Goal: Task Accomplishment & Management: Manage account settings

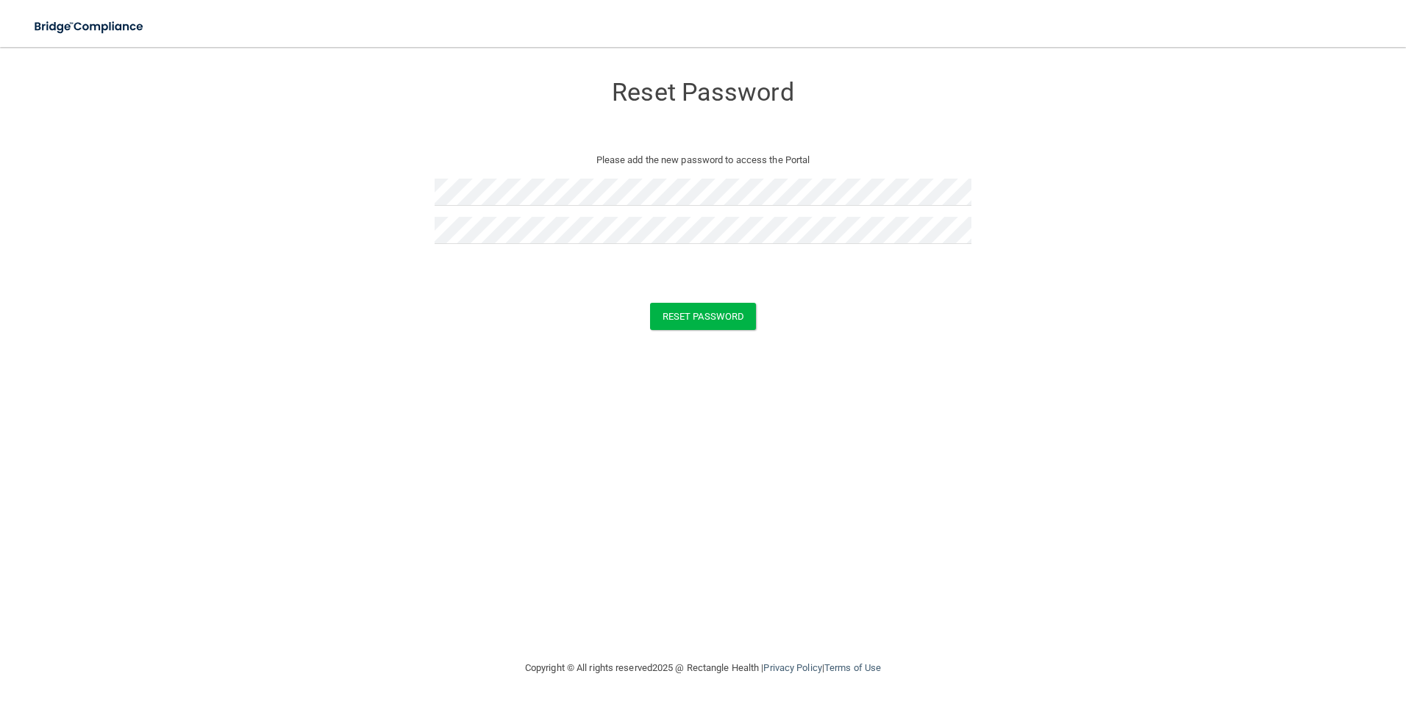
drag, startPoint x: 815, startPoint y: 399, endPoint x: 801, endPoint y: 393, distance: 15.2
click at [815, 399] on div "Reset Password Please add the new password to access the Portal Reset Password …" at bounding box center [702, 353] width 1347 height 583
click at [711, 318] on button "Reset Password" at bounding box center [703, 316] width 106 height 27
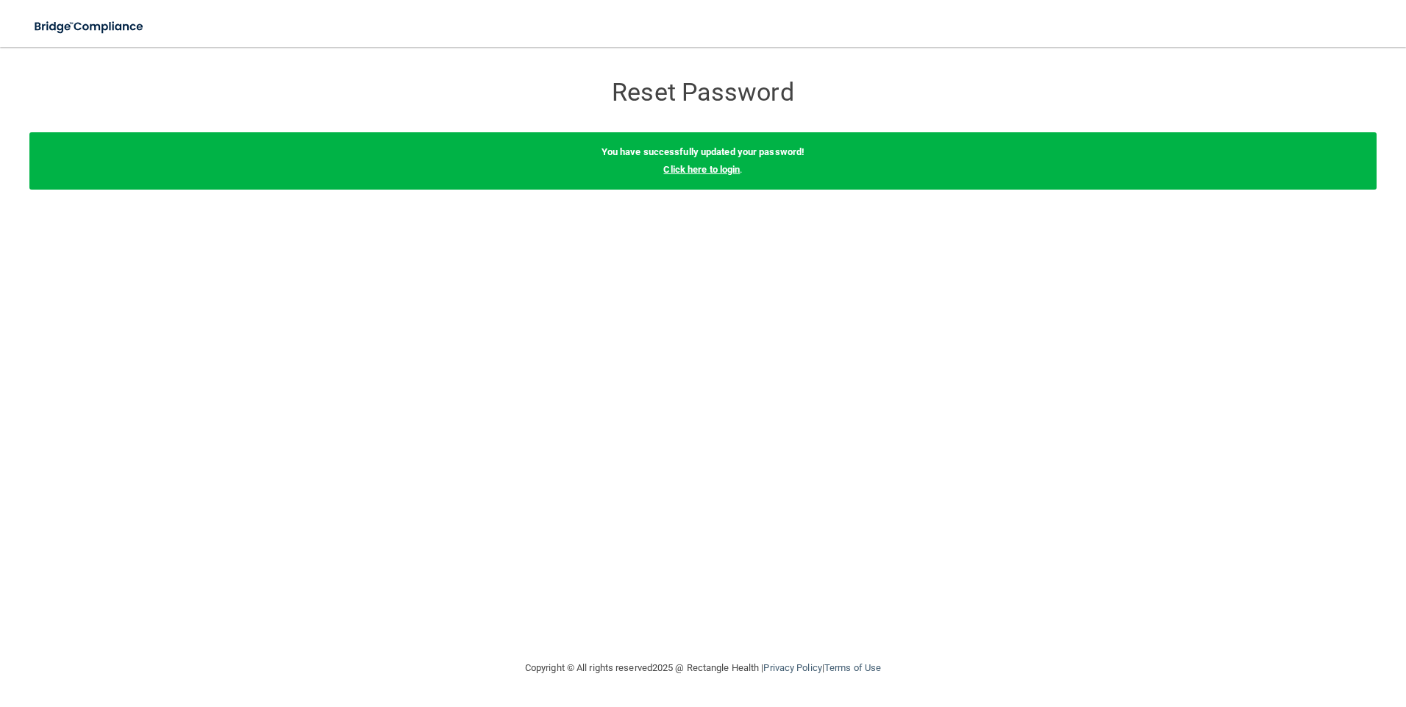
click at [699, 171] on link "Click here to login" at bounding box center [701, 169] width 76 height 11
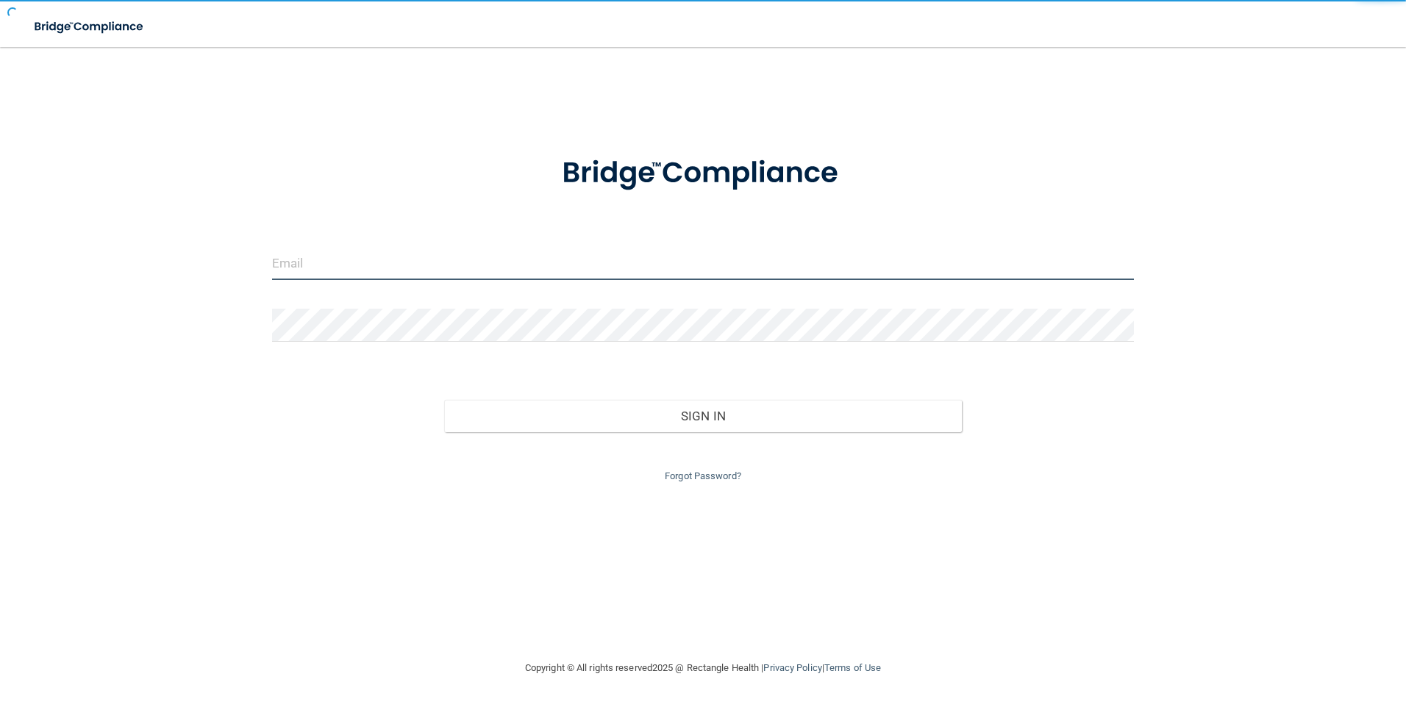
type input "[EMAIL_ADDRESS][DOMAIN_NAME]"
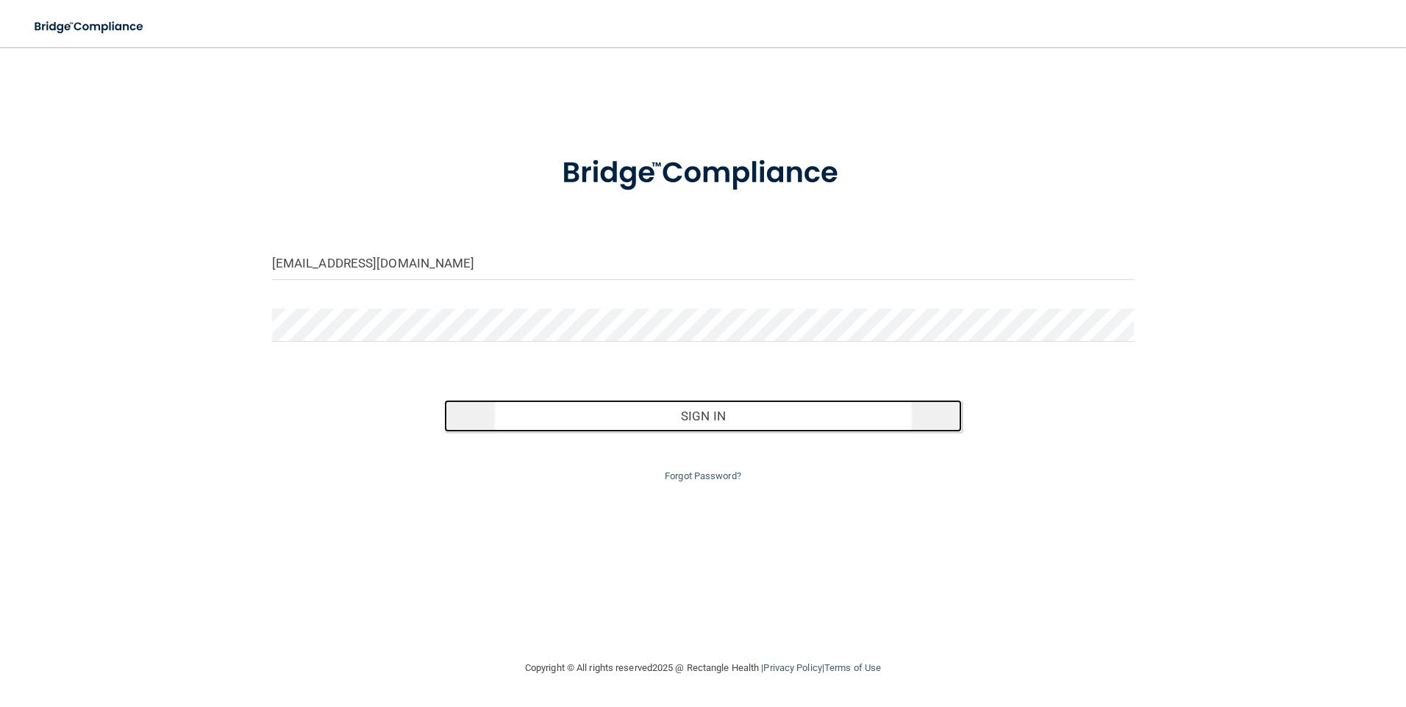
click at [711, 420] on button "Sign In" at bounding box center [703, 416] width 518 height 32
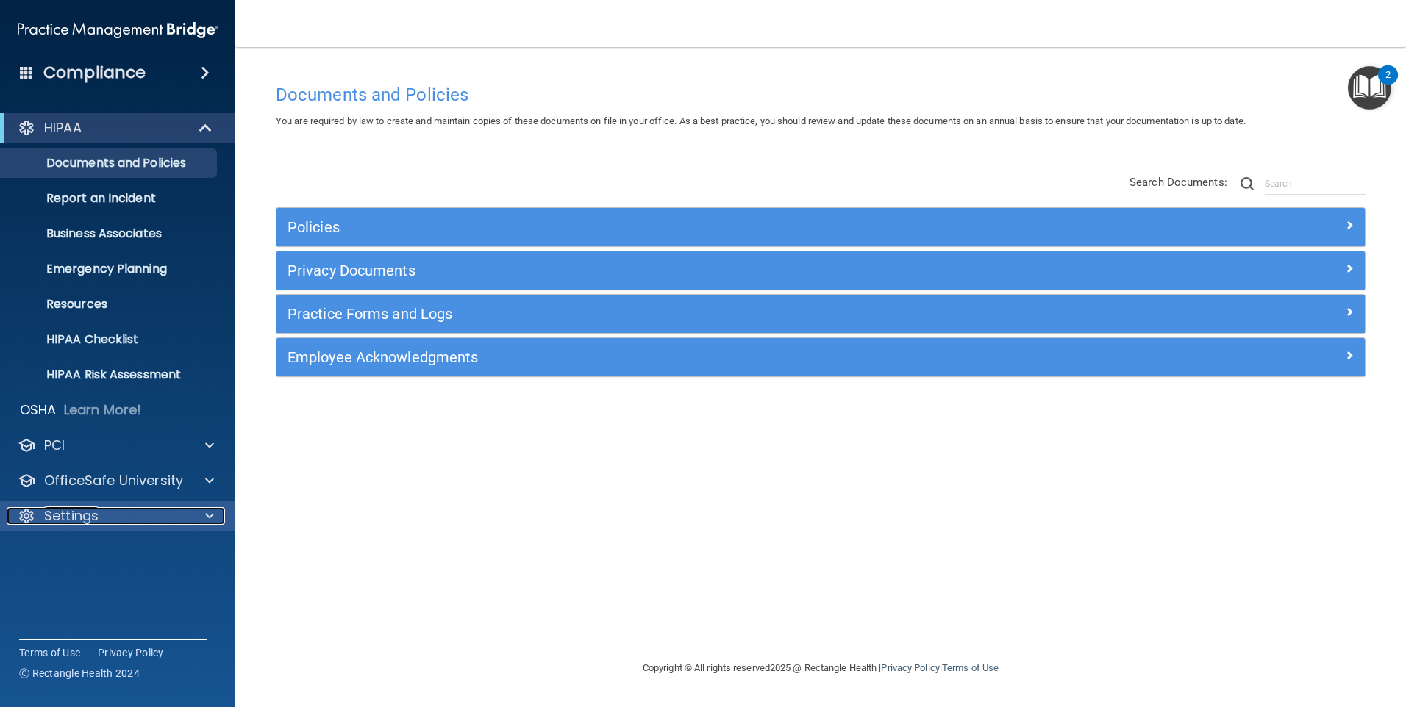
click at [93, 516] on p "Settings" at bounding box center [71, 516] width 54 height 18
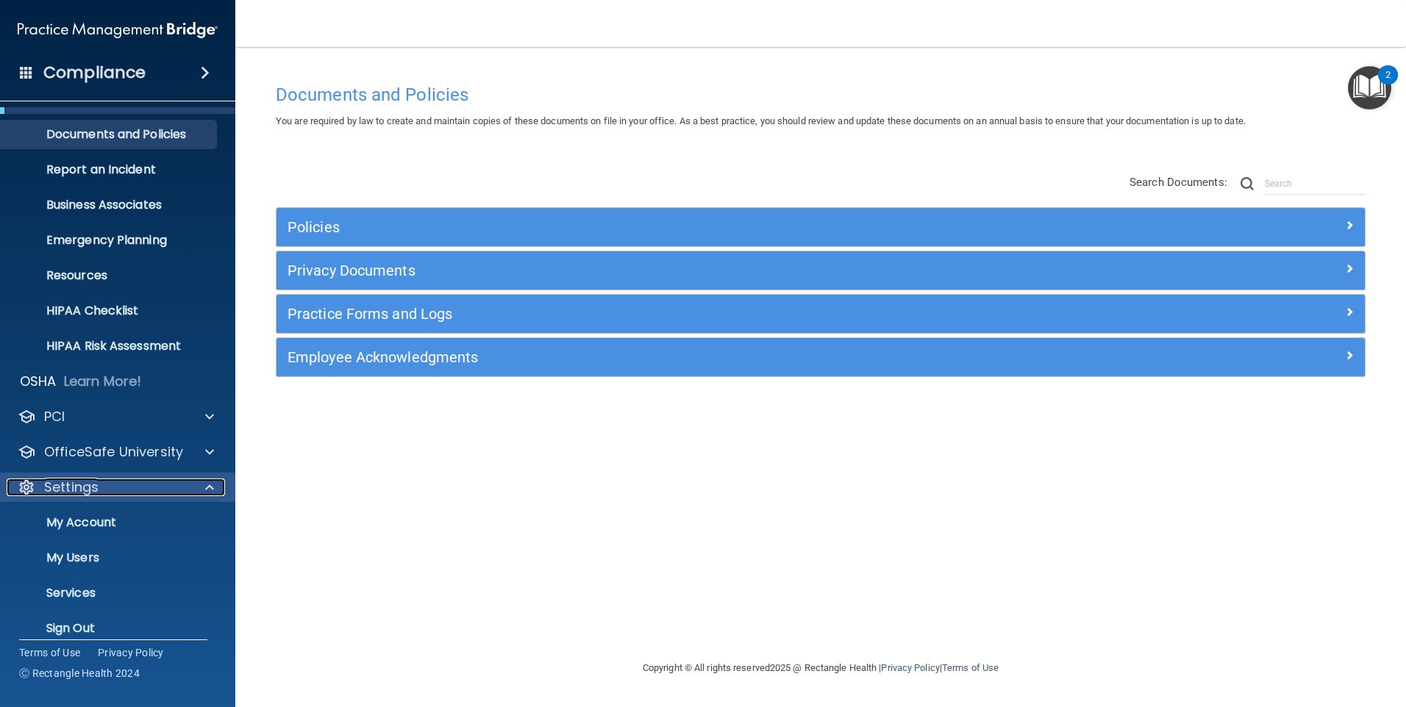
scroll to position [44, 0]
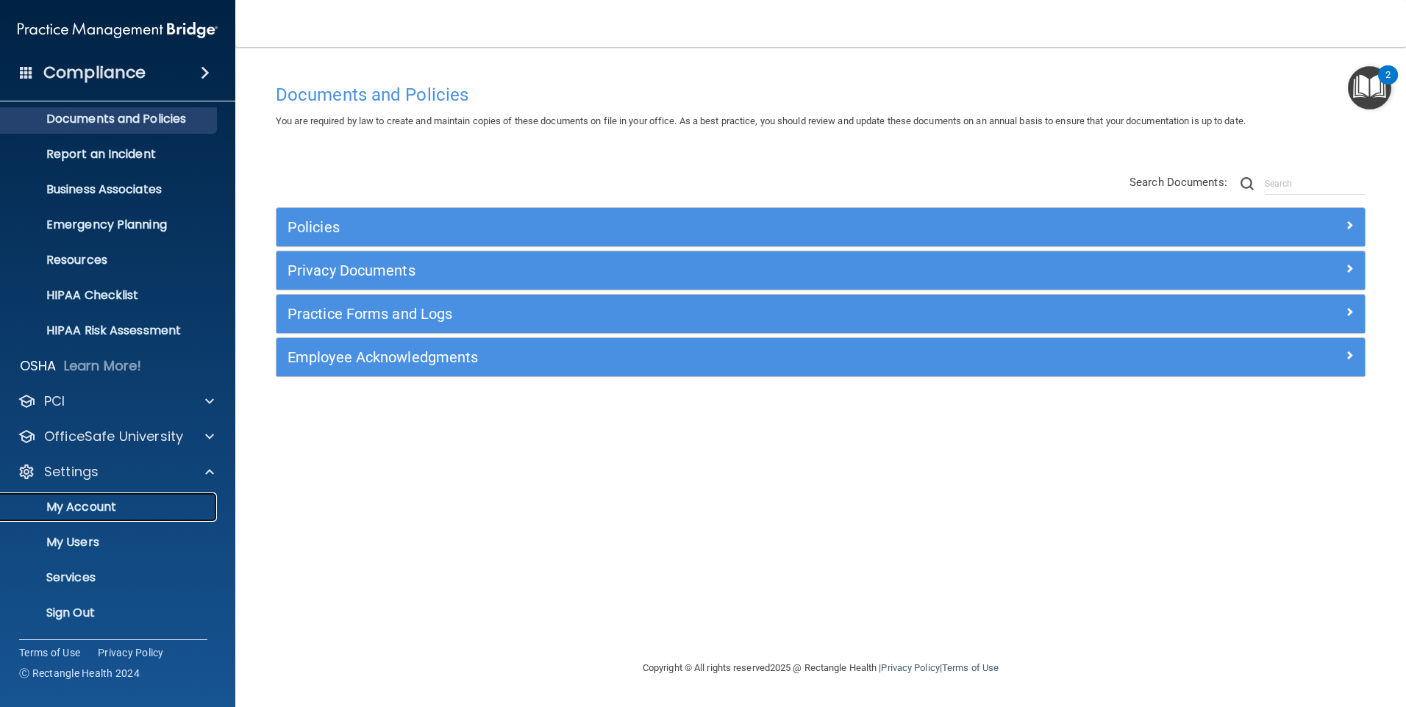
click at [115, 512] on p "My Account" at bounding box center [110, 507] width 201 height 15
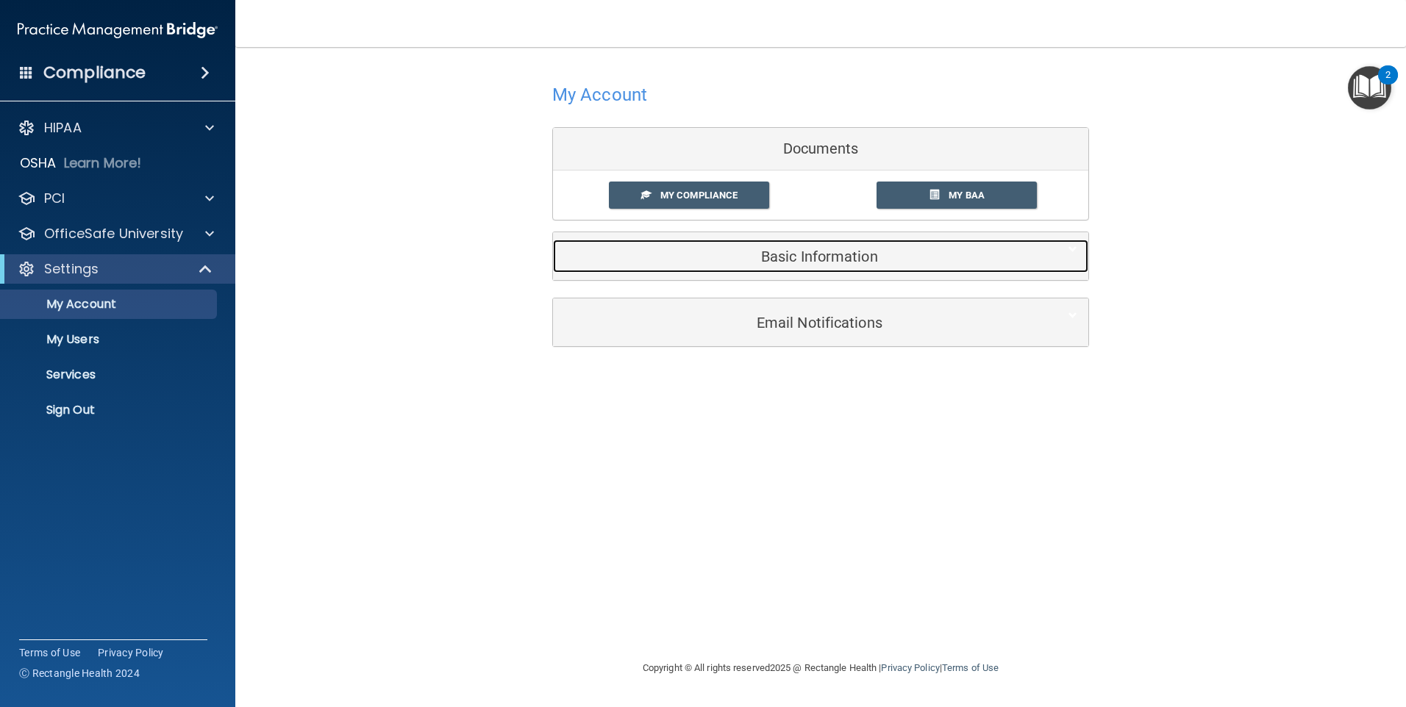
click at [757, 262] on h5 "Basic Information" at bounding box center [798, 257] width 468 height 16
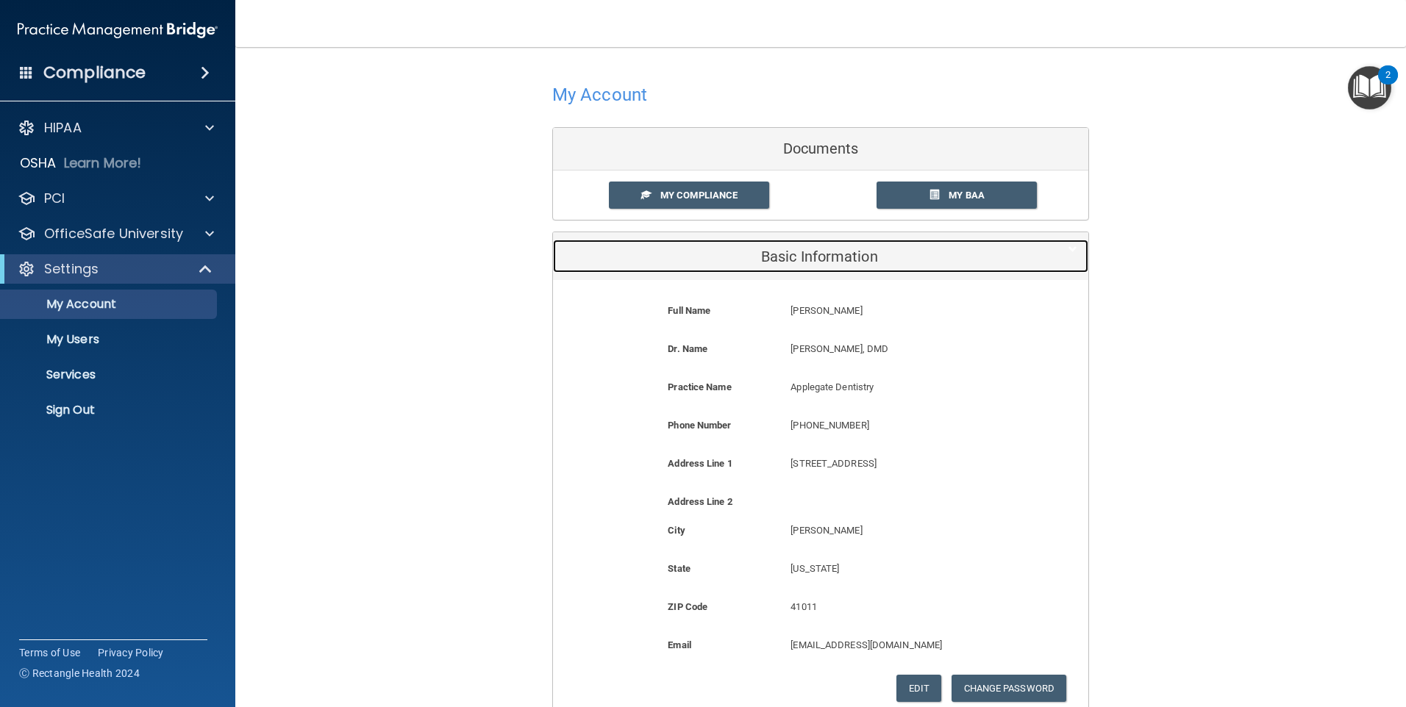
scroll to position [74, 0]
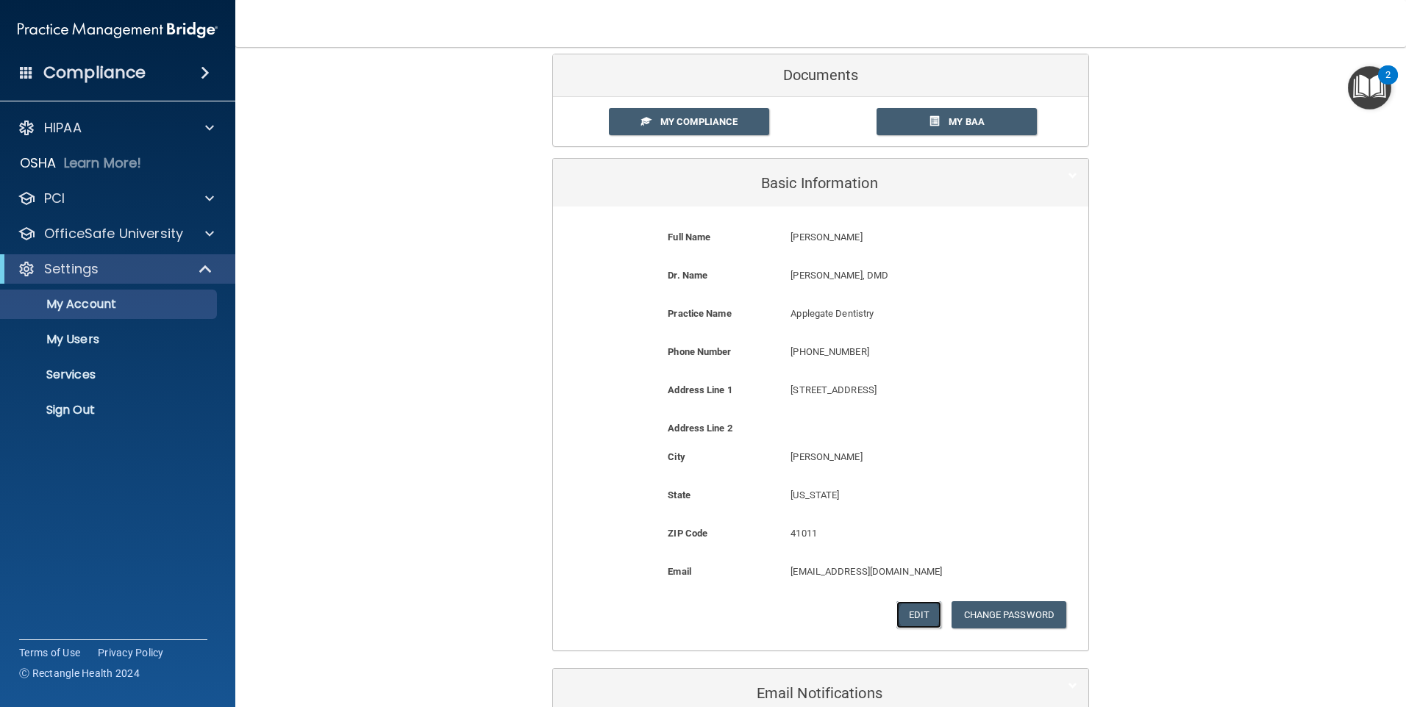
click at [916, 615] on button "Edit" at bounding box center [918, 614] width 45 height 27
select select "17"
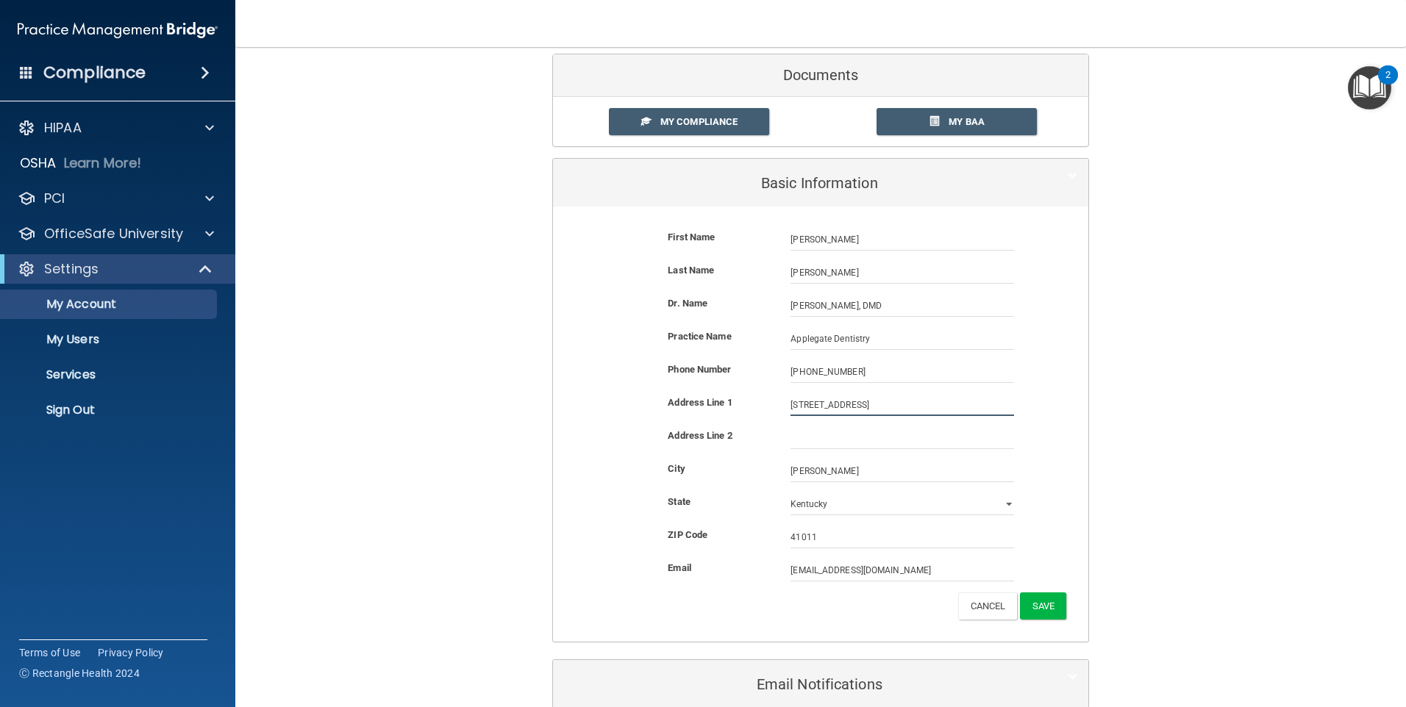
click at [863, 397] on input "324 Greenup St" at bounding box center [902, 405] width 224 height 22
click at [793, 405] on input "324 Greenup St" at bounding box center [902, 405] width 224 height 22
type input "322 Greenup St"
click at [1051, 601] on button "Save" at bounding box center [1043, 606] width 46 height 27
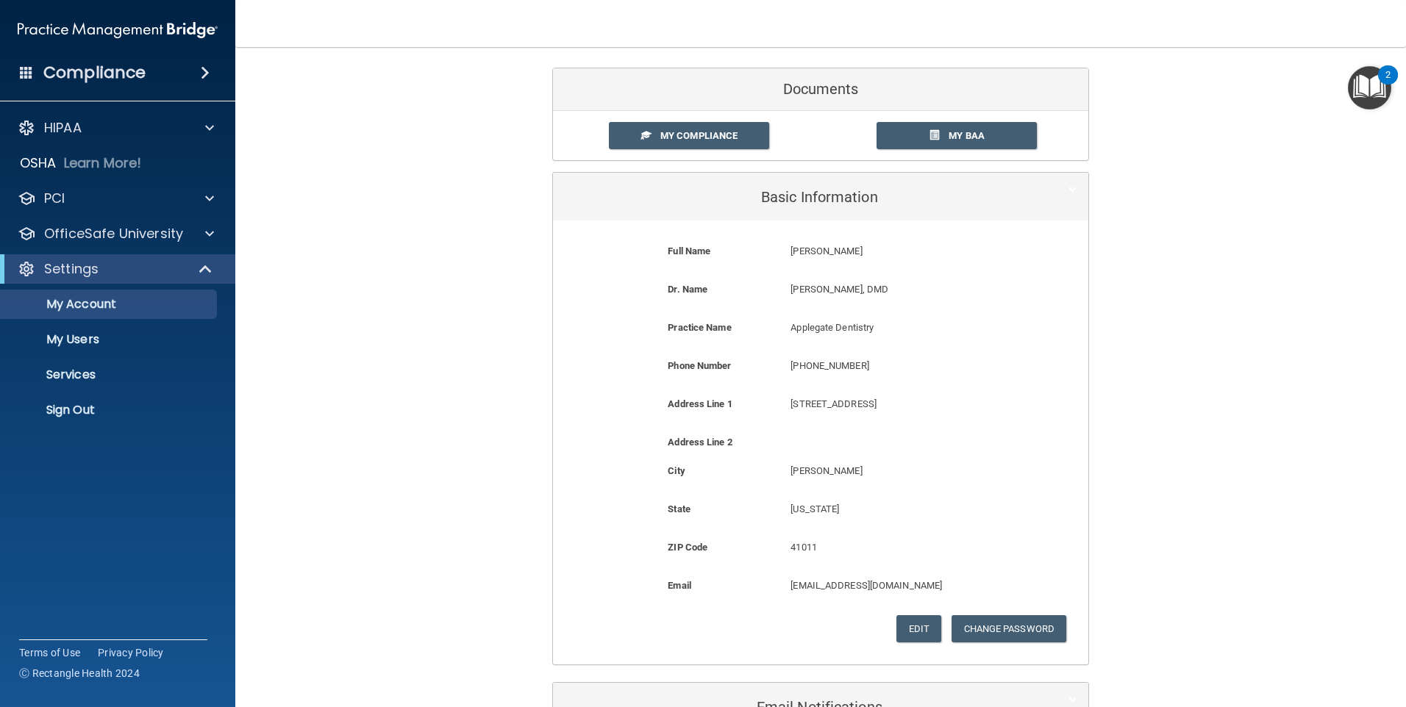
scroll to position [13, 0]
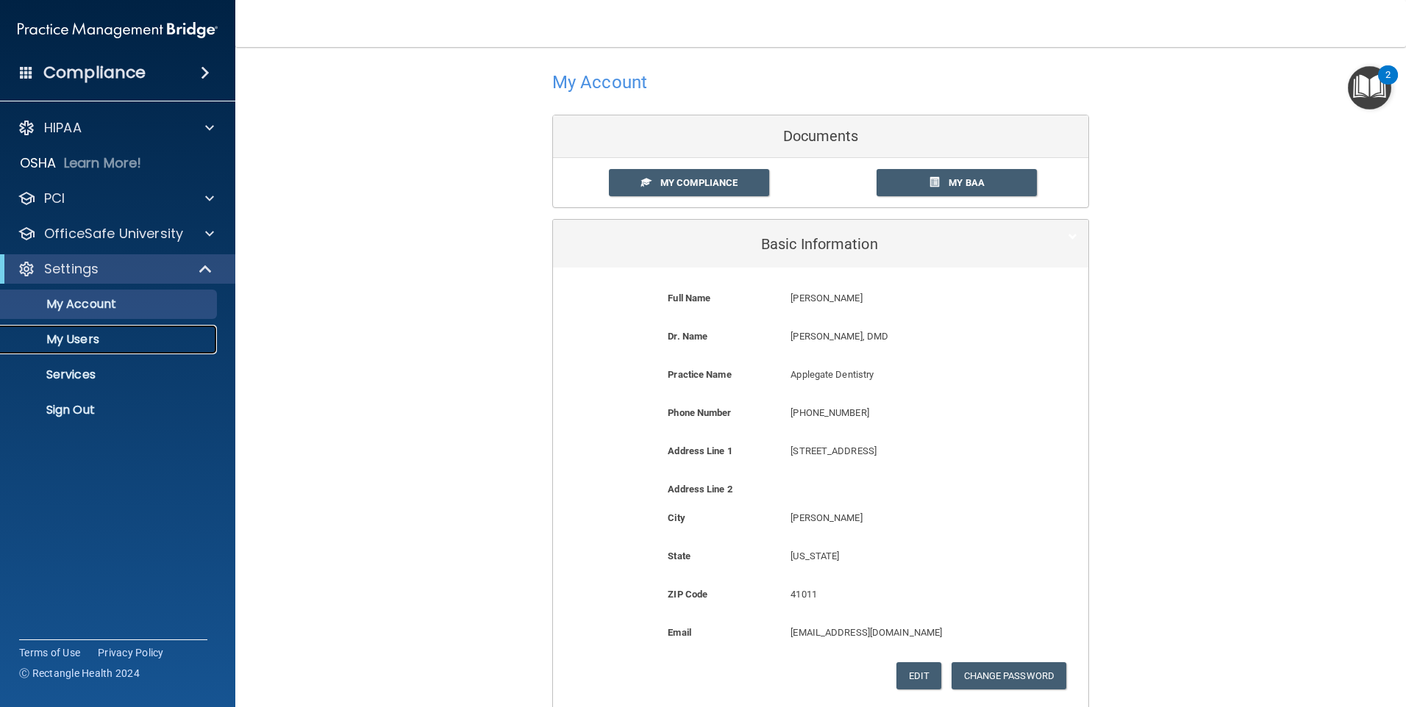
click at [66, 338] on p "My Users" at bounding box center [110, 339] width 201 height 15
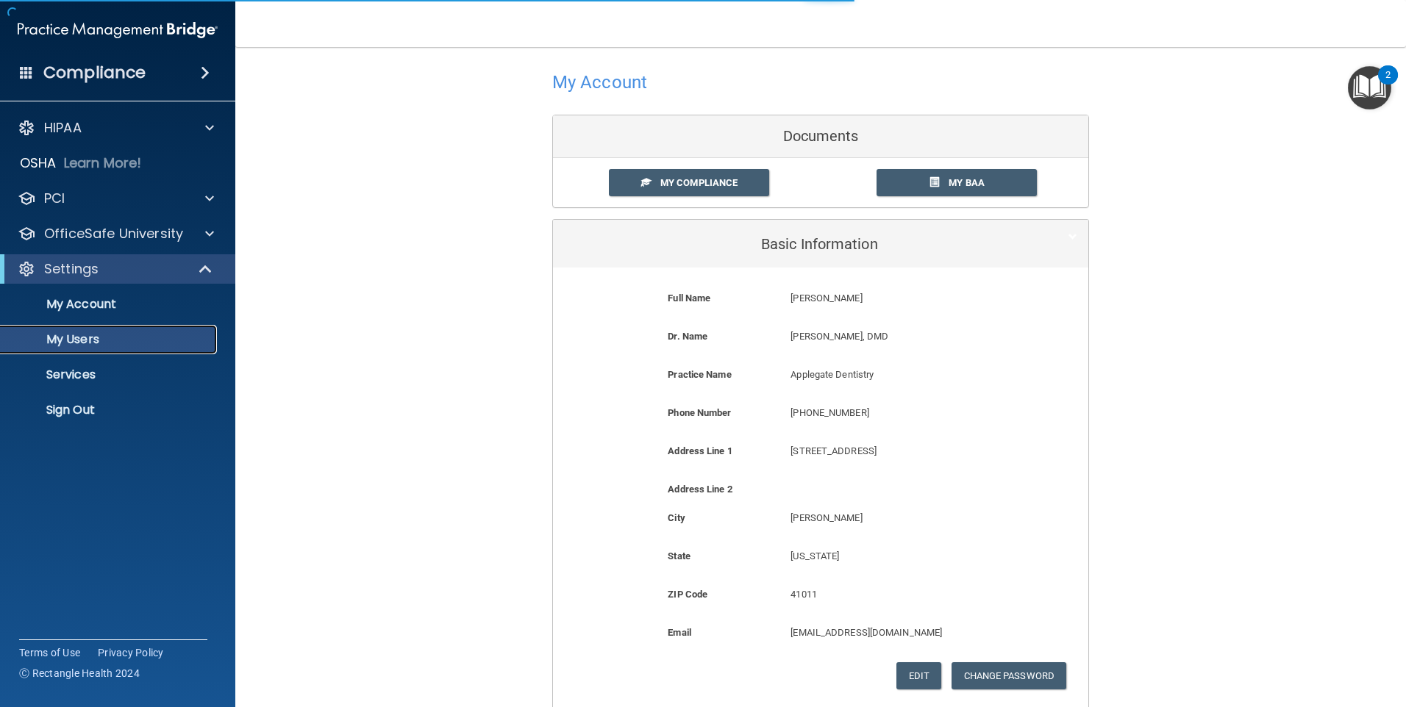
select select "20"
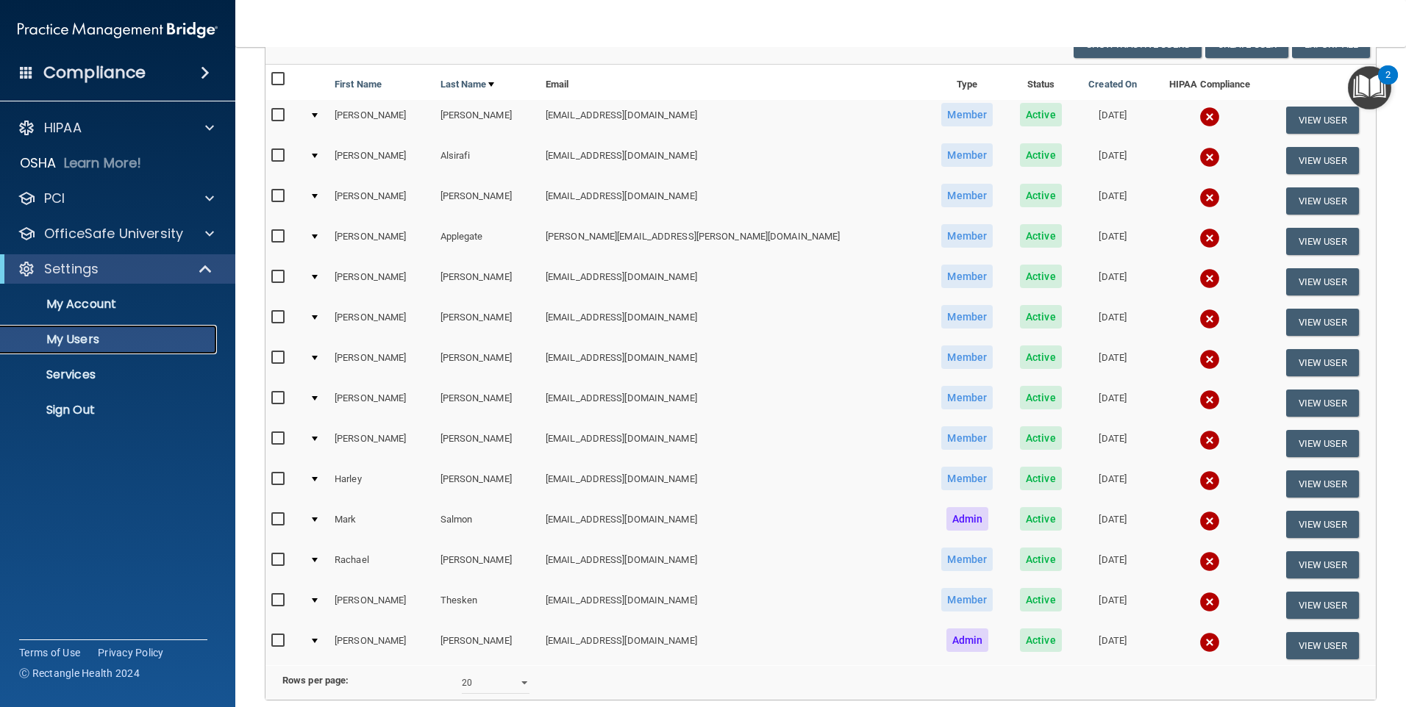
scroll to position [160, 0]
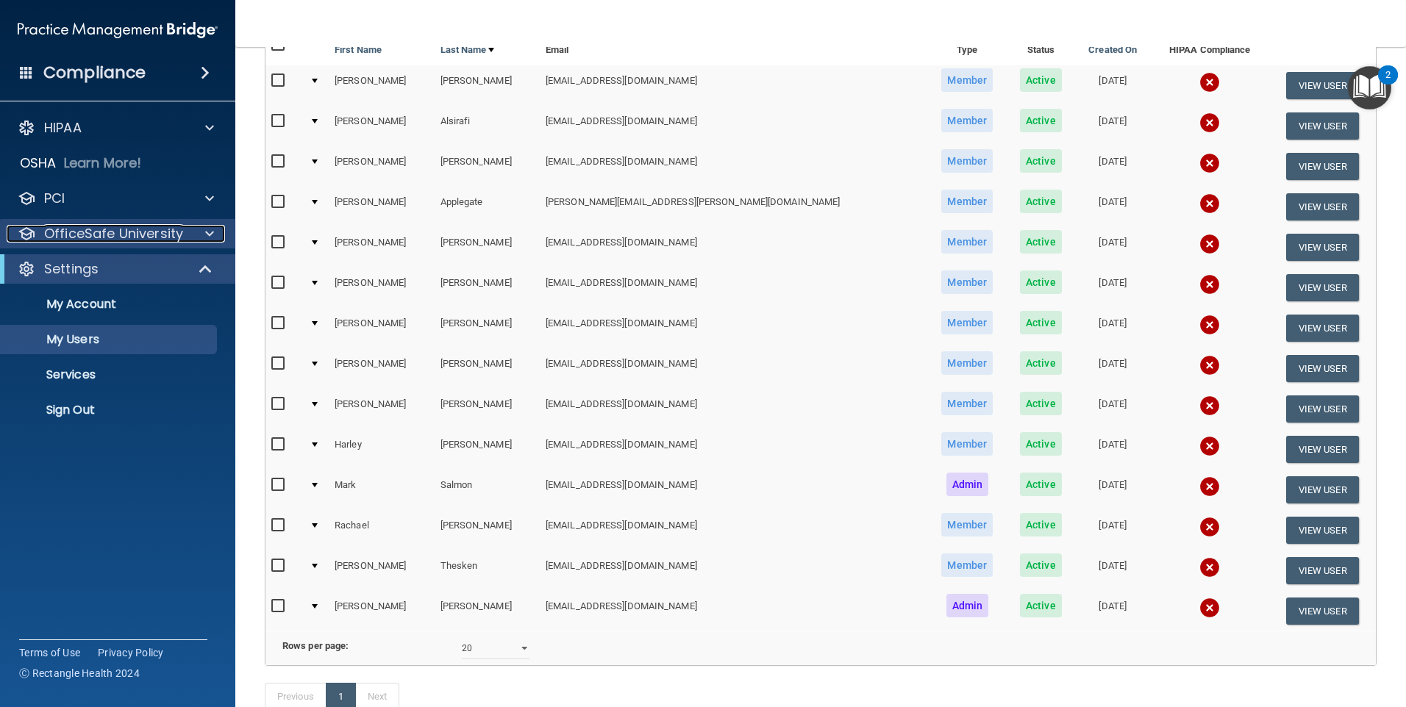
click at [157, 234] on p "OfficeSafe University" at bounding box center [113, 234] width 139 height 18
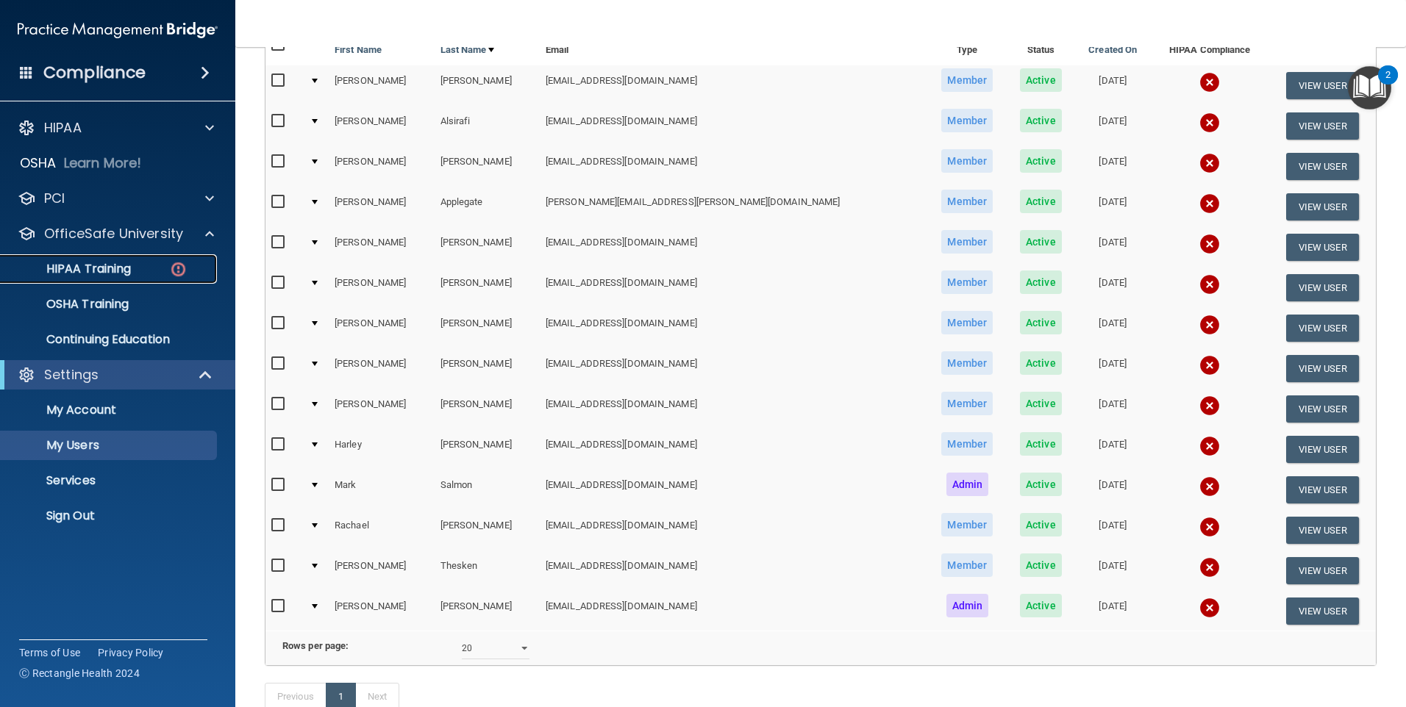
click at [94, 272] on p "HIPAA Training" at bounding box center [70, 269] width 121 height 15
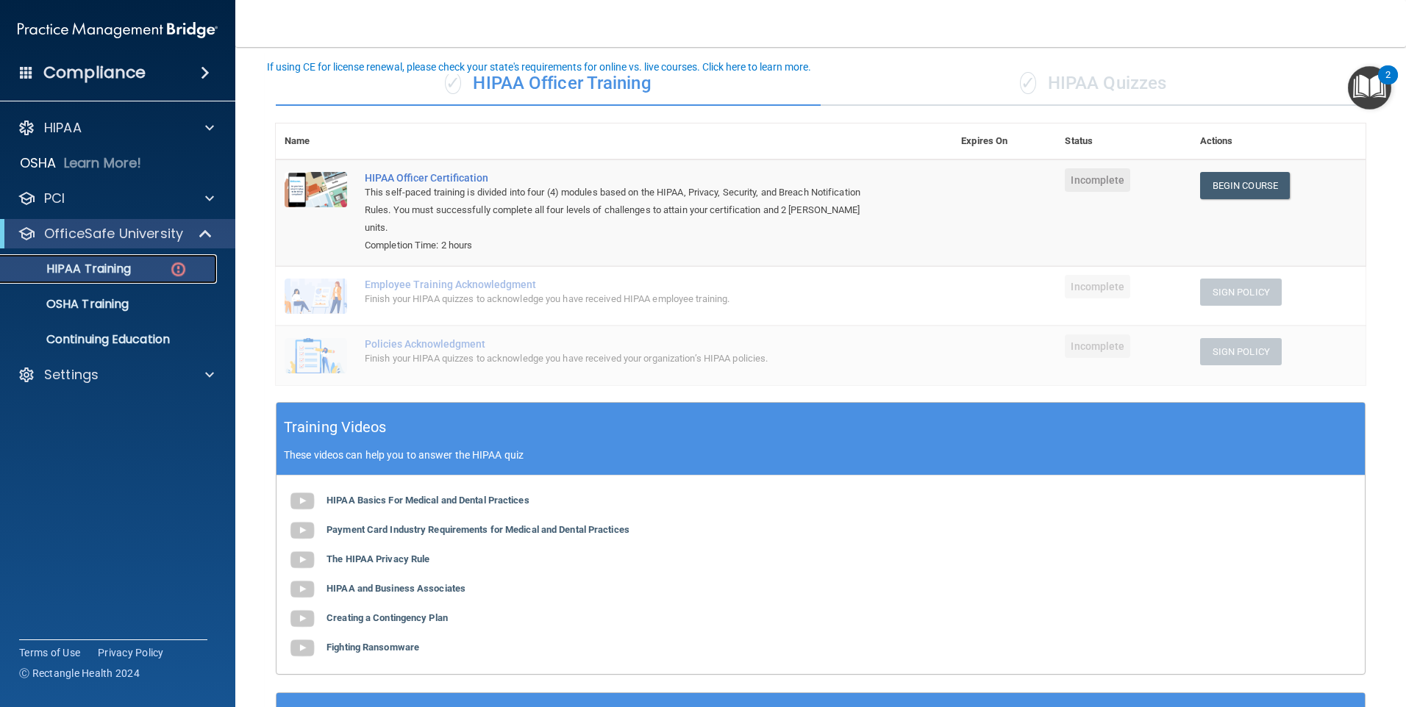
scroll to position [74, 0]
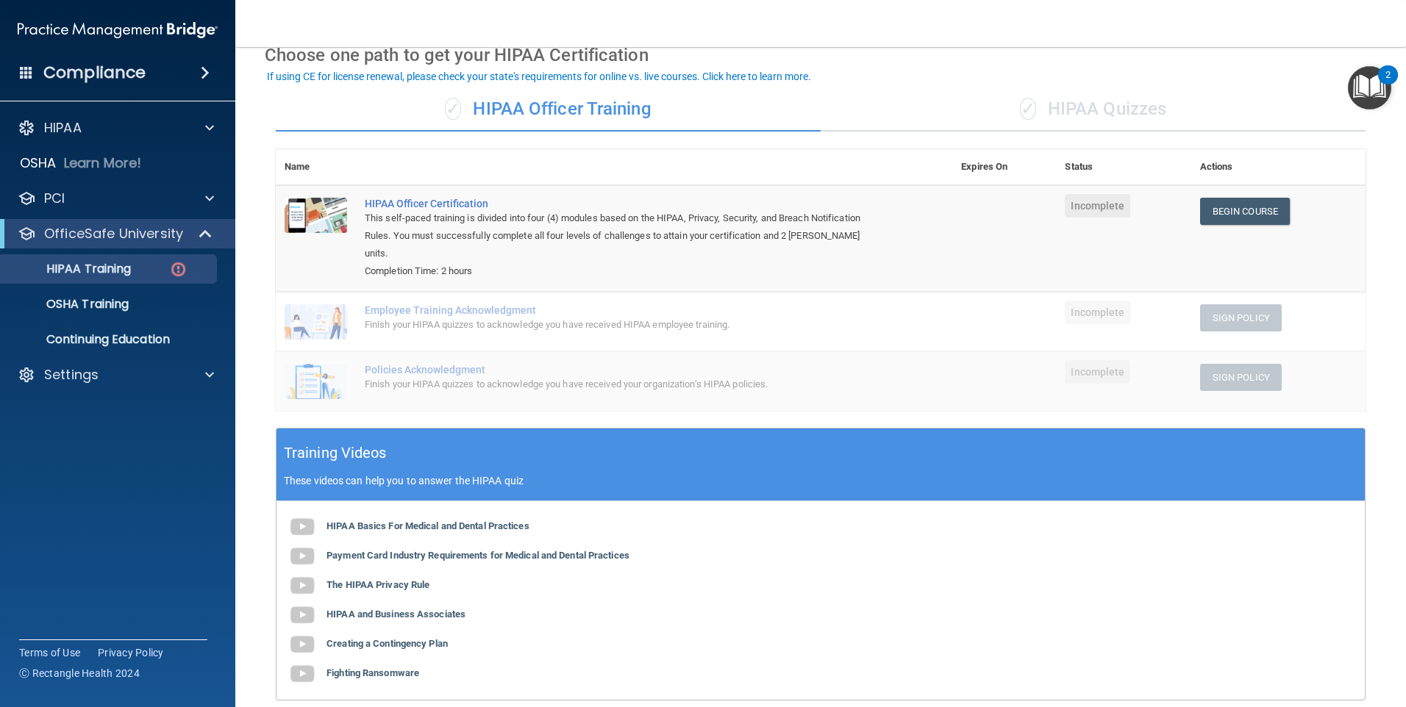
click at [1066, 114] on div "✓ HIPAA Quizzes" at bounding box center [1093, 110] width 545 height 44
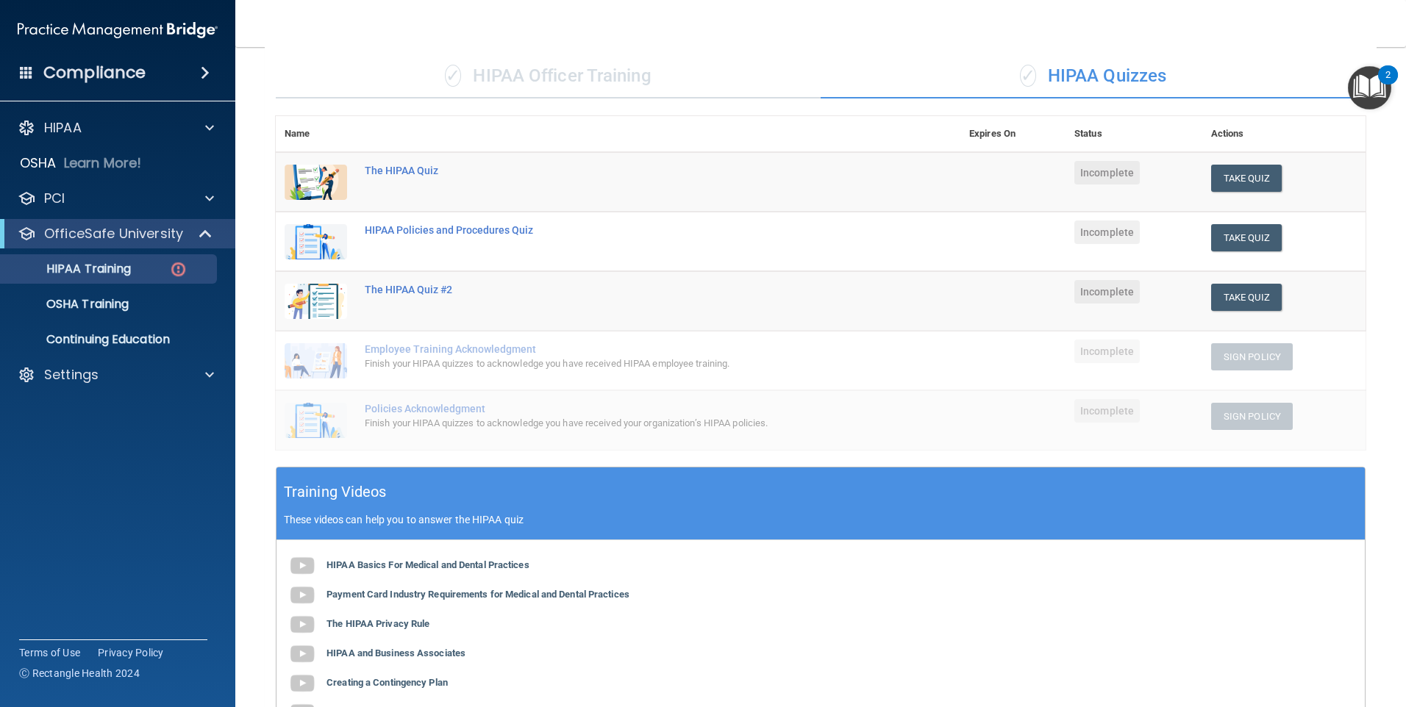
scroll to position [102, 0]
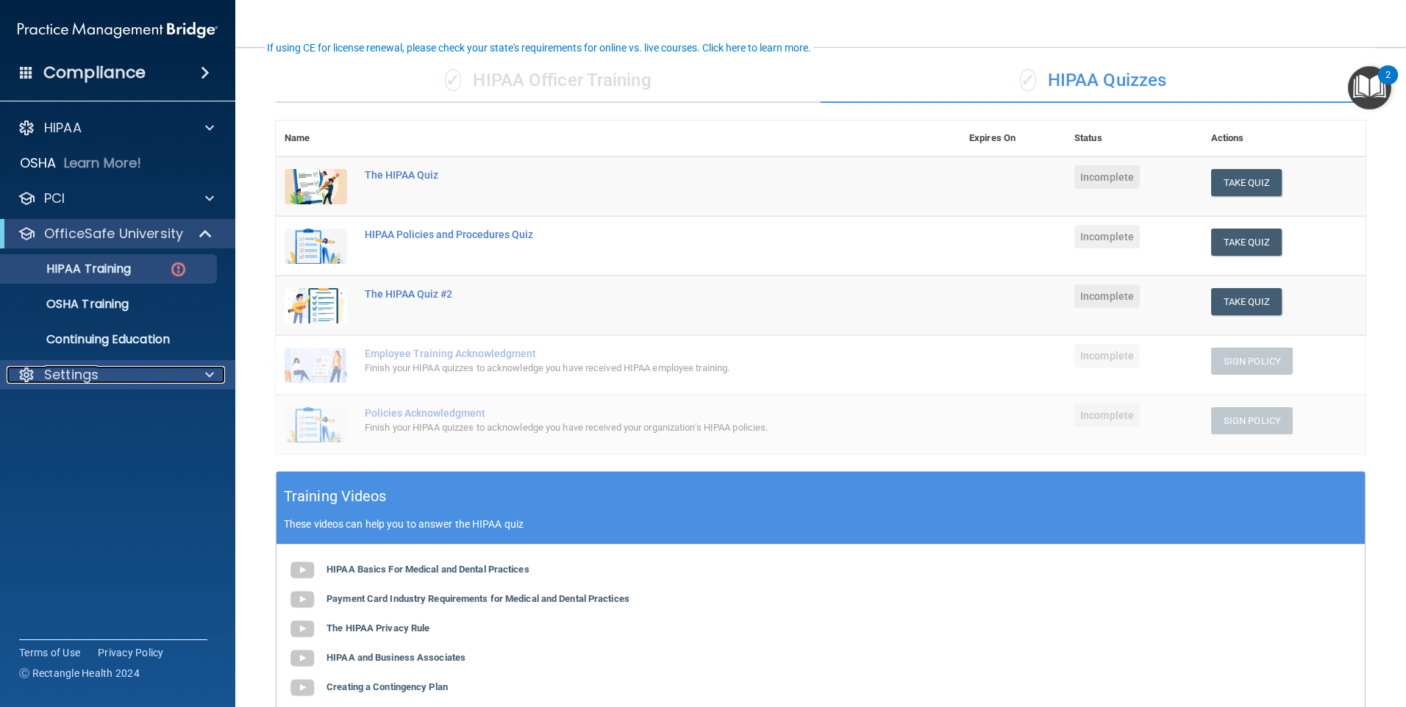
click at [85, 374] on p "Settings" at bounding box center [71, 375] width 54 height 18
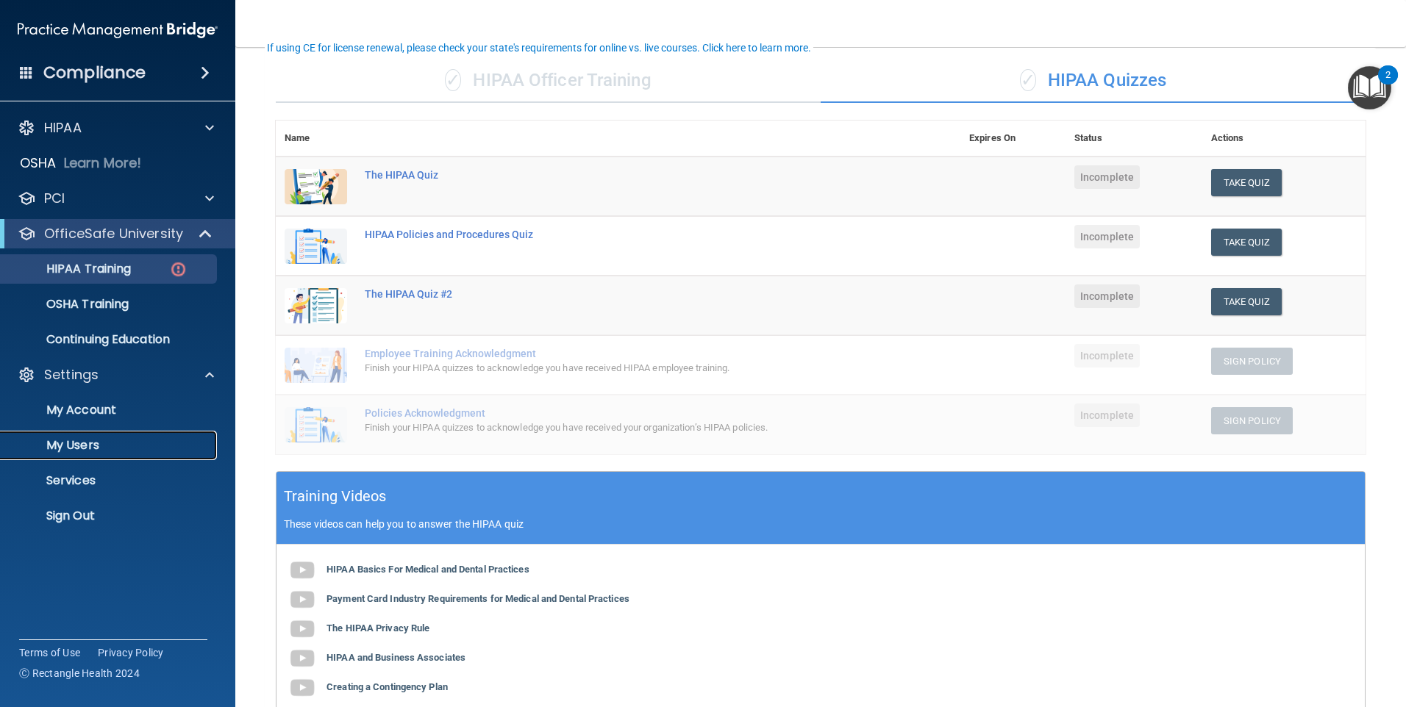
click at [86, 438] on p "My Users" at bounding box center [110, 445] width 201 height 15
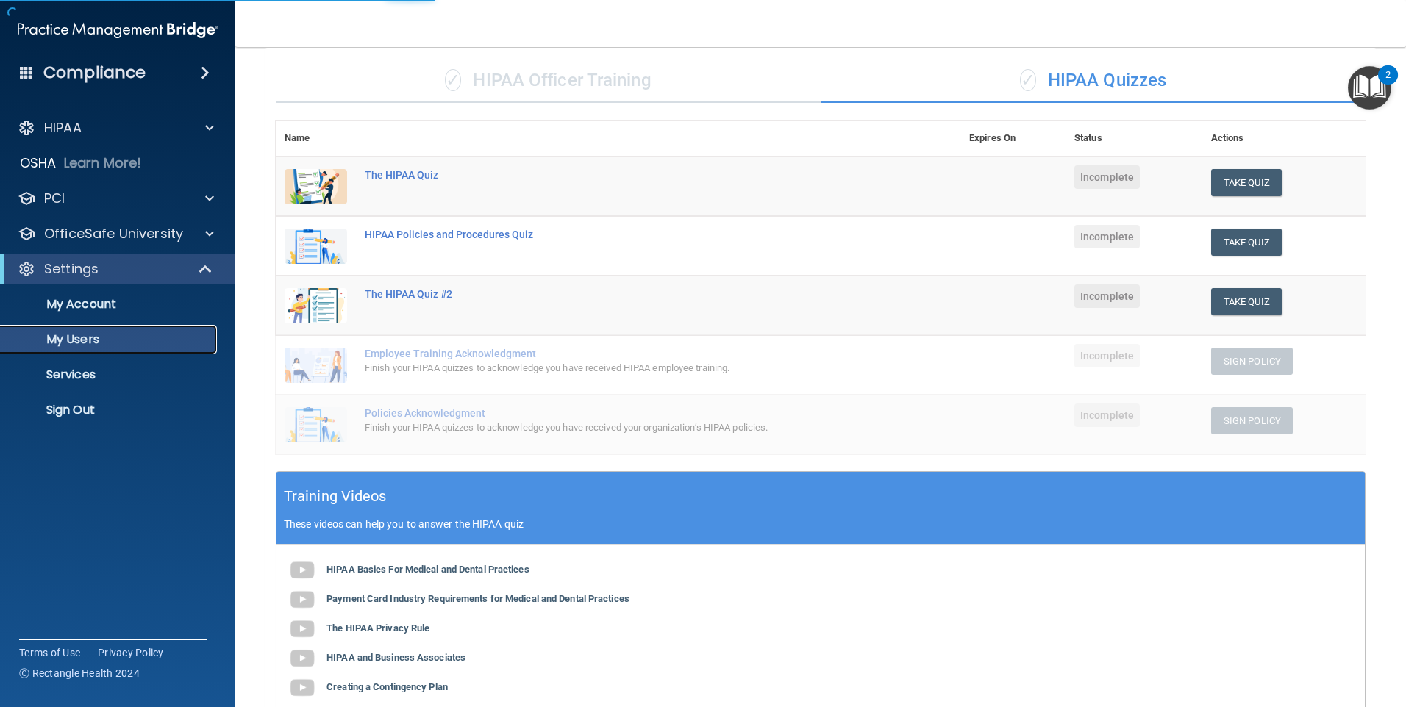
select select "20"
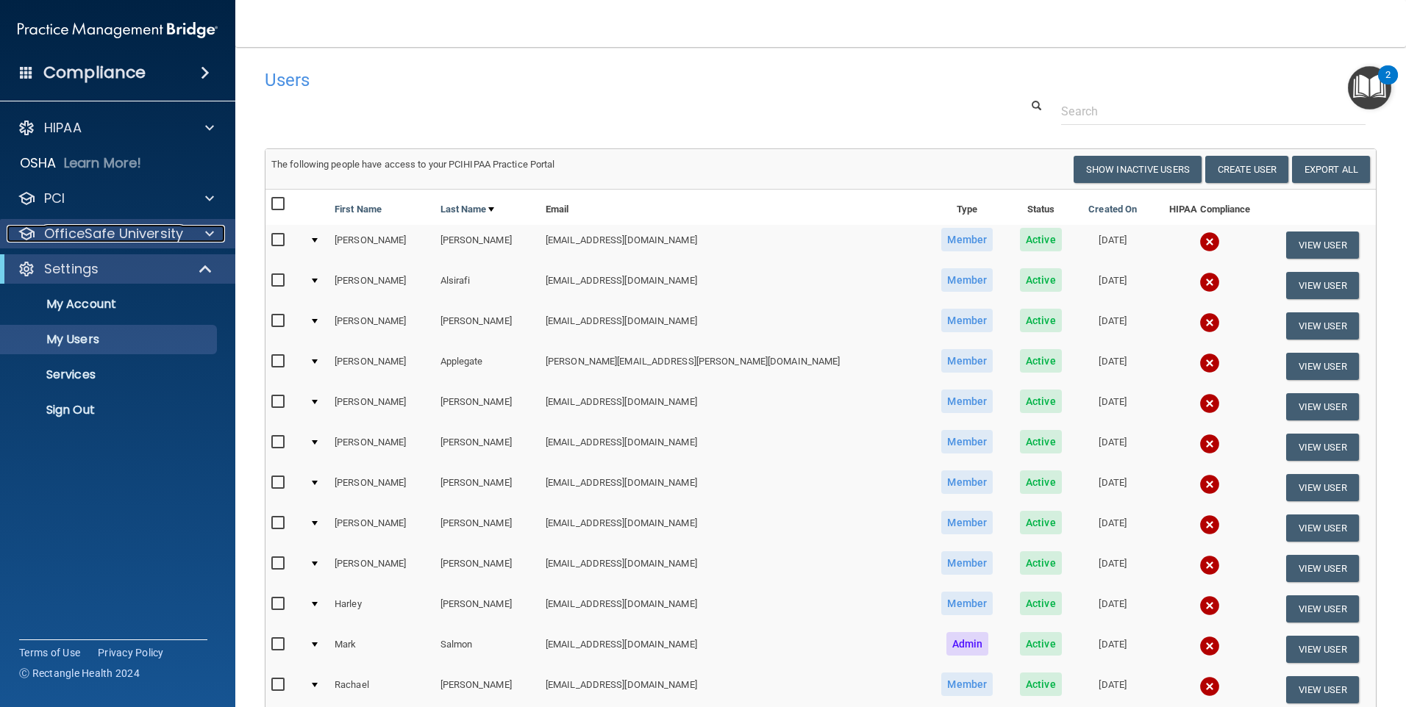
click at [113, 233] on p "OfficeSafe University" at bounding box center [113, 234] width 139 height 18
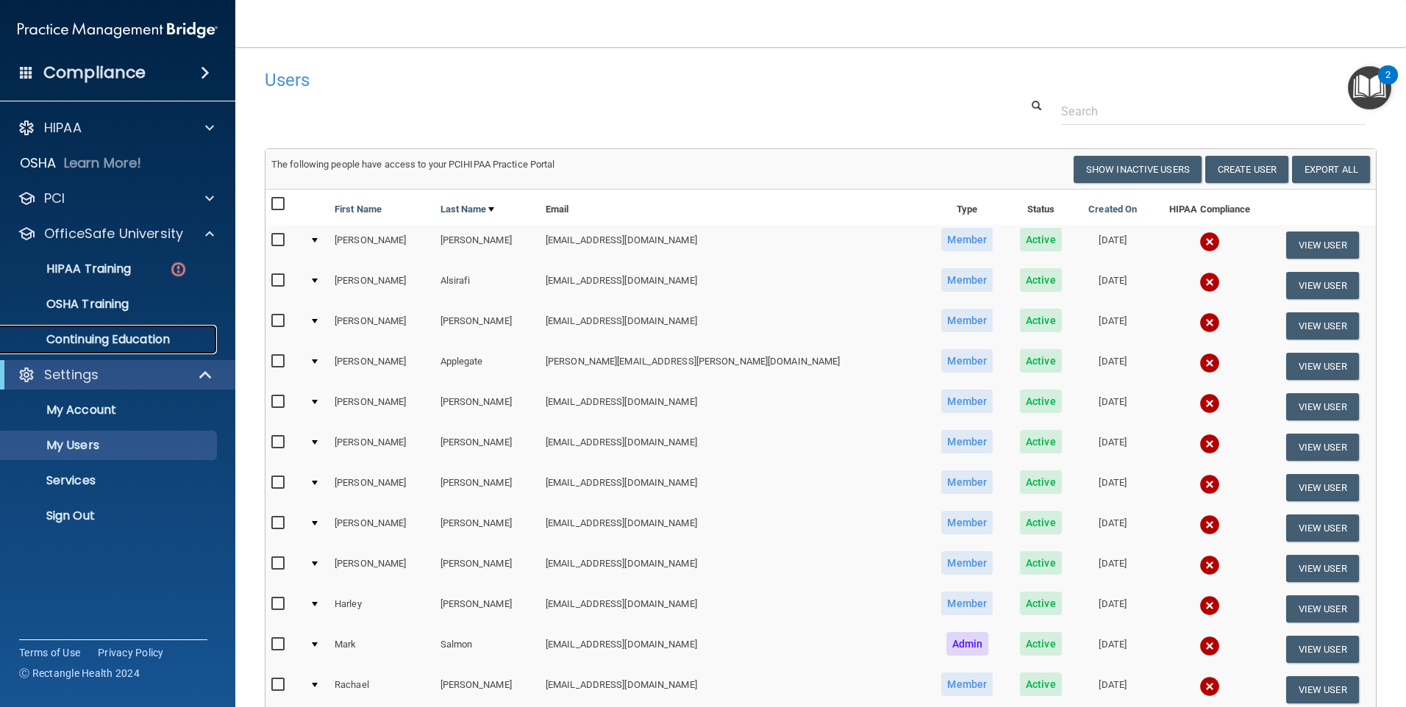
click at [113, 338] on p "Continuing Education" at bounding box center [110, 339] width 201 height 15
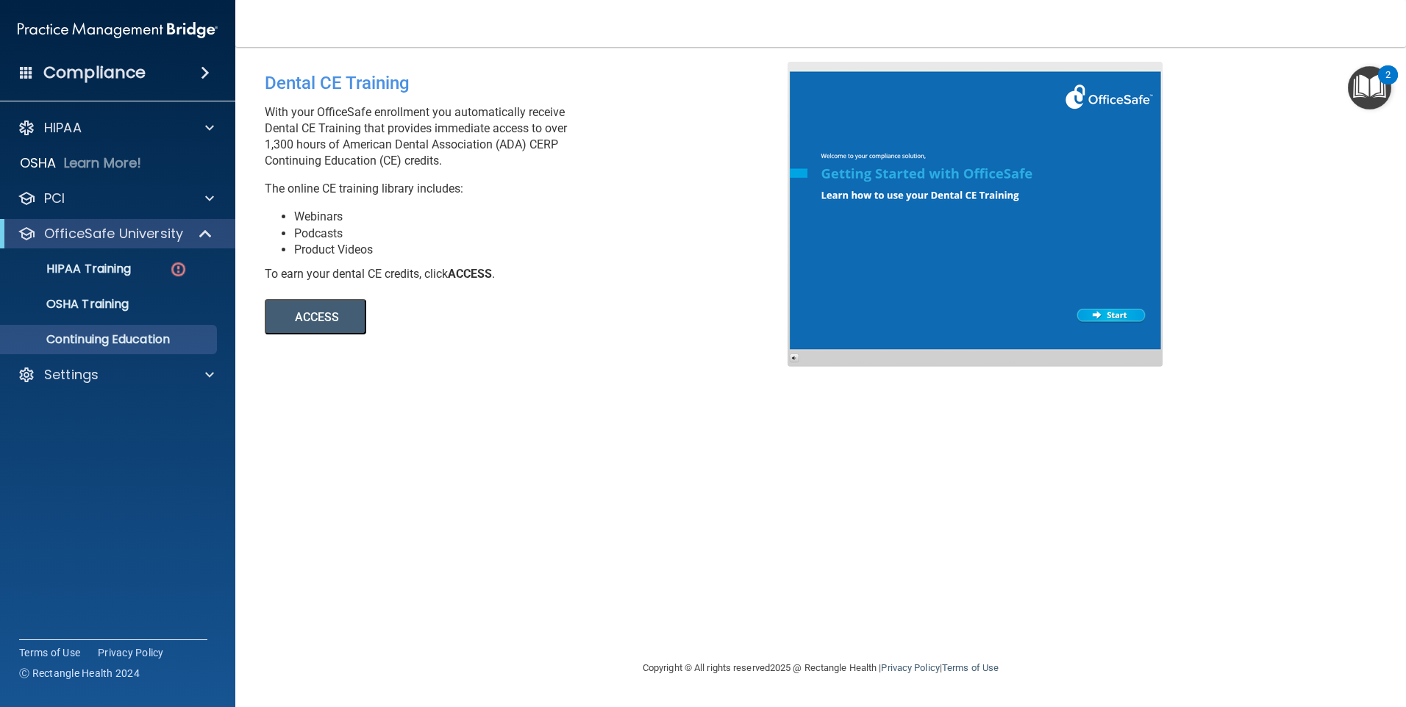
click at [331, 311] on button "ACCESS" at bounding box center [315, 316] width 101 height 35
click at [111, 126] on div "HIPAA" at bounding box center [98, 128] width 182 height 18
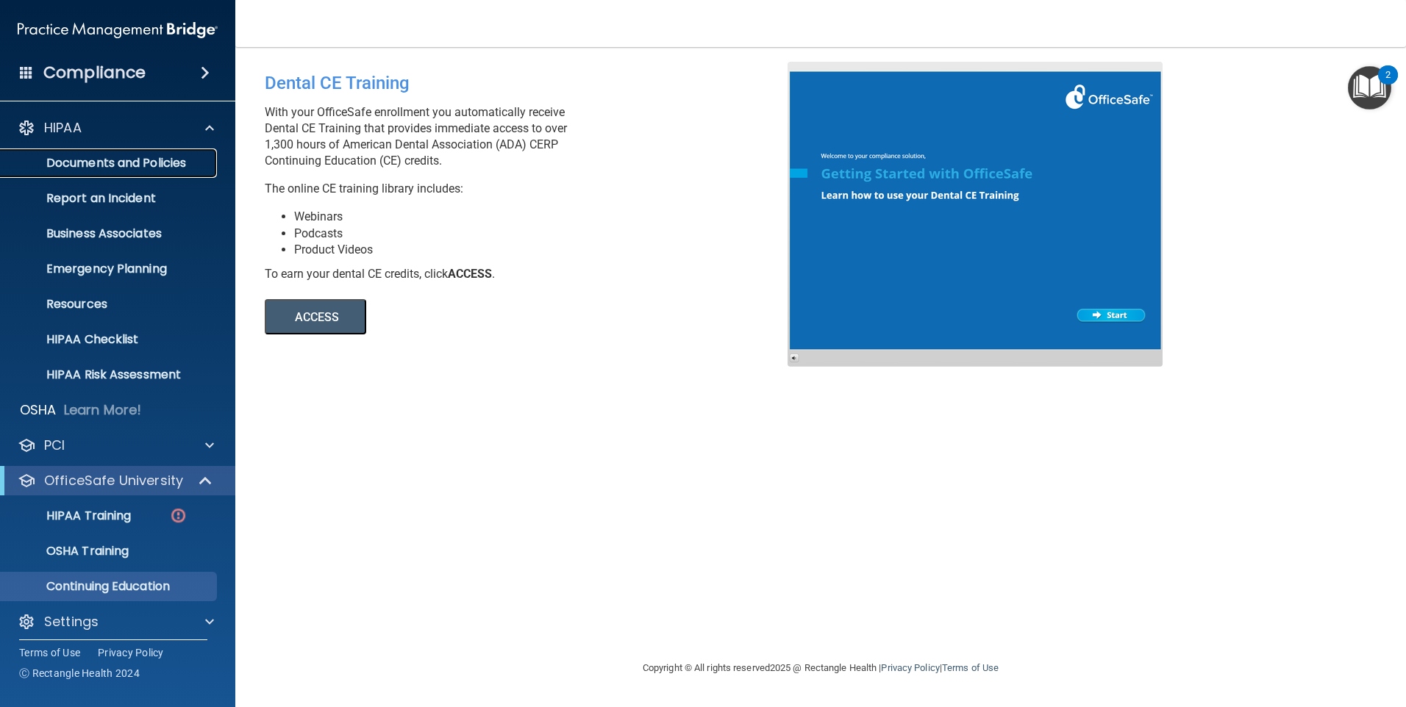
click at [108, 160] on p "Documents and Policies" at bounding box center [110, 163] width 201 height 15
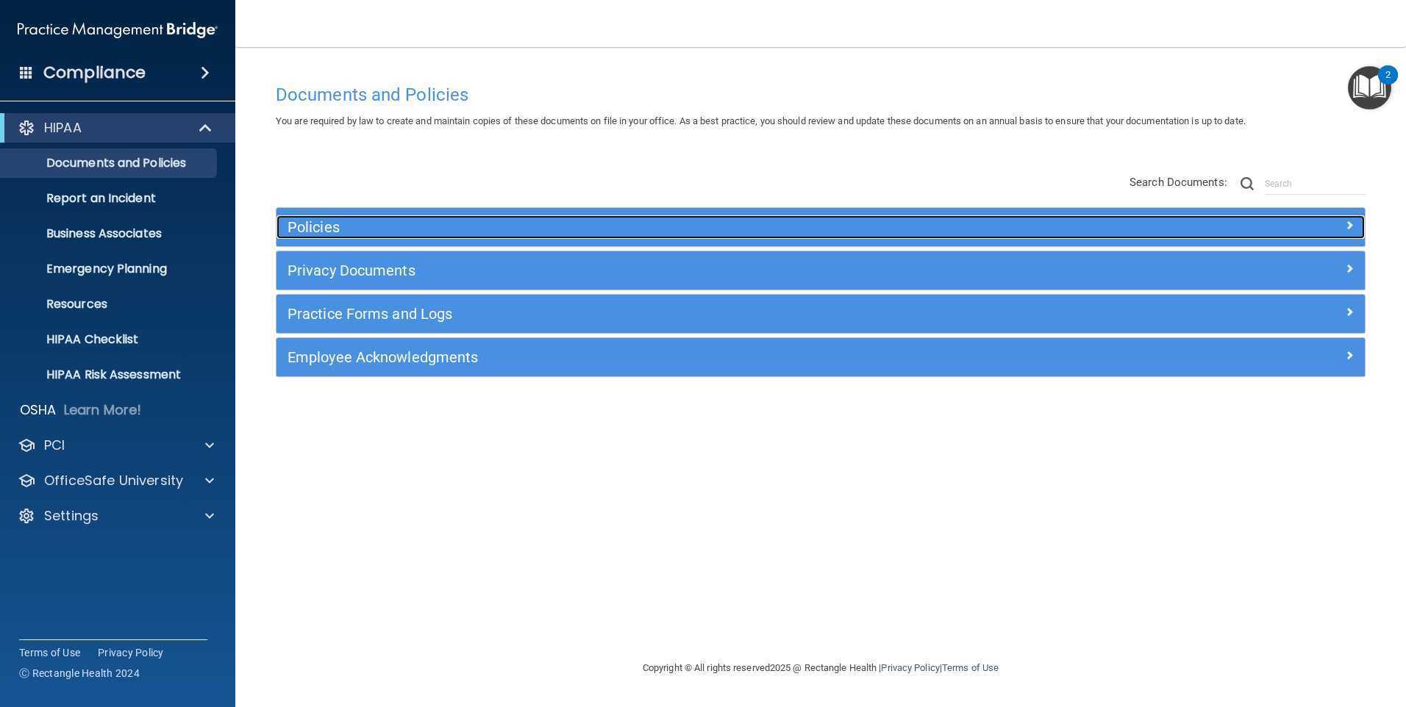
click at [306, 224] on h5 "Policies" at bounding box center [685, 227] width 794 height 16
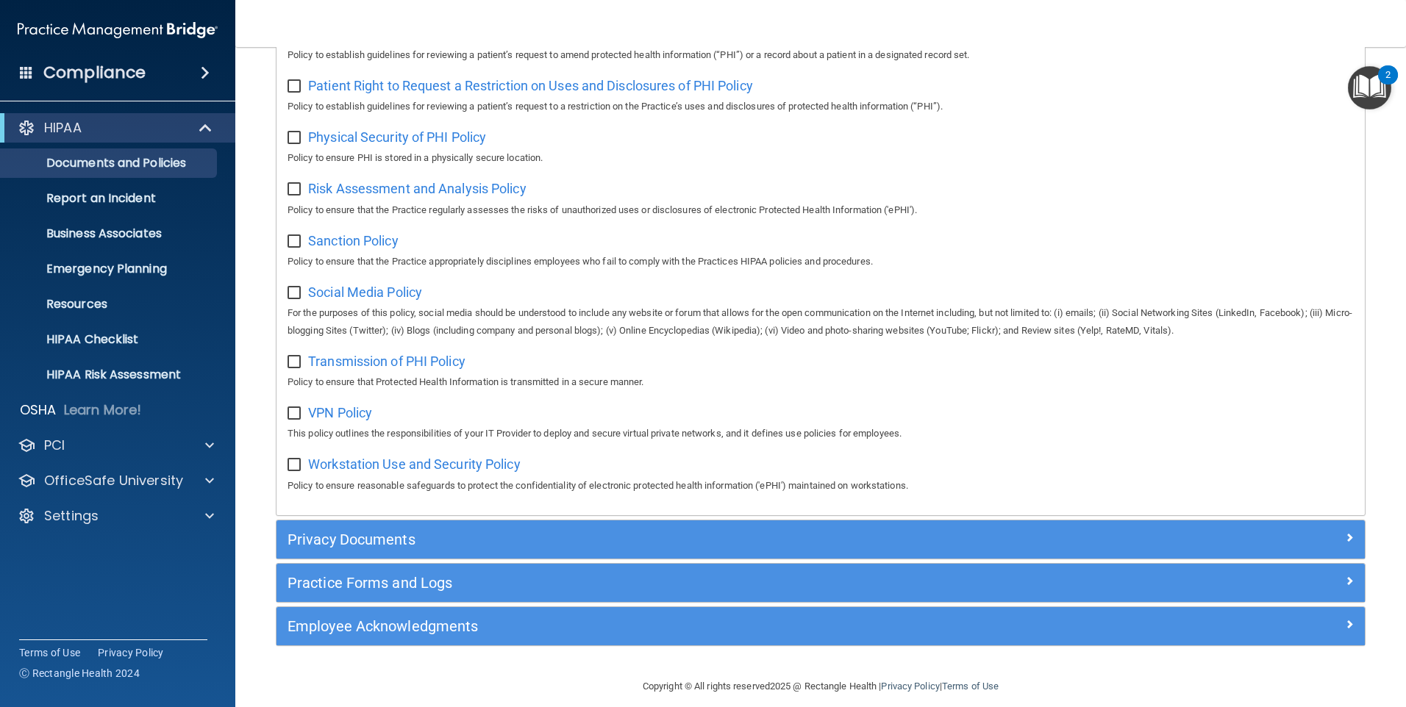
scroll to position [946, 0]
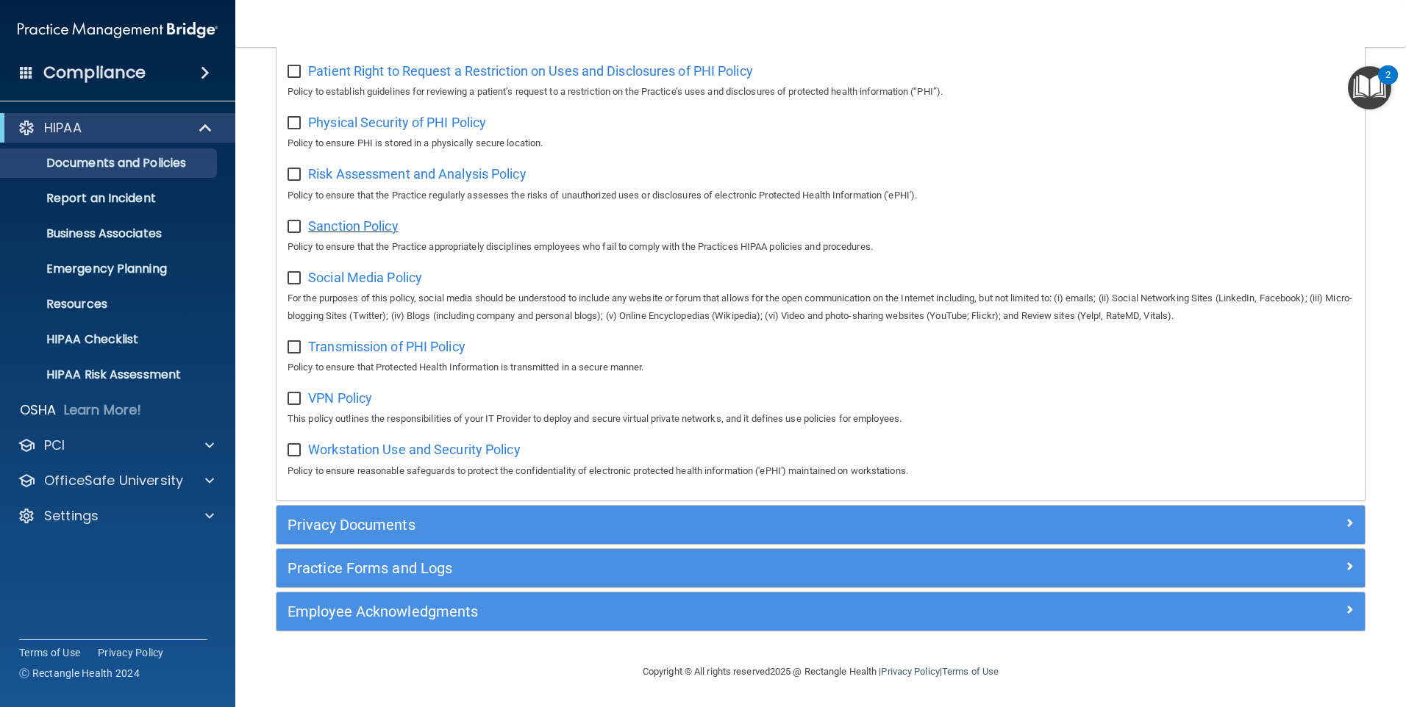
click at [351, 221] on span "Sanction Policy" at bounding box center [353, 225] width 90 height 15
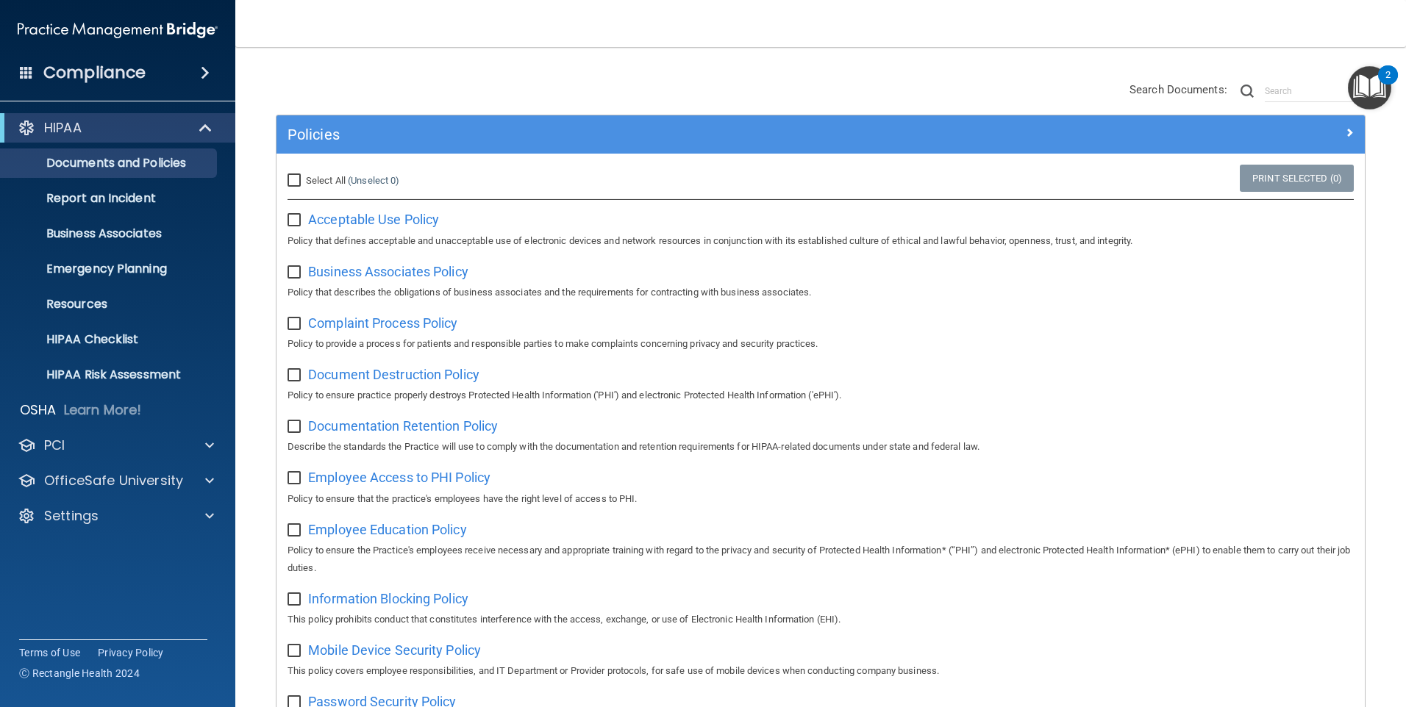
scroll to position [0, 0]
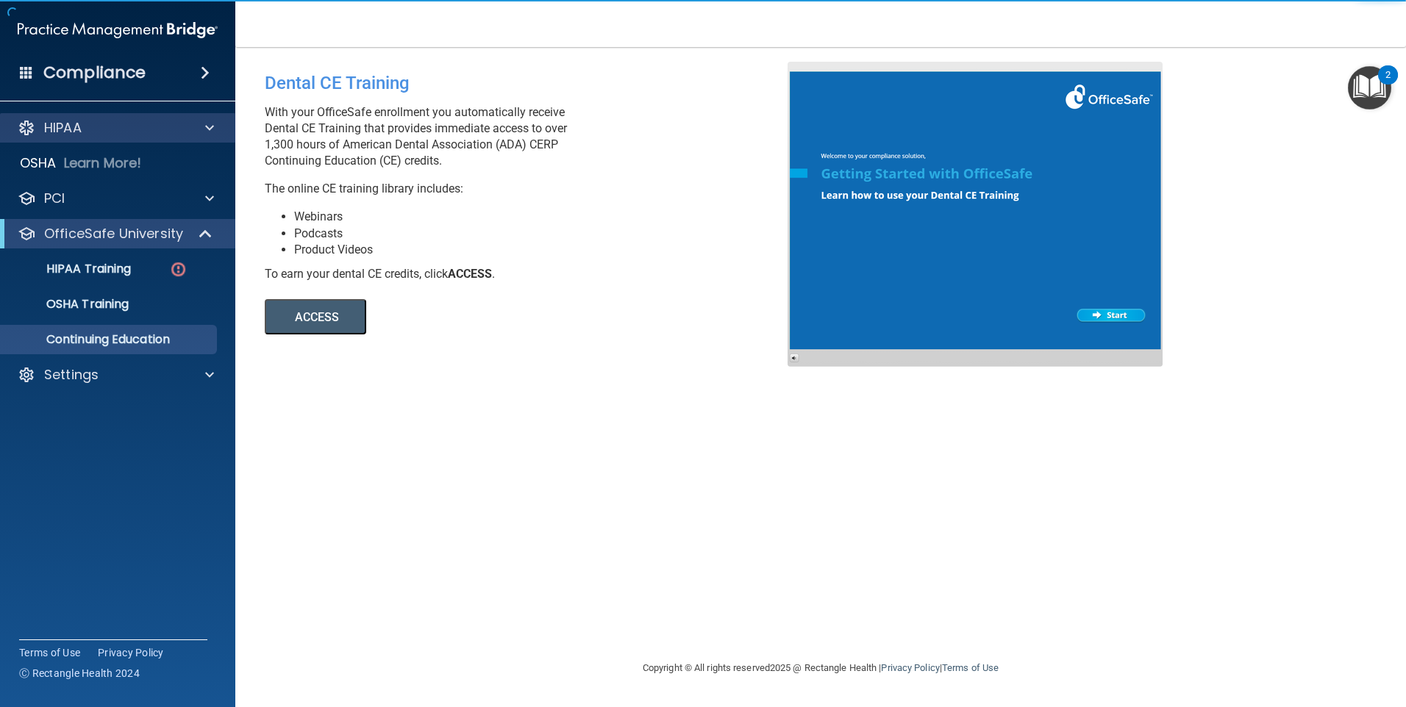
click at [123, 115] on div "HIPAA" at bounding box center [118, 127] width 236 height 29
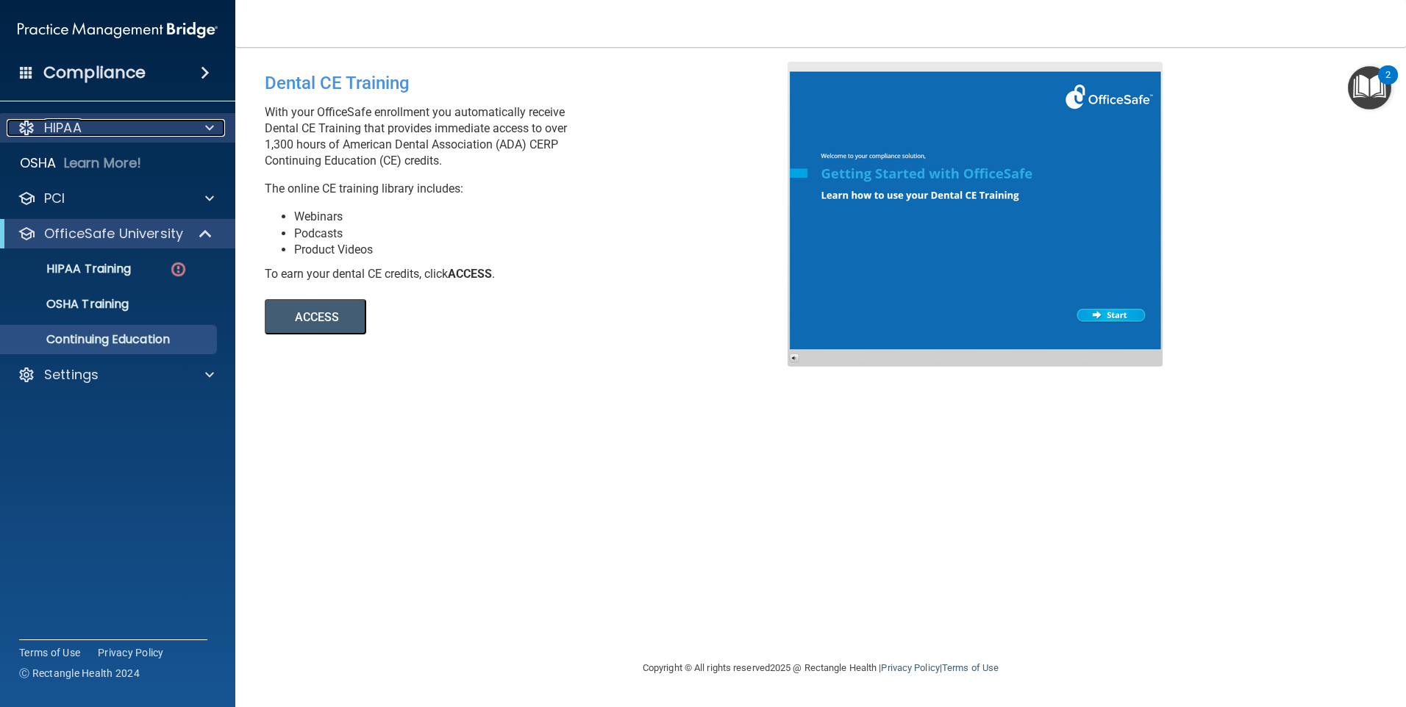
click at [118, 132] on div "HIPAA" at bounding box center [98, 128] width 182 height 18
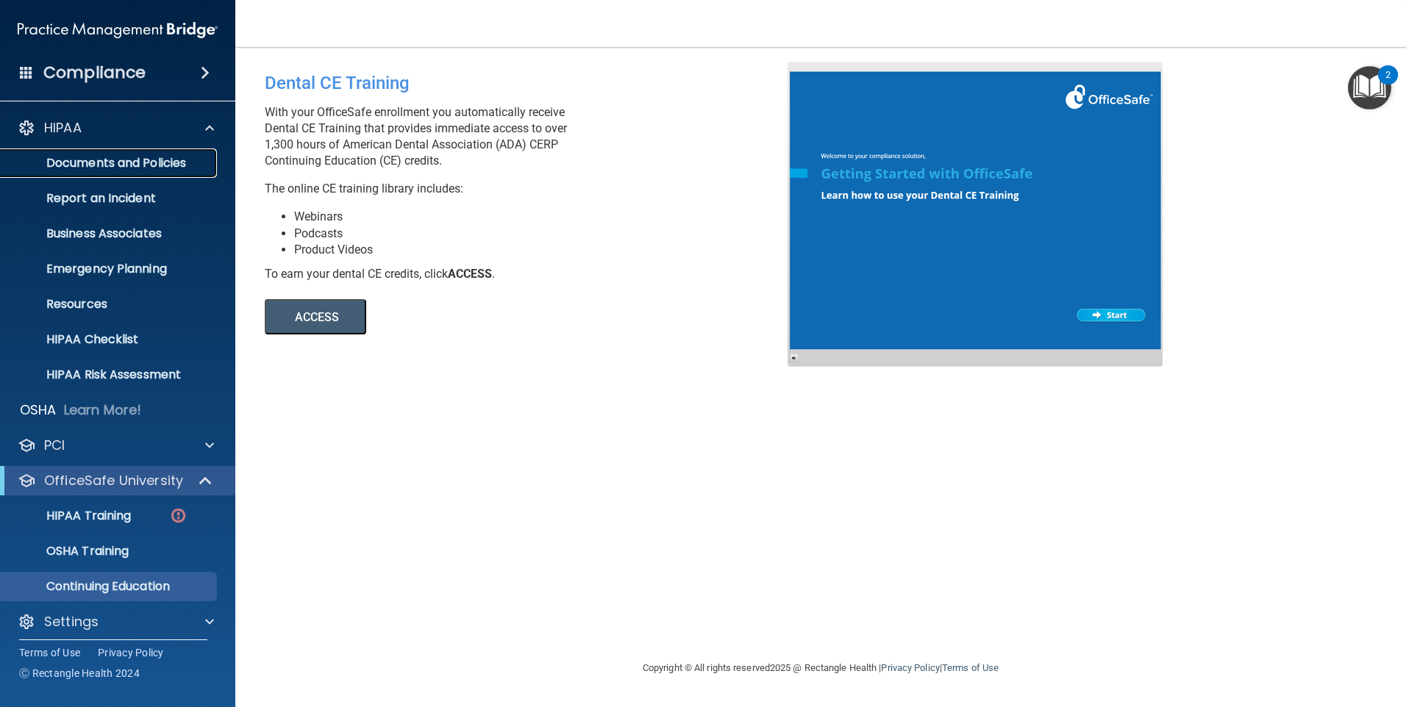
click at [112, 167] on p "Documents and Policies" at bounding box center [110, 163] width 201 height 15
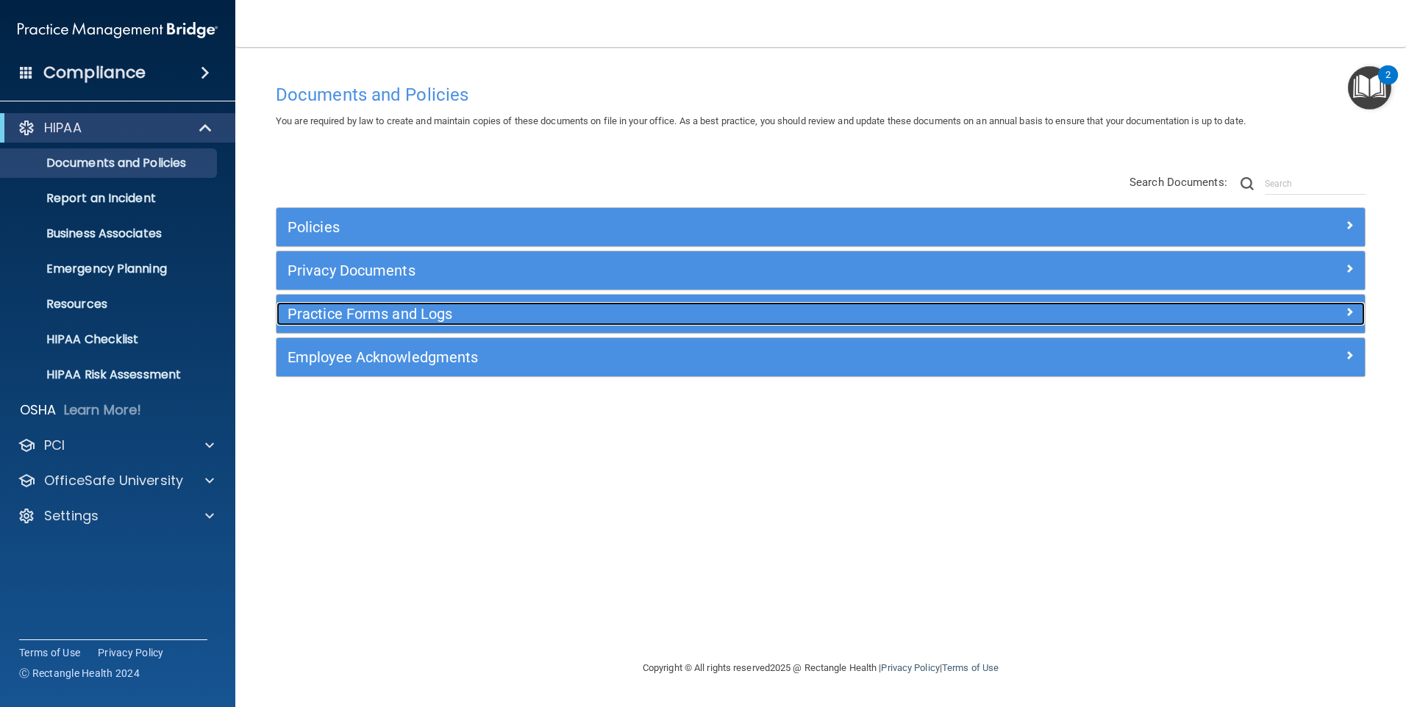
click at [413, 311] on h5 "Practice Forms and Logs" at bounding box center [685, 314] width 794 height 16
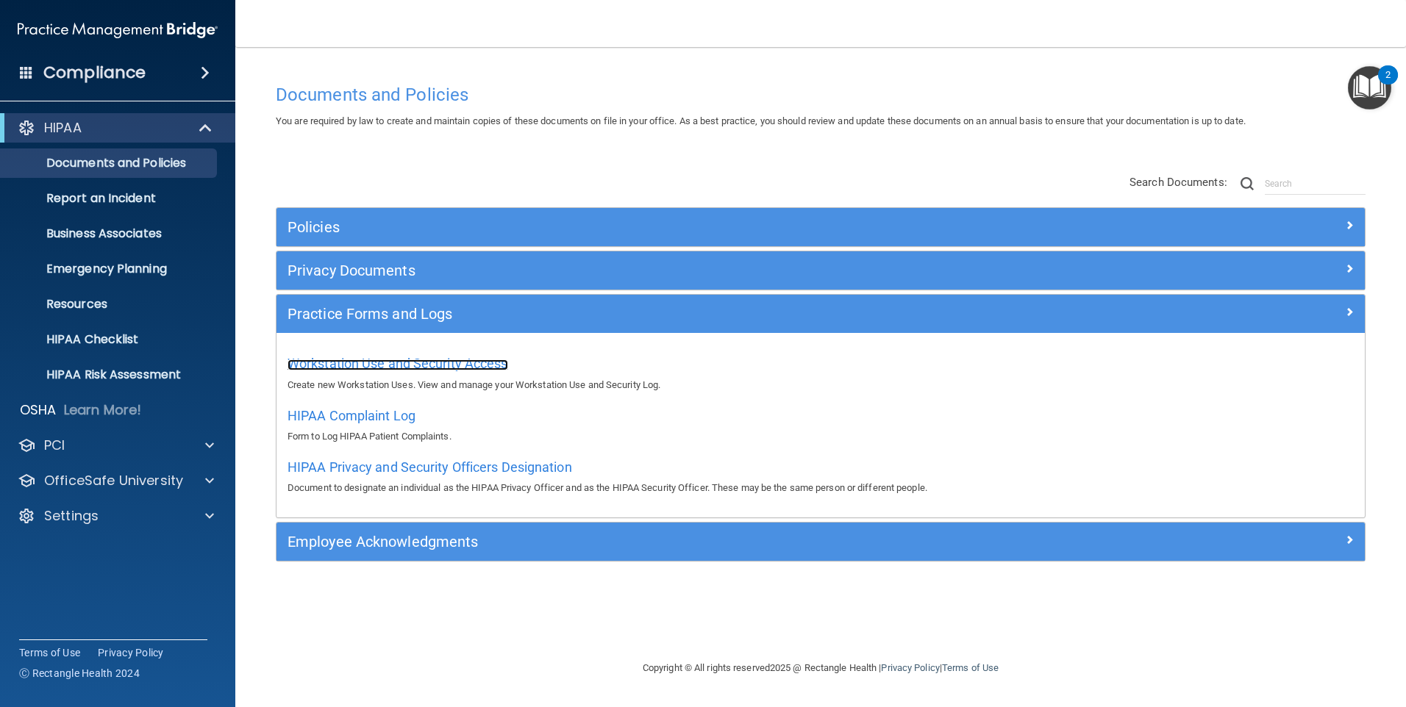
click at [381, 362] on span "Workstation Use and Security Access" at bounding box center [398, 363] width 221 height 15
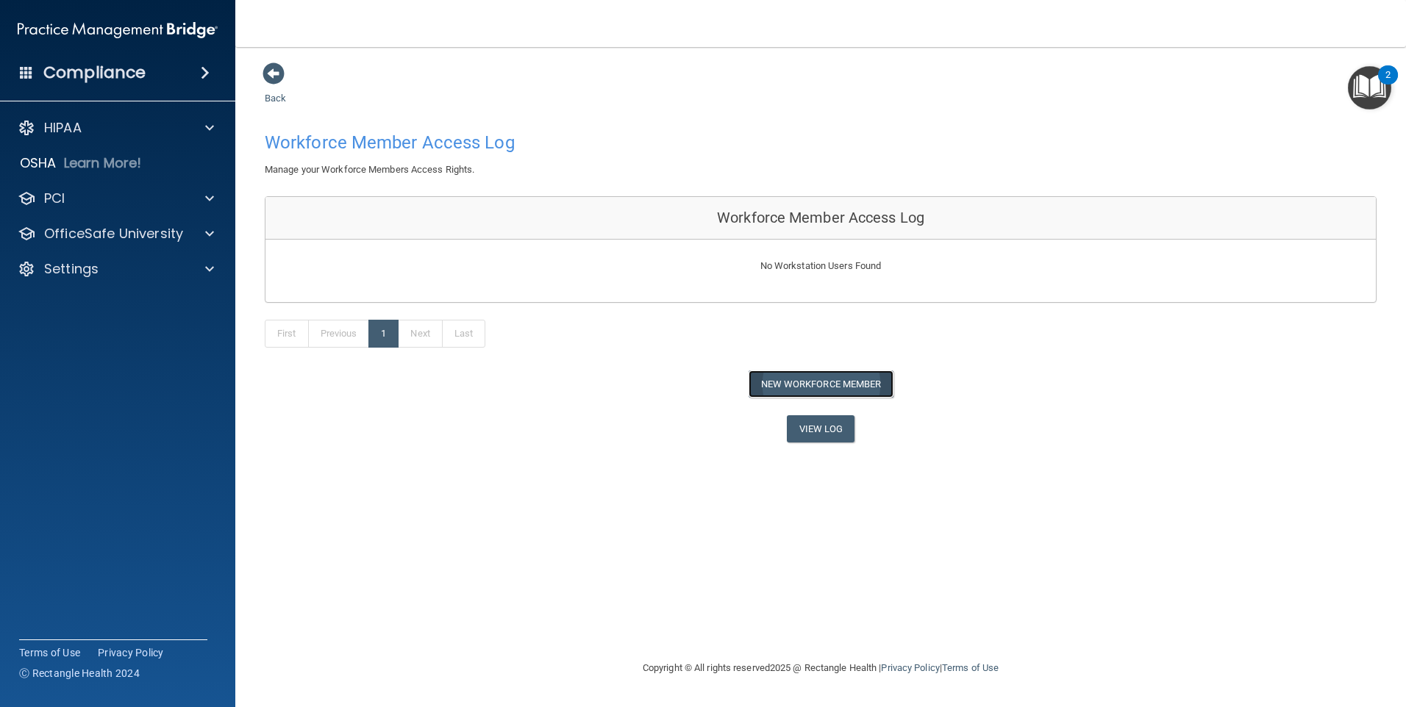
click at [831, 386] on button "New Workforce Member" at bounding box center [821, 384] width 145 height 27
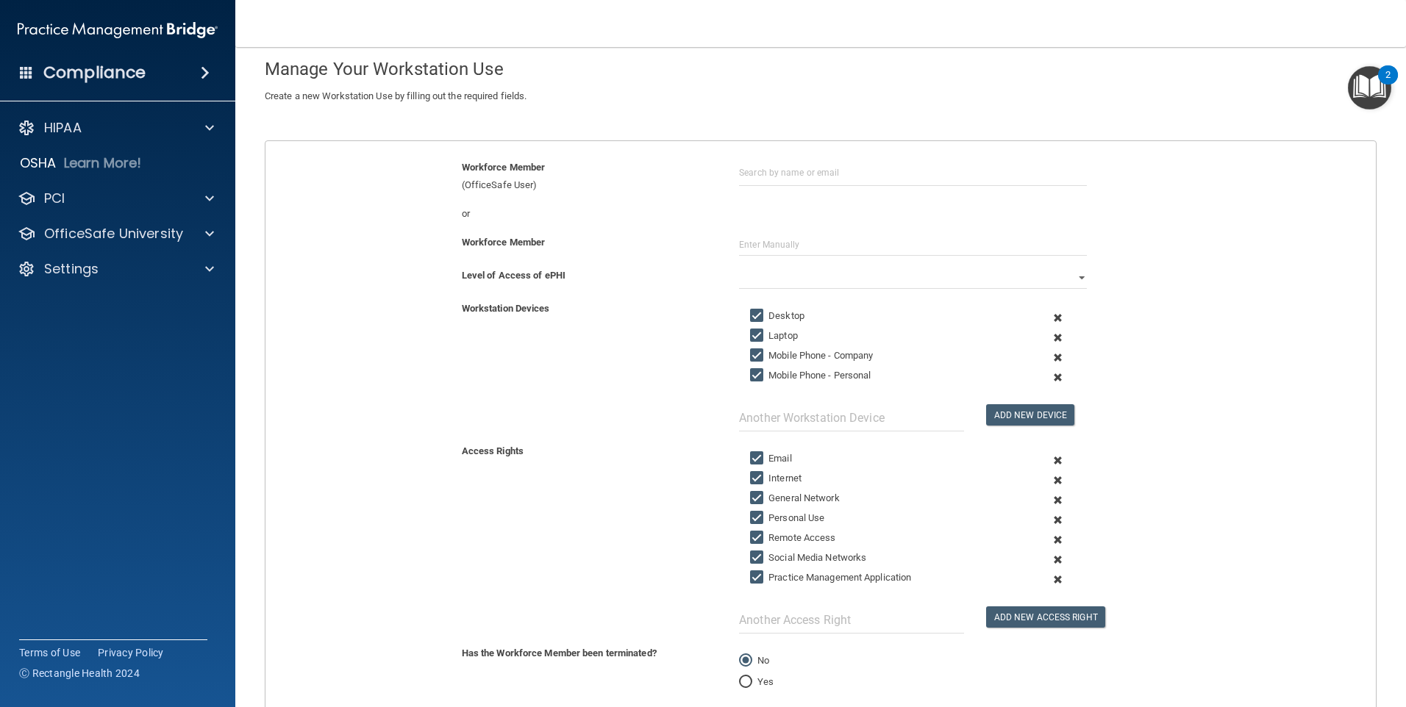
scroll to position [199, 0]
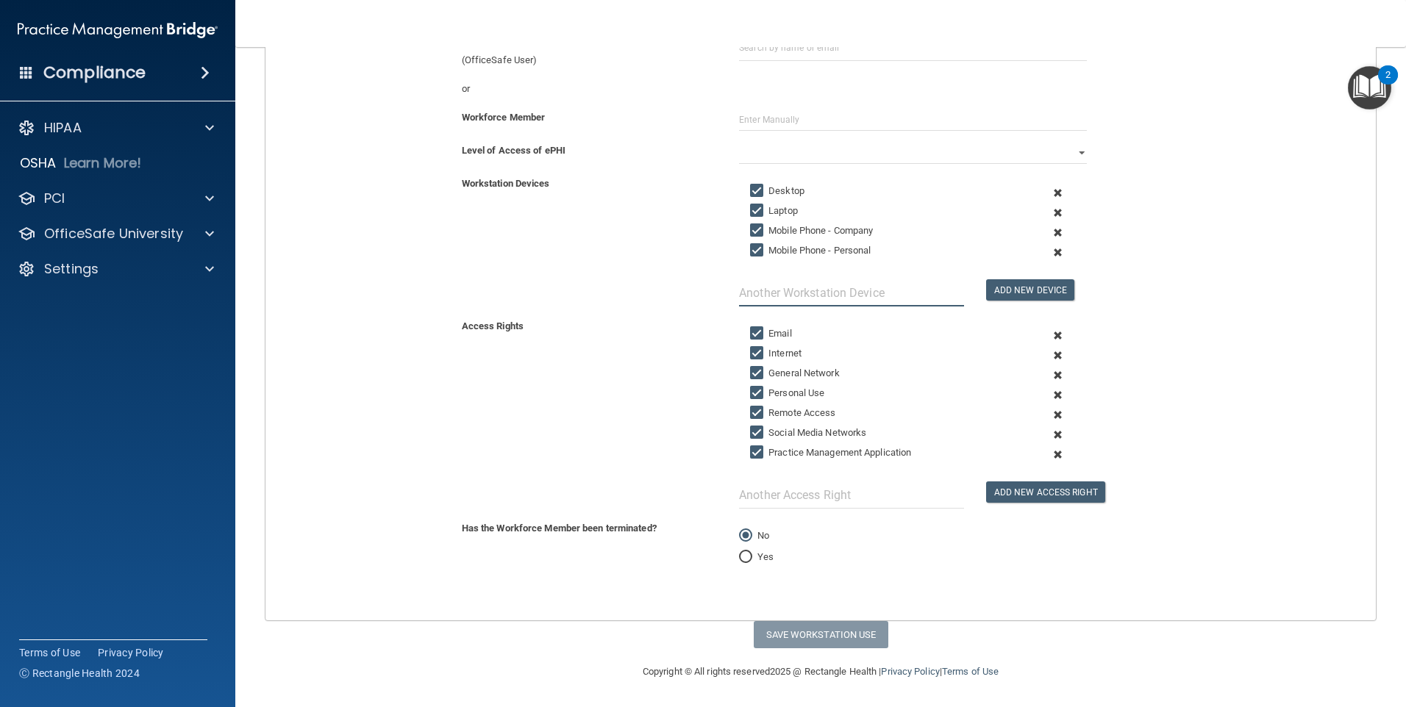
click at [789, 292] on input "text" at bounding box center [851, 292] width 225 height 27
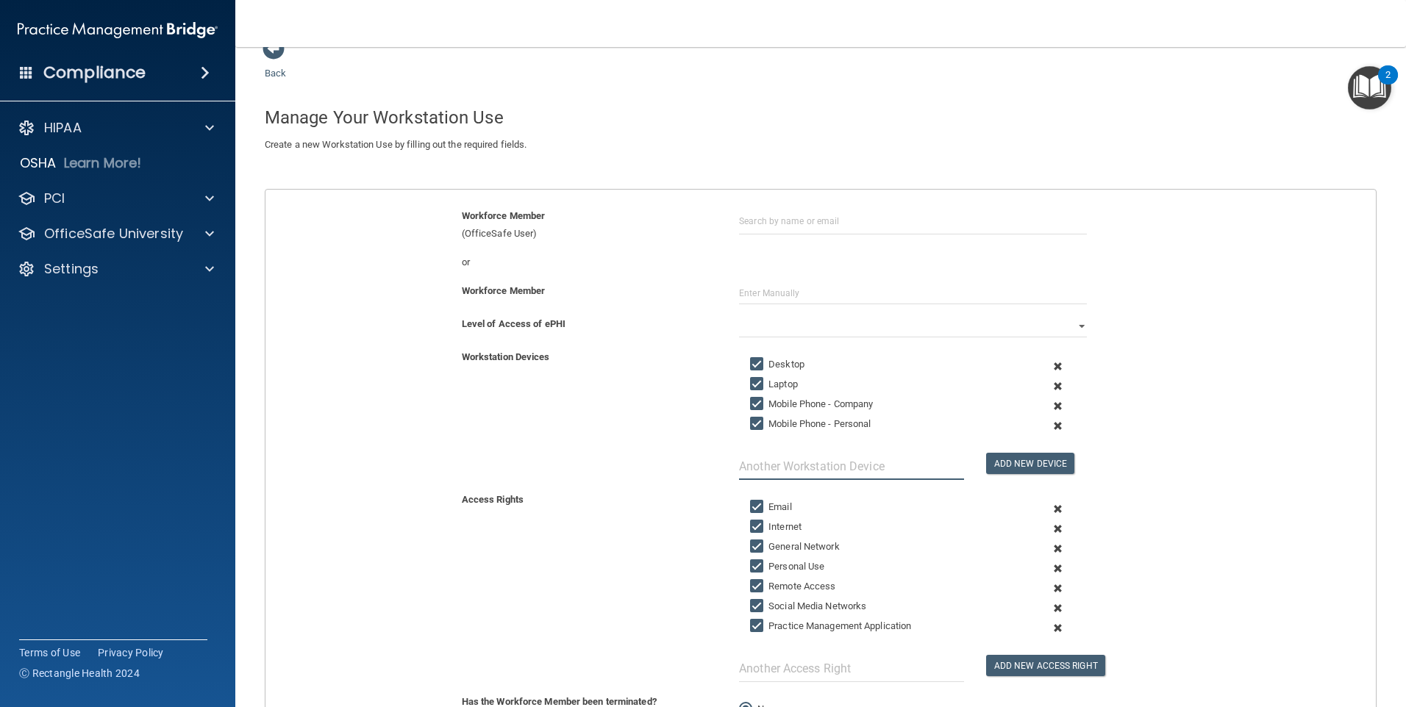
scroll to position [0, 0]
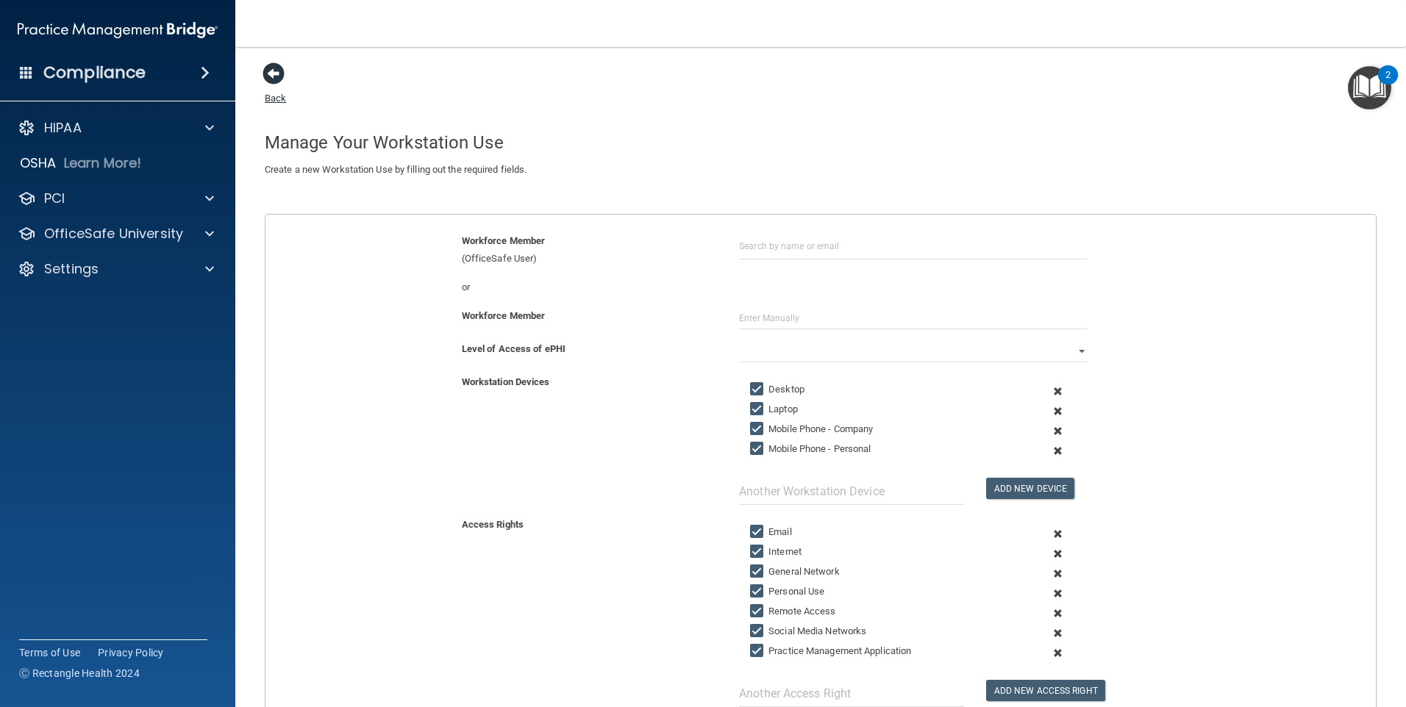
click at [274, 81] on span at bounding box center [274, 74] width 22 height 22
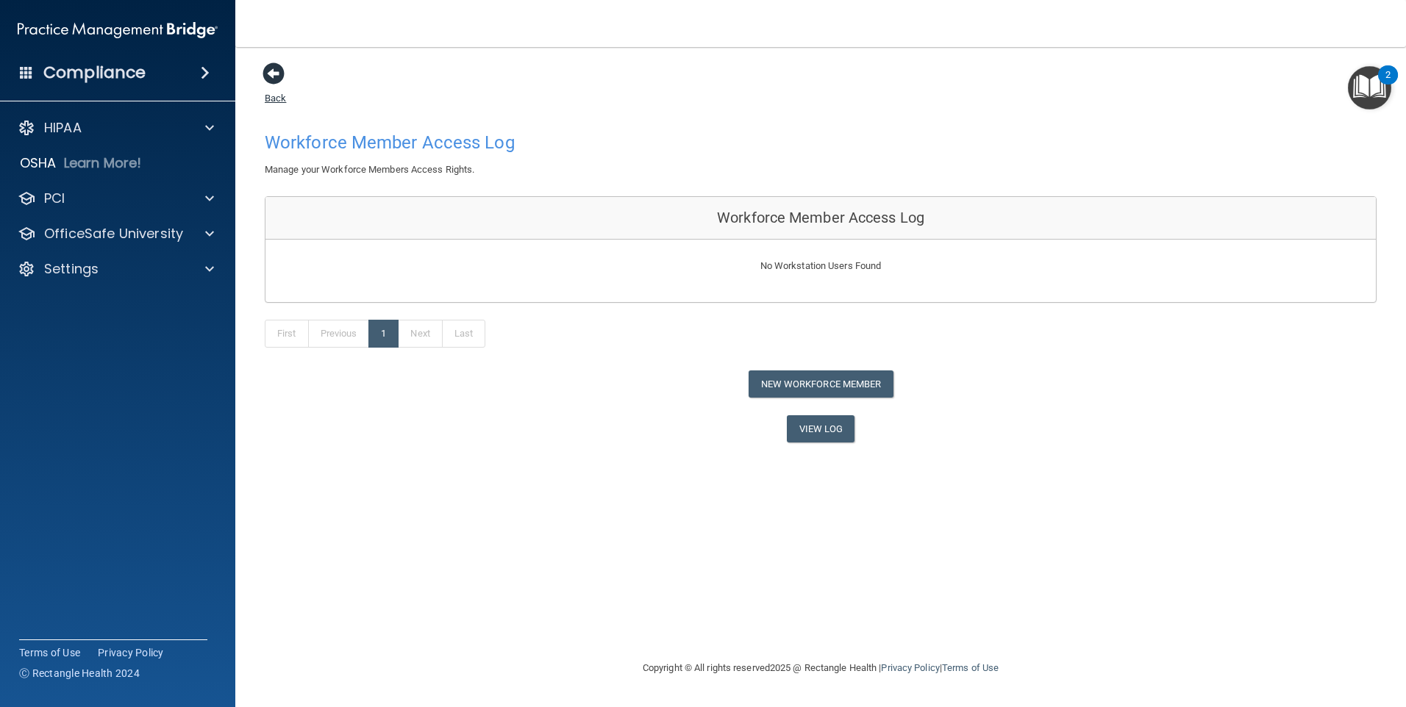
click at [270, 71] on span at bounding box center [274, 74] width 22 height 22
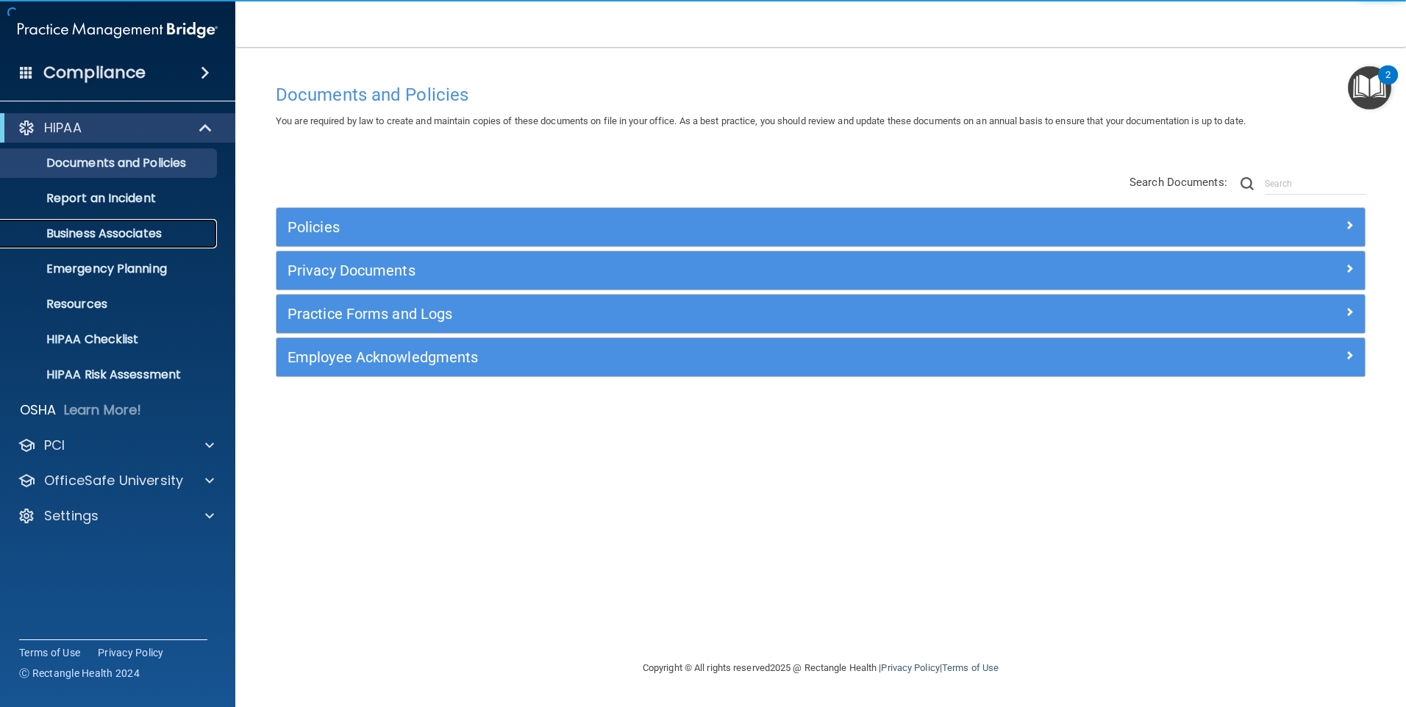
click at [140, 238] on p "Business Associates" at bounding box center [110, 233] width 201 height 15
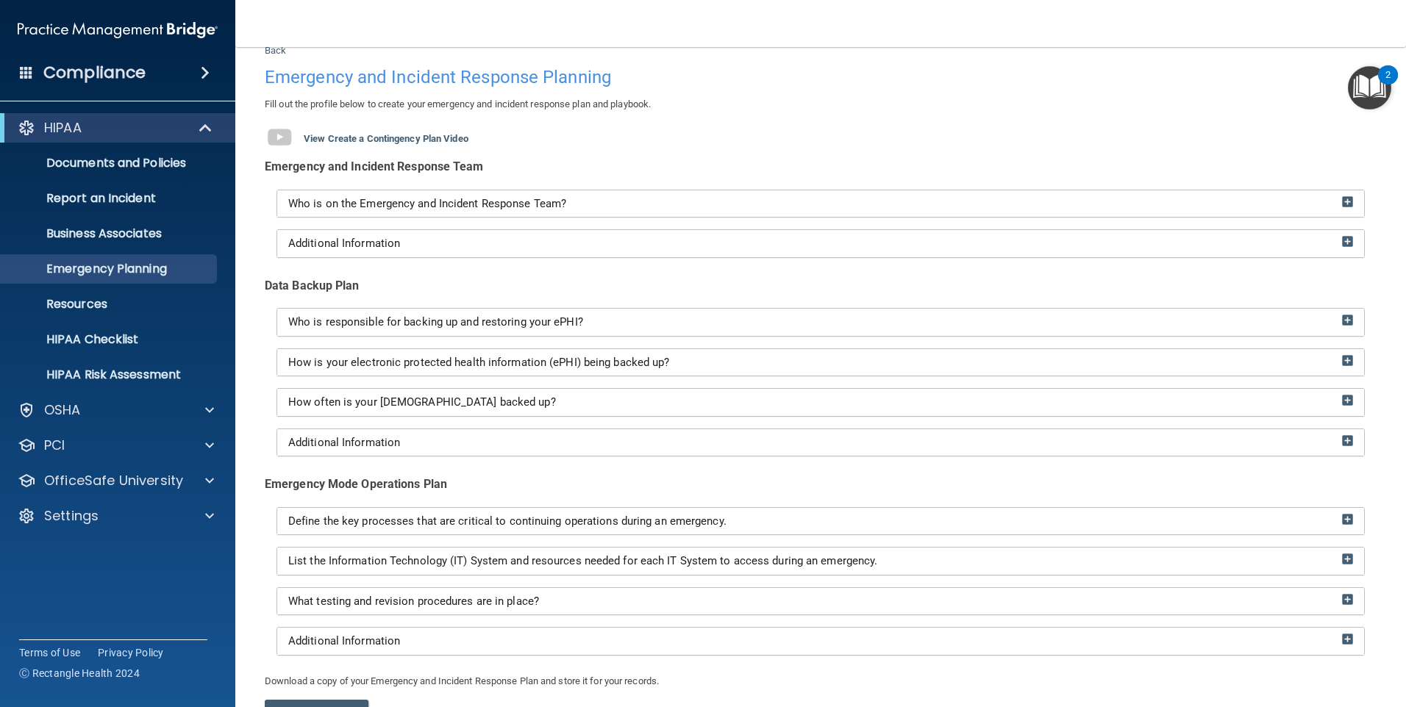
scroll to position [74, 0]
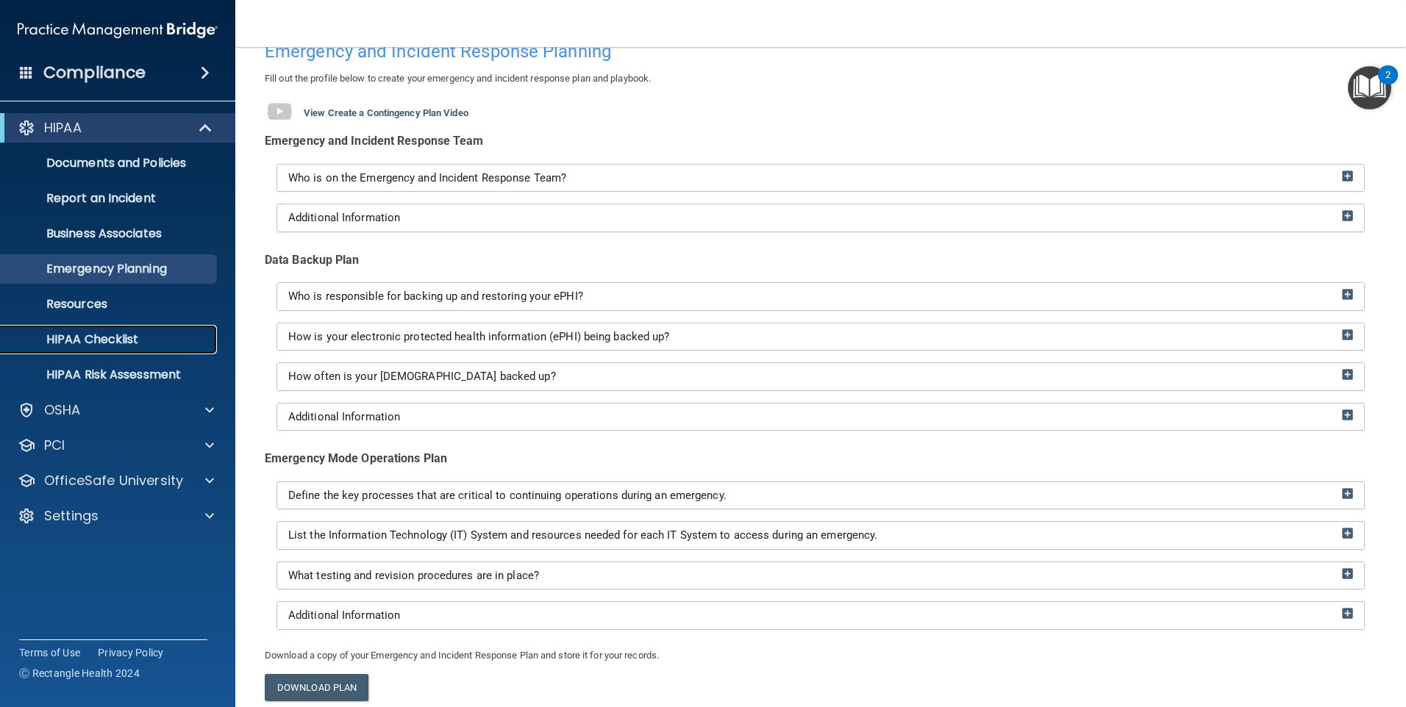
click at [96, 338] on p "HIPAA Checklist" at bounding box center [110, 339] width 201 height 15
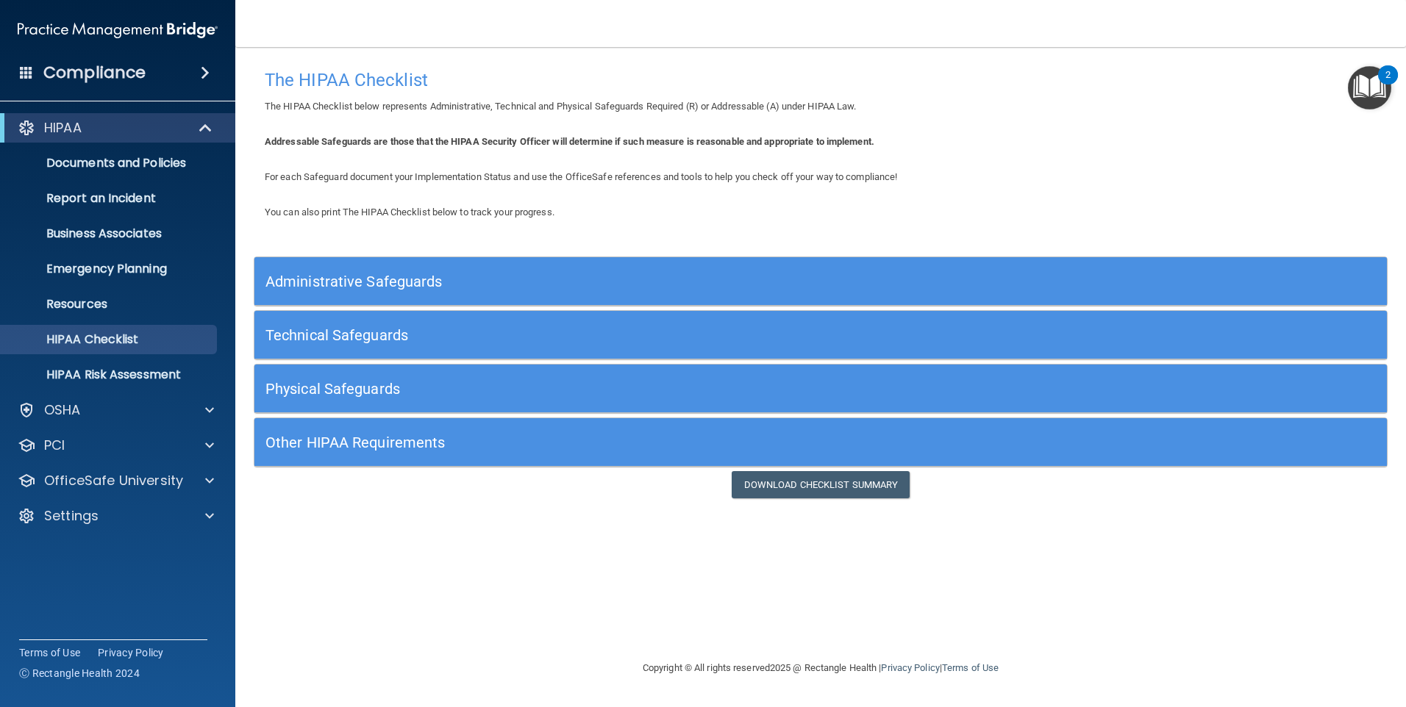
click at [440, 288] on h5 "Administrative Safeguards" at bounding box center [678, 282] width 827 height 16
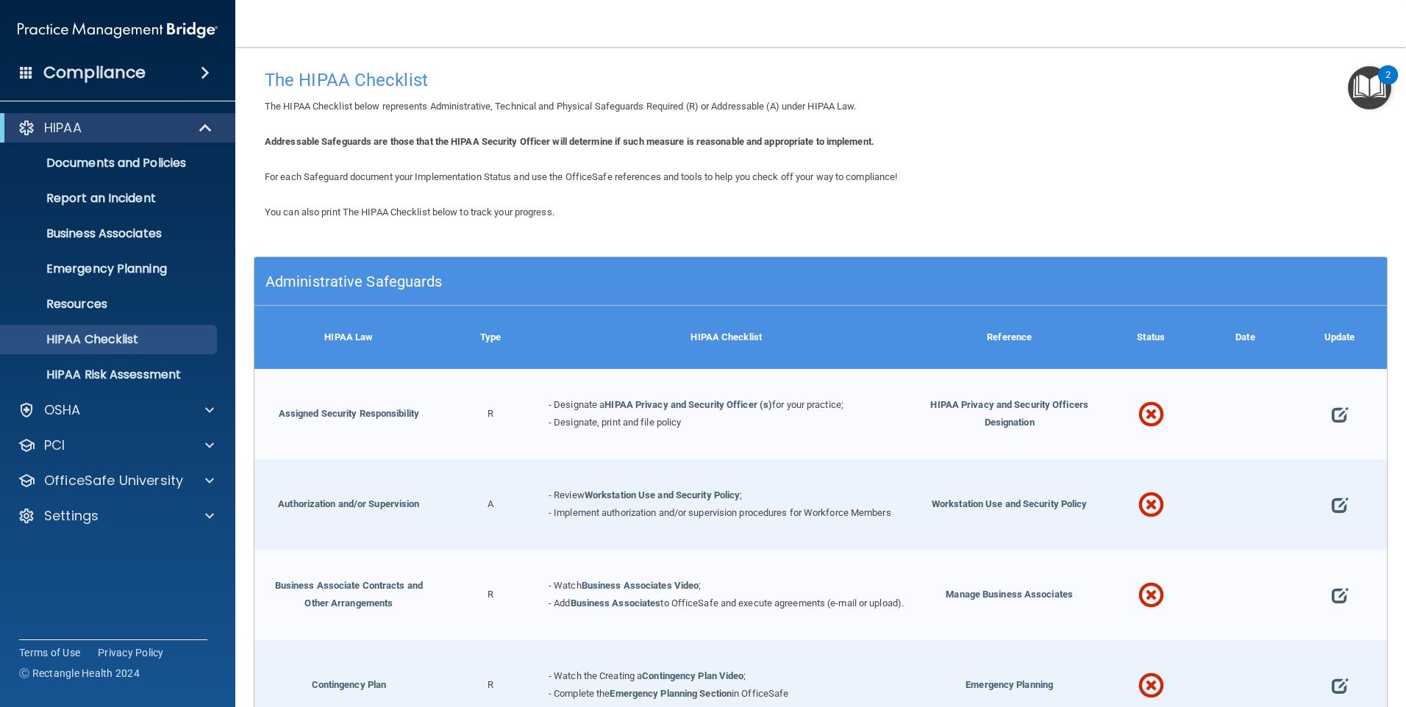
click at [440, 288] on h5 "Administrative Safeguards" at bounding box center [678, 282] width 827 height 16
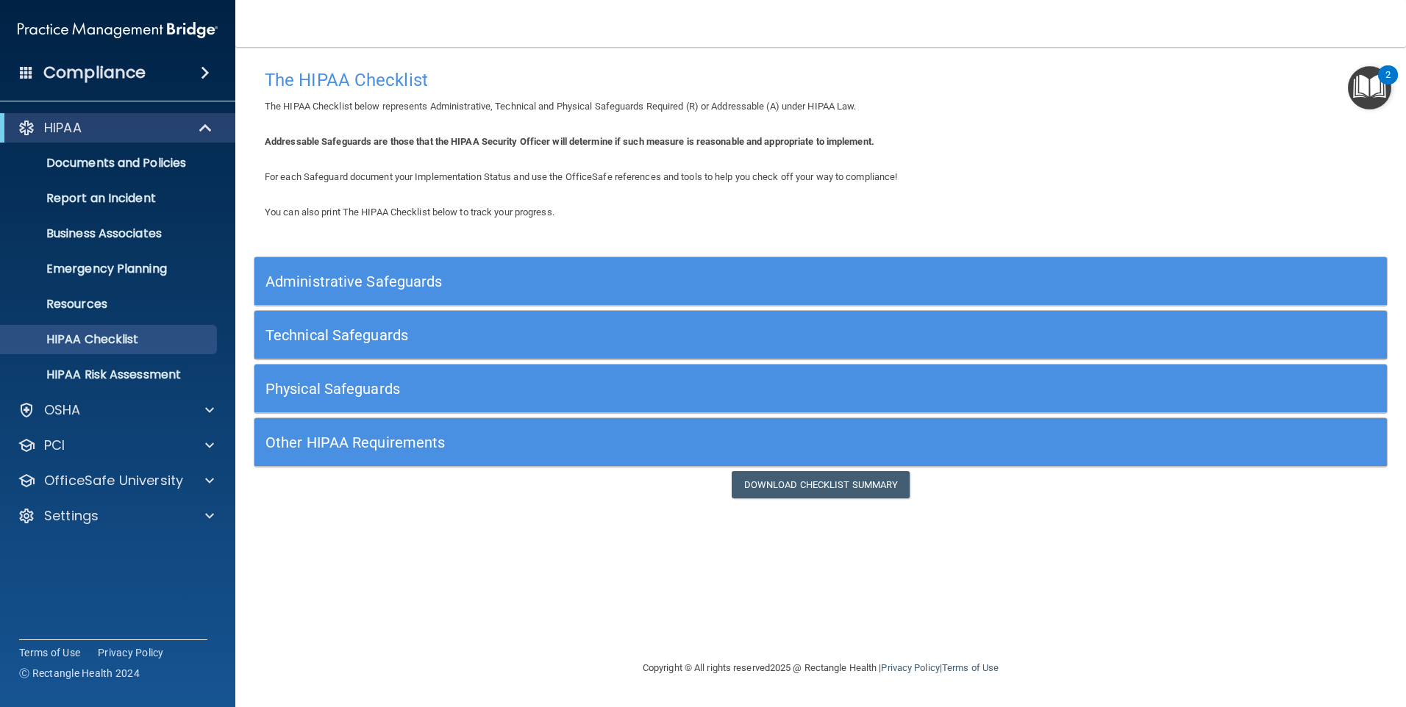
click at [648, 282] on h5 "Administrative Safeguards" at bounding box center [678, 282] width 827 height 16
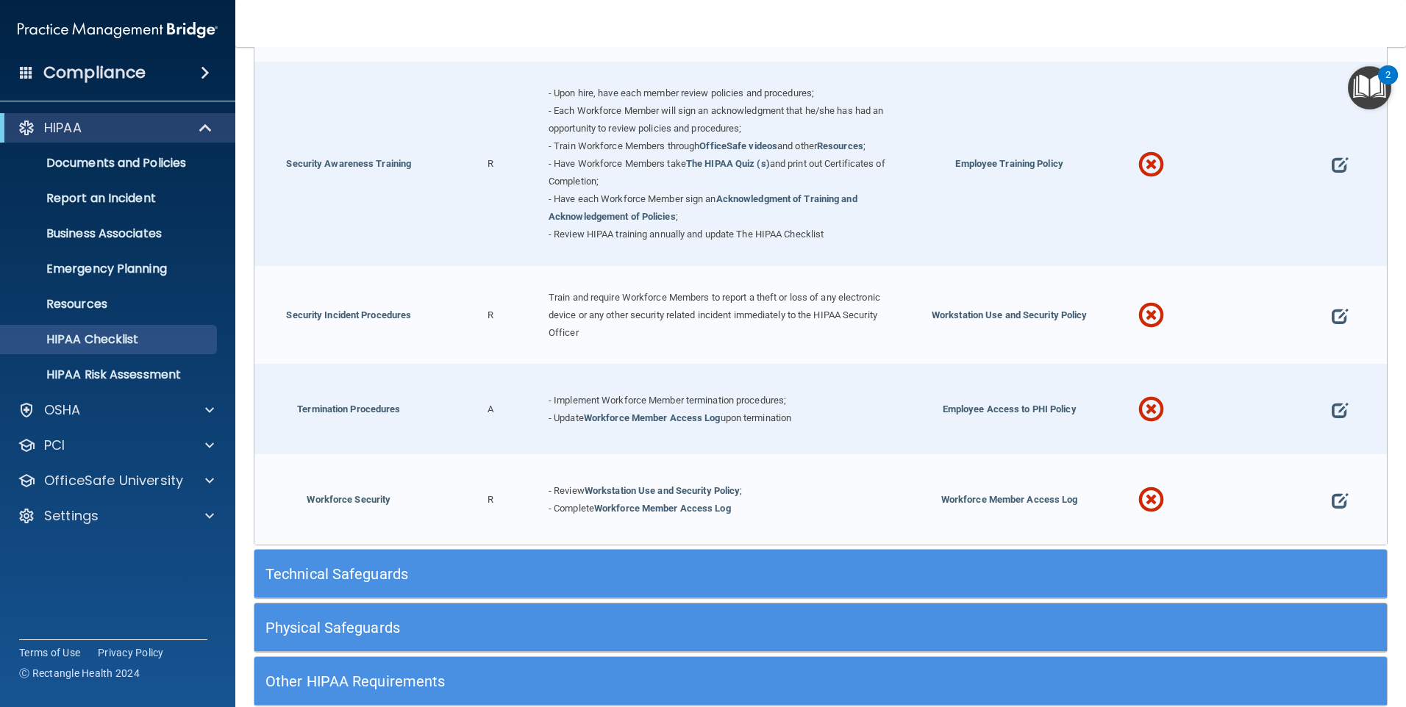
scroll to position [1397, 0]
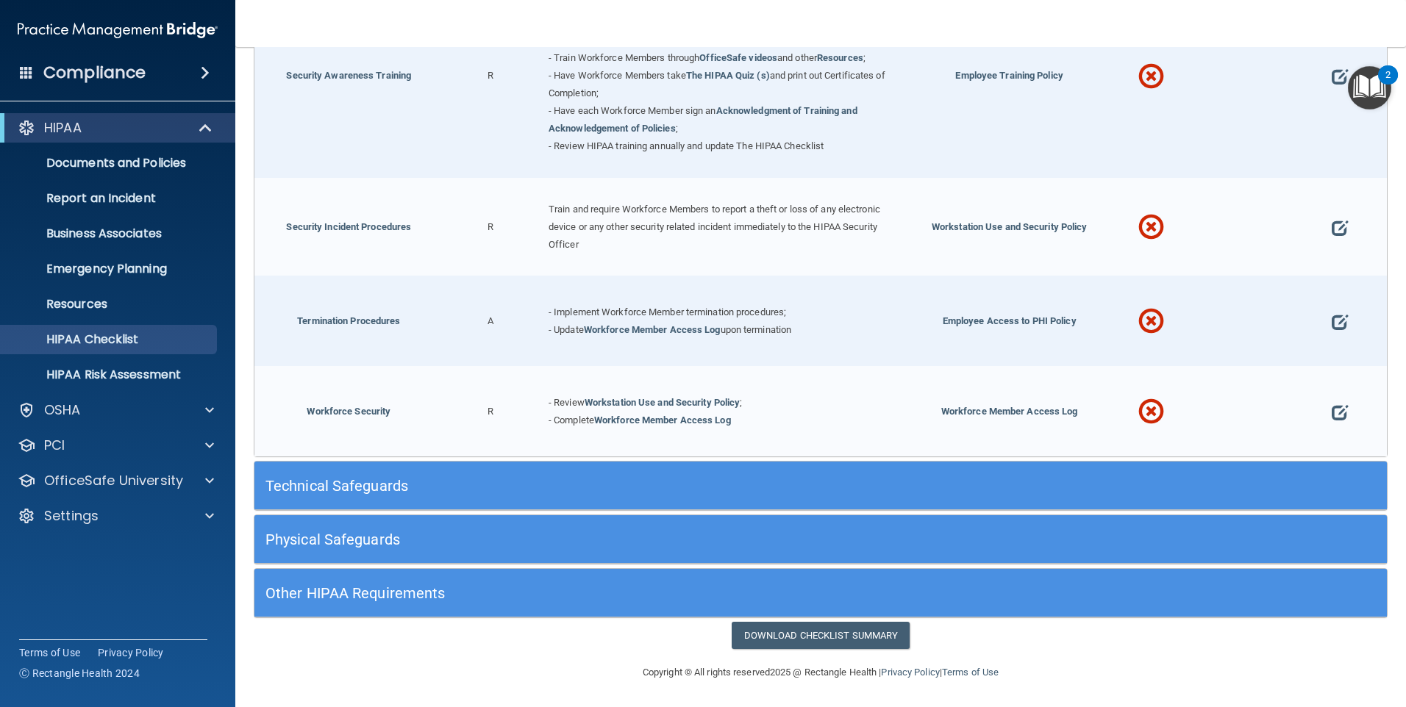
click at [515, 494] on h5 "Technical Safeguards" at bounding box center [678, 486] width 827 height 16
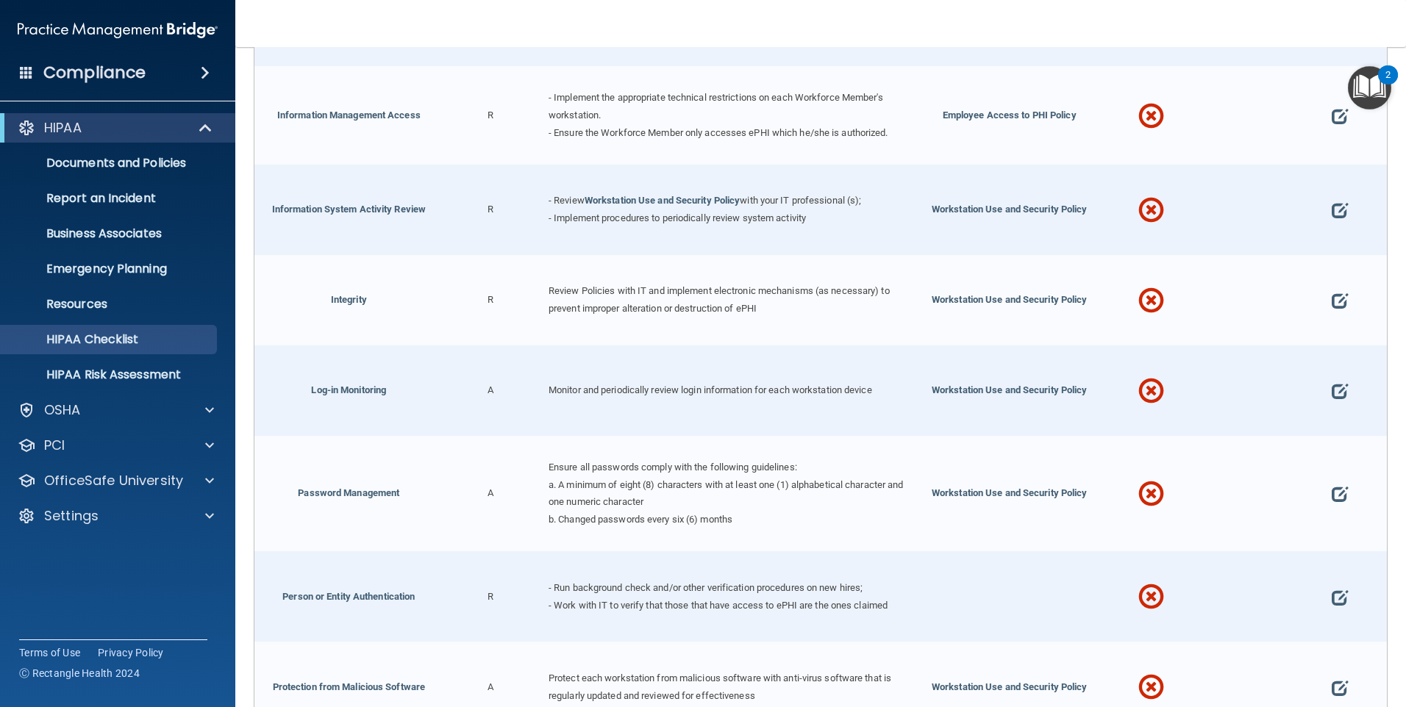
scroll to position [2353, 0]
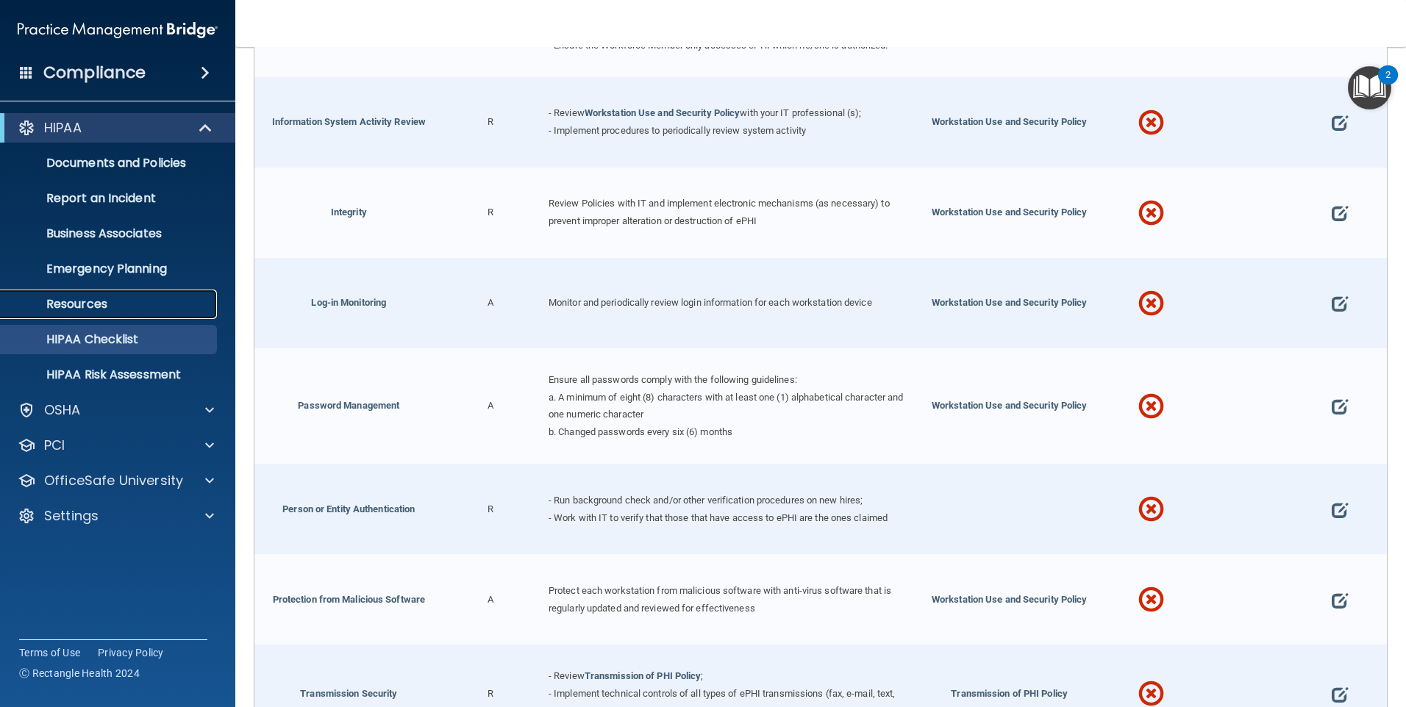
click at [90, 313] on link "Resources" at bounding box center [101, 304] width 232 height 29
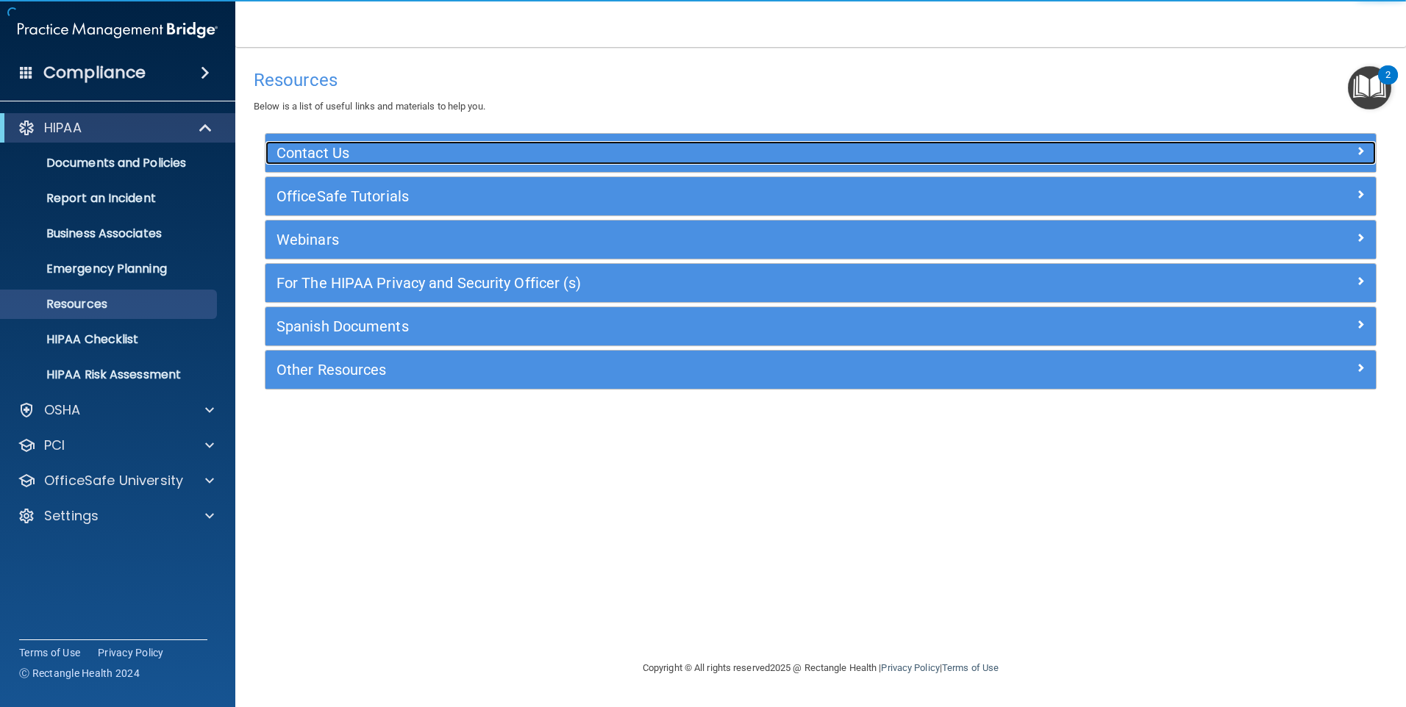
click at [490, 143] on div "Contact Us" at bounding box center [681, 153] width 833 height 24
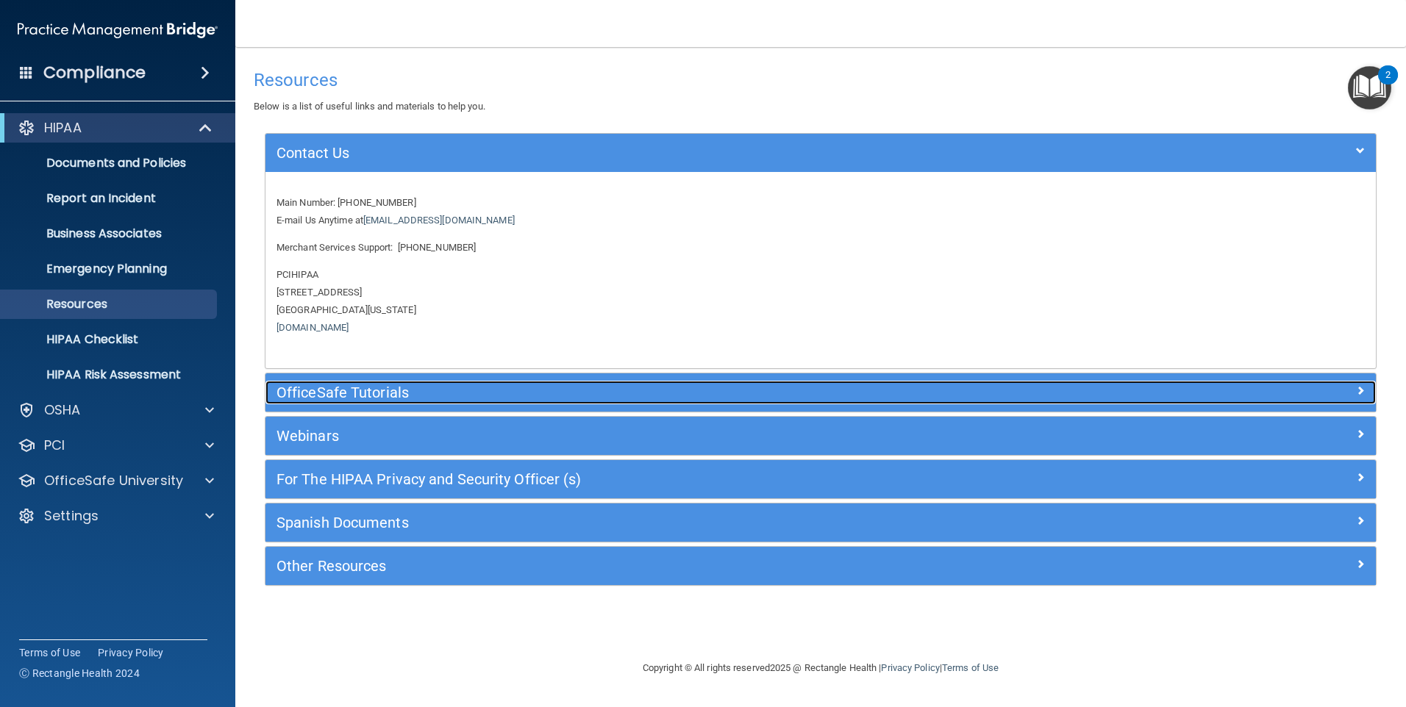
click at [435, 393] on h5 "OfficeSafe Tutorials" at bounding box center [681, 393] width 811 height 16
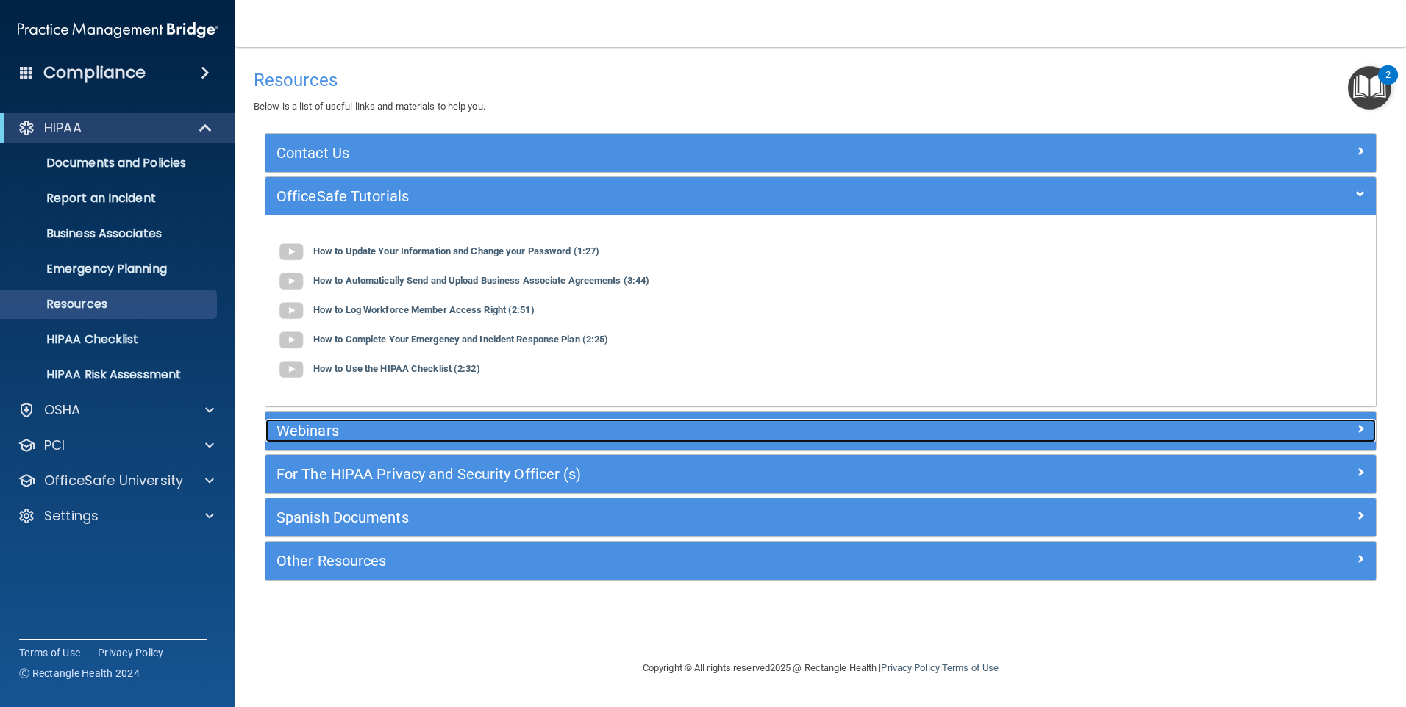
click at [397, 438] on h5 "Webinars" at bounding box center [681, 431] width 811 height 16
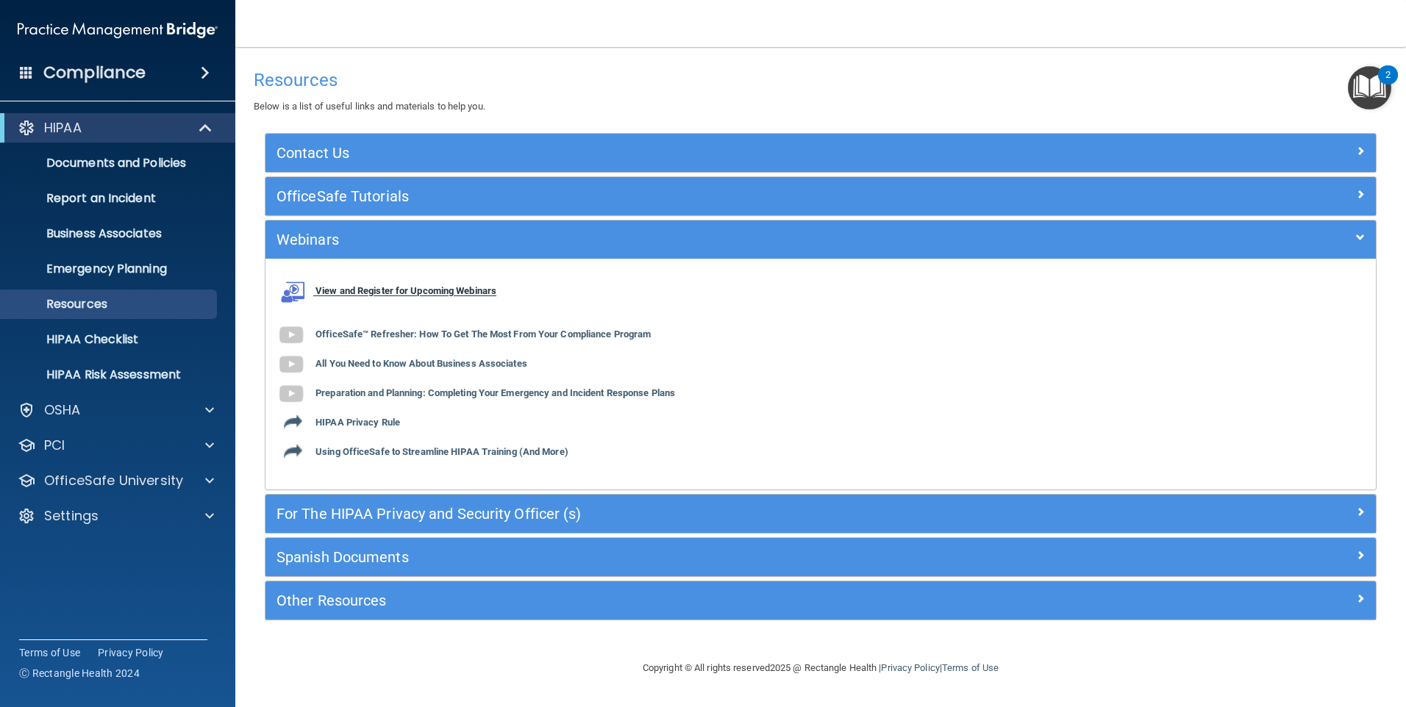
click at [461, 295] on b "View and Register for Upcoming Webinars" at bounding box center [405, 291] width 181 height 11
click at [178, 160] on p "Documents and Policies" at bounding box center [110, 163] width 201 height 15
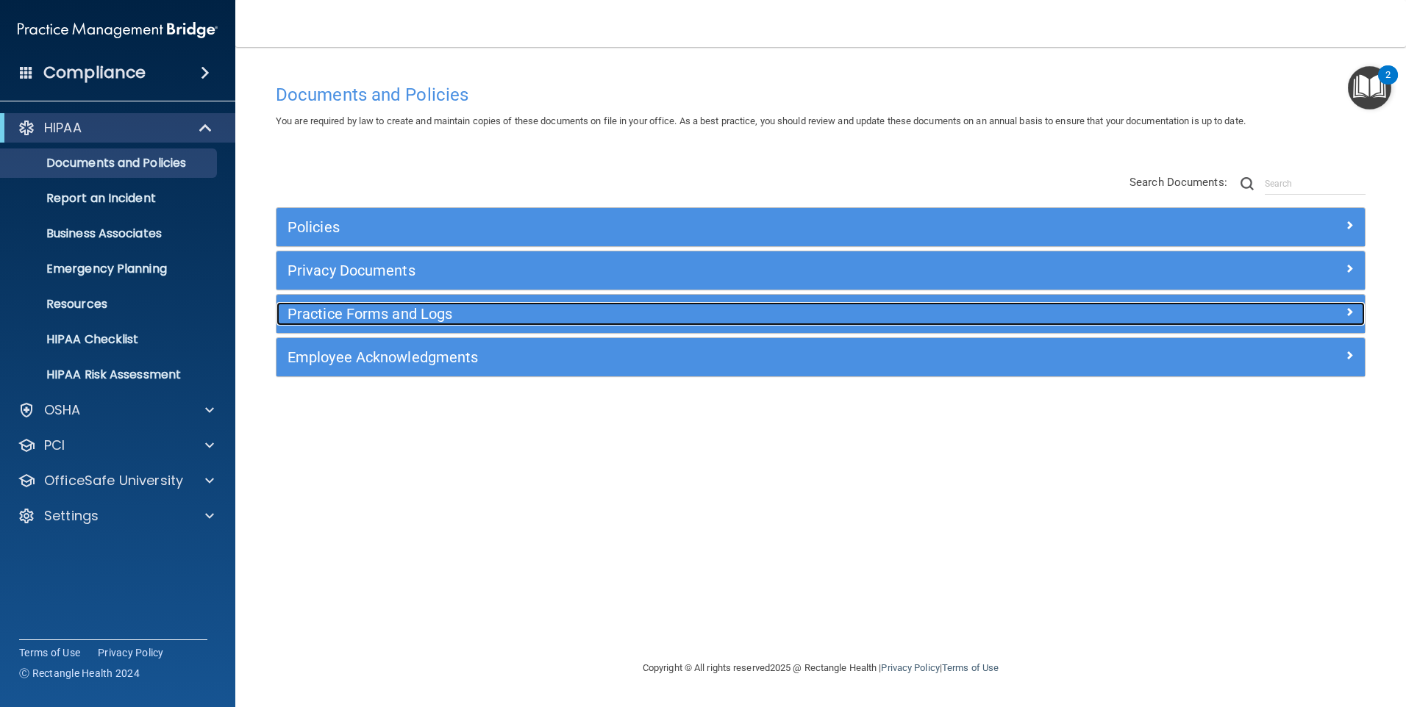
click at [379, 320] on h5 "Practice Forms and Logs" at bounding box center [685, 314] width 794 height 16
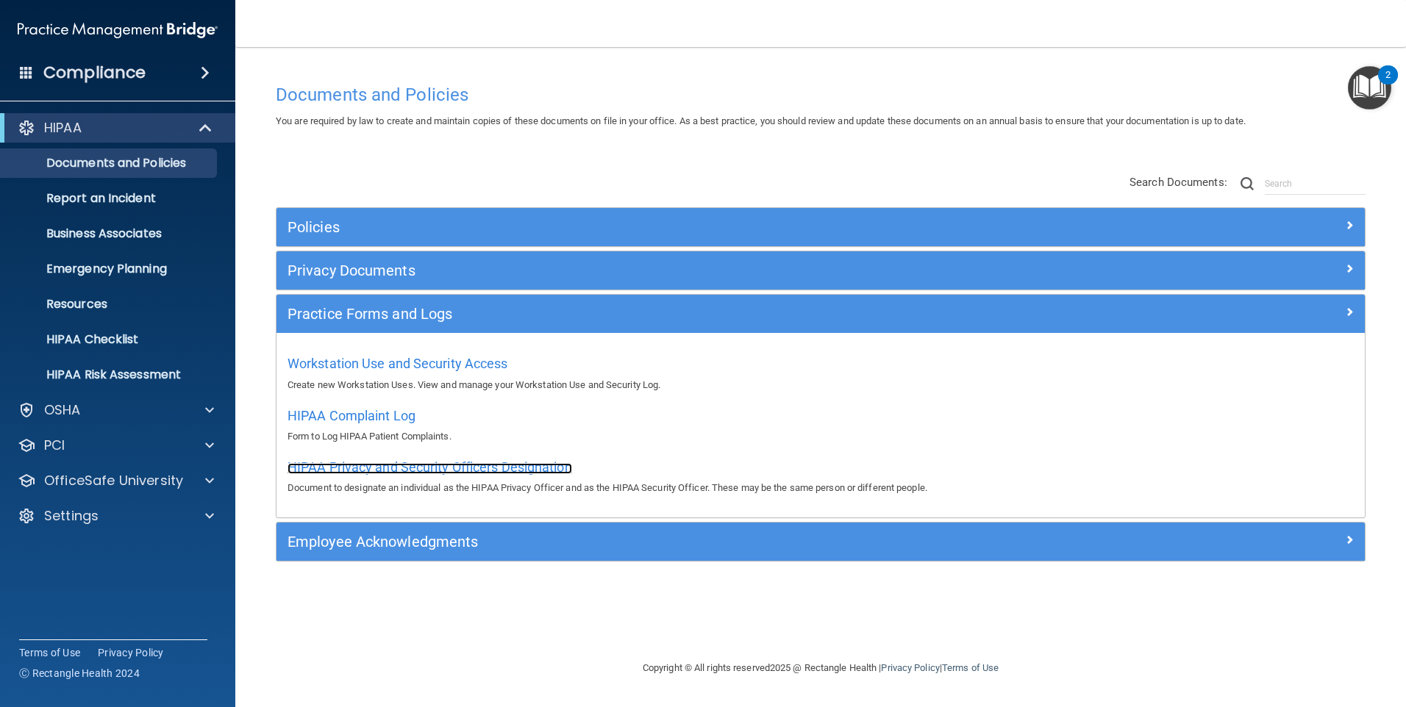
click at [390, 468] on span "HIPAA Privacy and Security Officers Designation" at bounding box center [430, 467] width 285 height 15
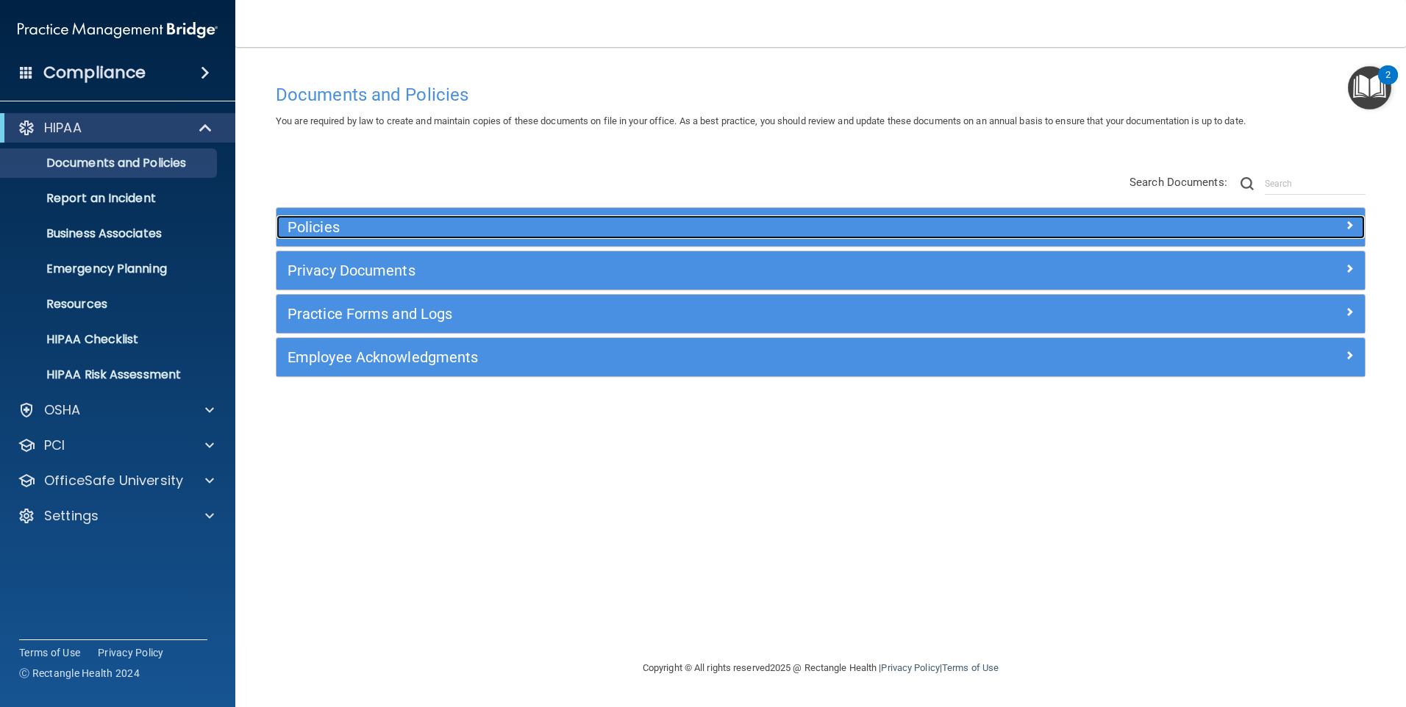
click at [358, 228] on h5 "Policies" at bounding box center [685, 227] width 794 height 16
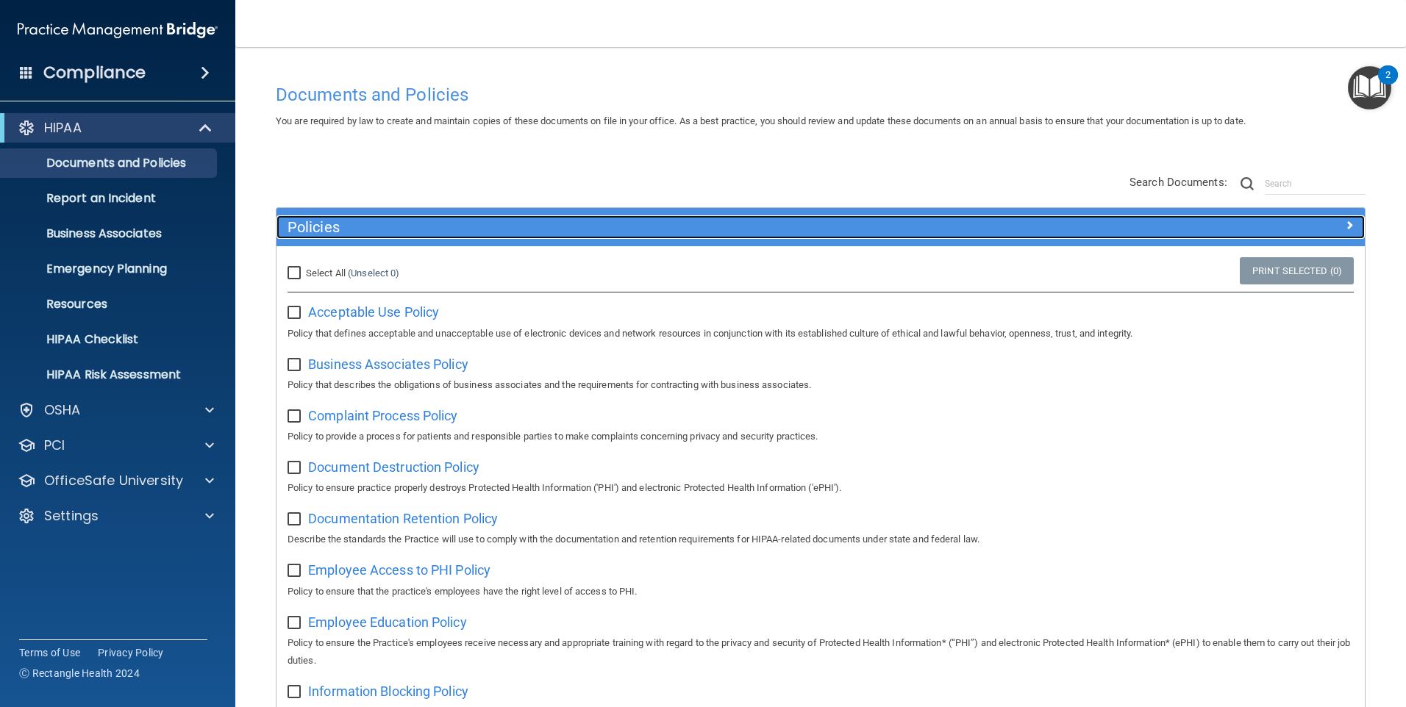
click at [358, 228] on h5 "Policies" at bounding box center [685, 227] width 794 height 16
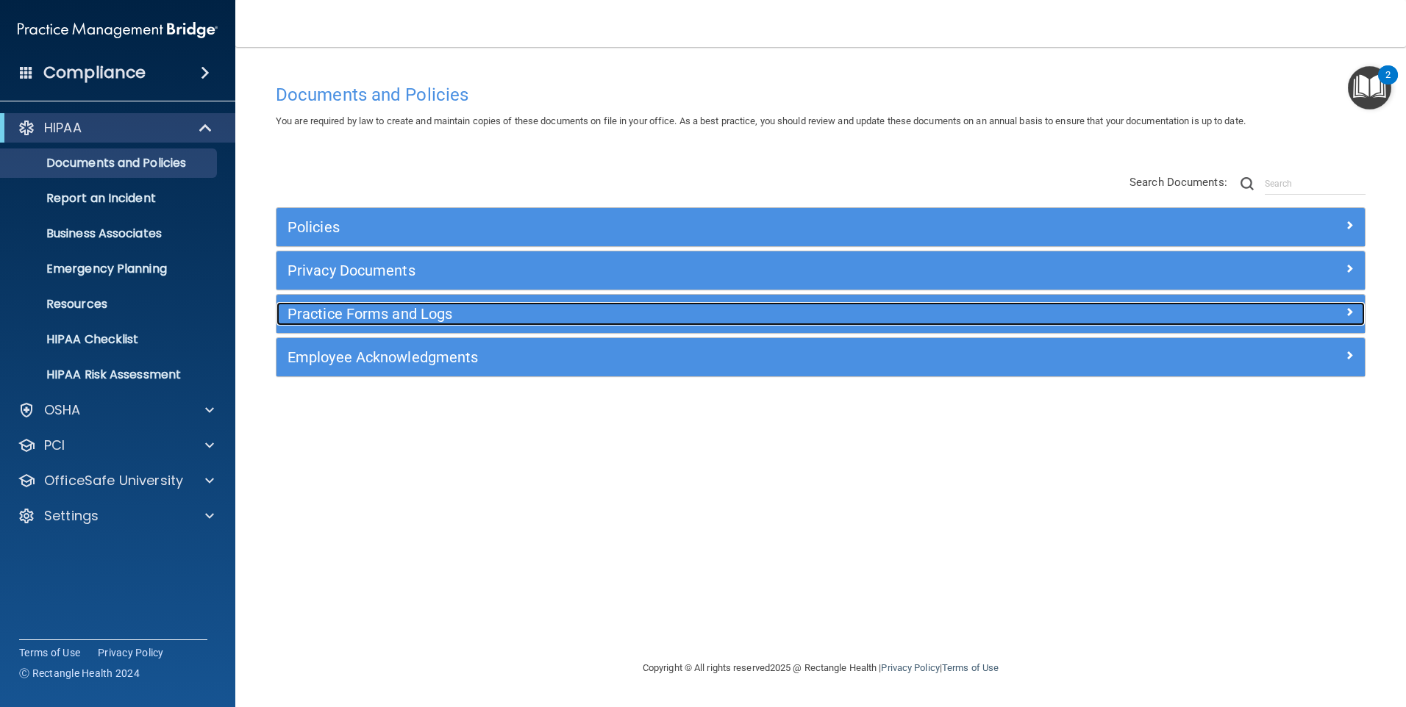
click at [366, 315] on h5 "Practice Forms and Logs" at bounding box center [685, 314] width 794 height 16
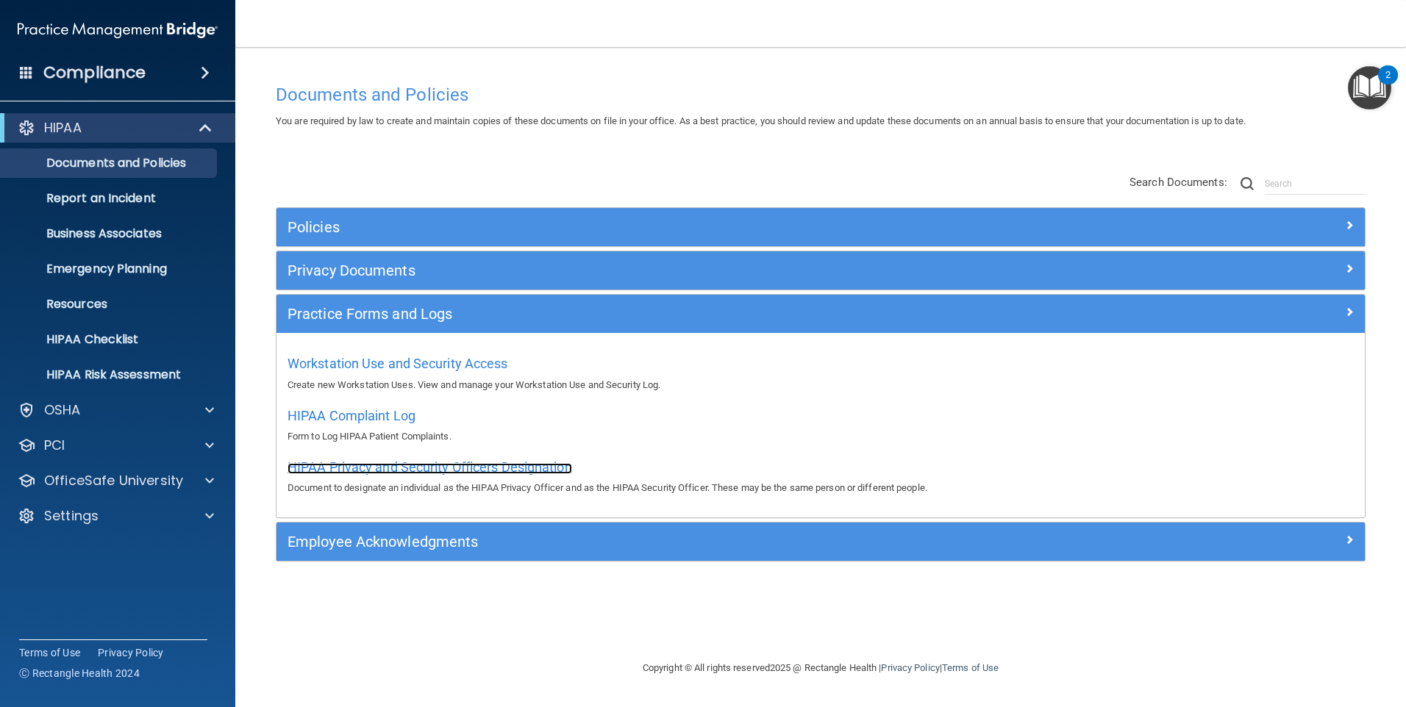
click at [355, 473] on span "HIPAA Privacy and Security Officers Designation" at bounding box center [430, 467] width 285 height 15
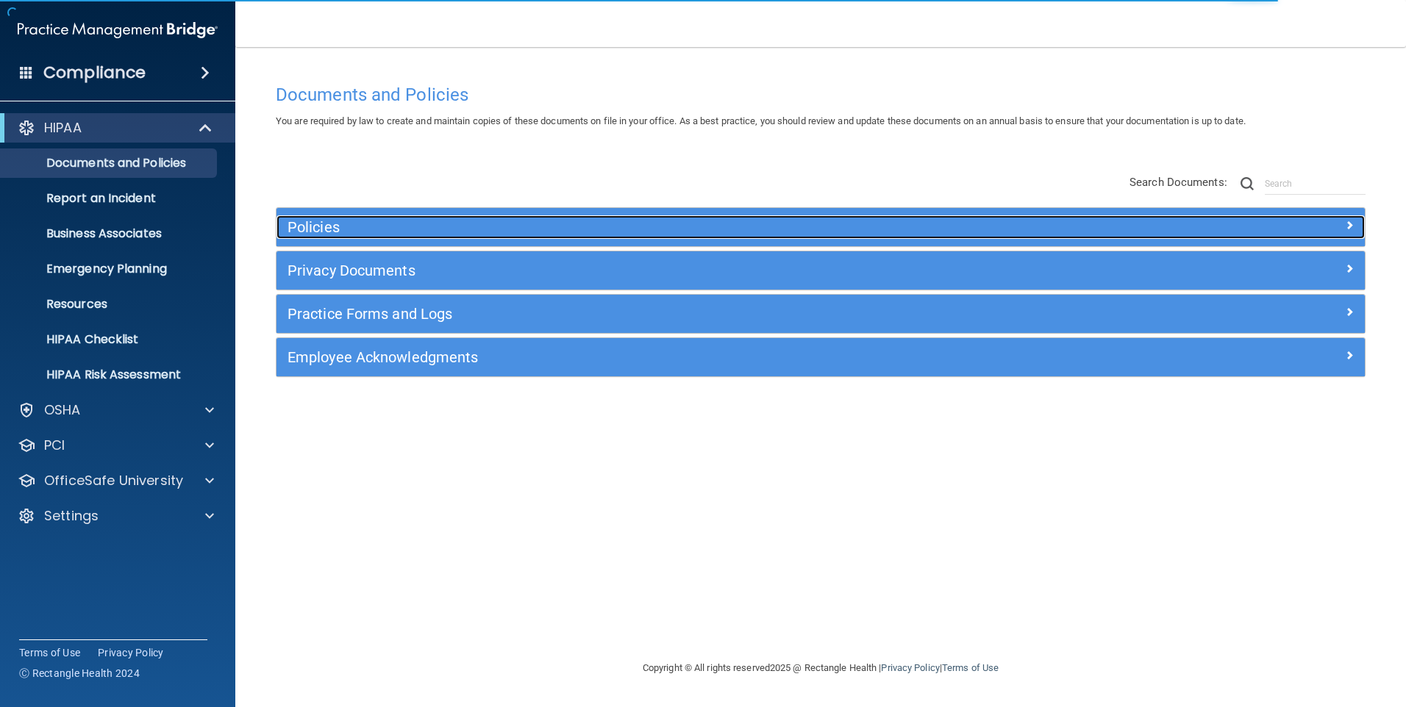
click at [307, 222] on h5 "Policies" at bounding box center [685, 227] width 794 height 16
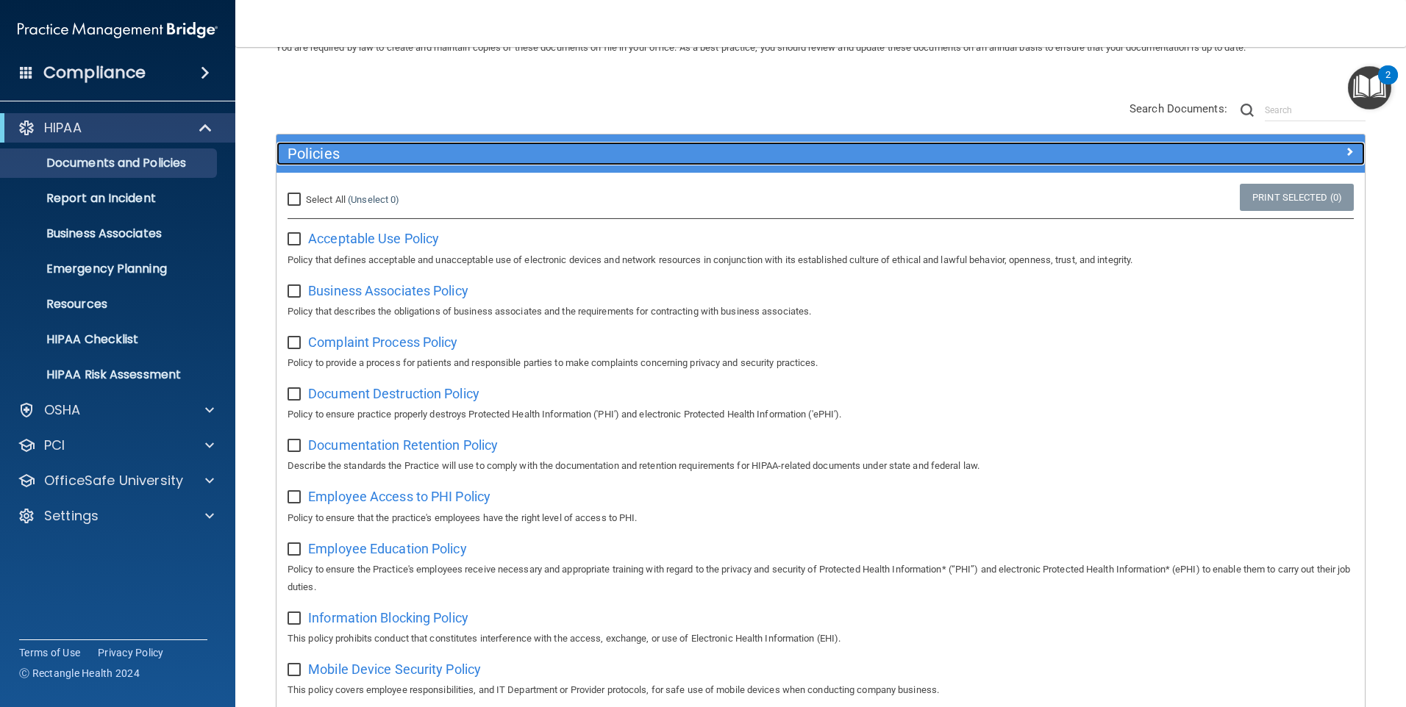
scroll to position [147, 0]
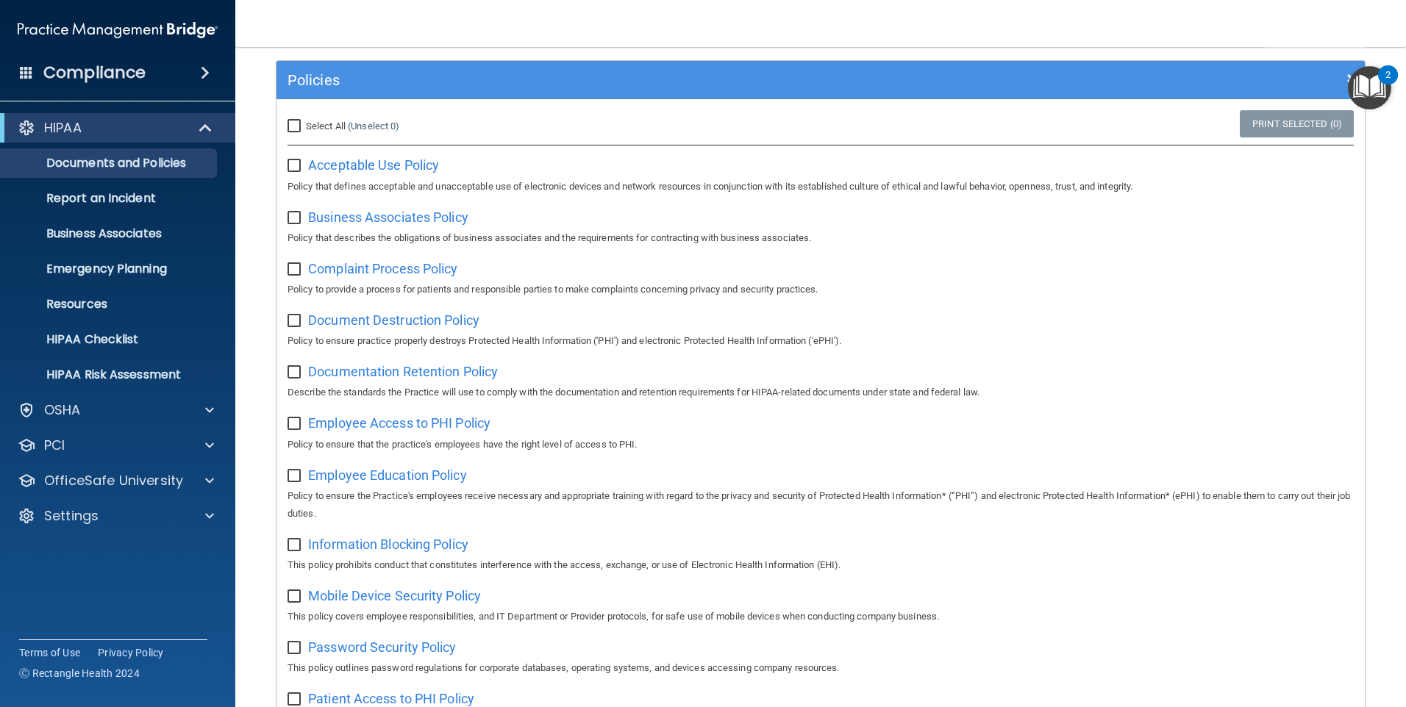
click at [295, 226] on div "Business Associates Policy Policy that describes the obligations of business as…" at bounding box center [821, 226] width 1066 height 42
click at [296, 221] on input "checkbox" at bounding box center [296, 219] width 17 height 12
checkbox input "true"
click at [338, 220] on span "Business Associates Policy" at bounding box center [388, 217] width 160 height 15
click at [292, 270] on input "checkbox" at bounding box center [296, 270] width 17 height 12
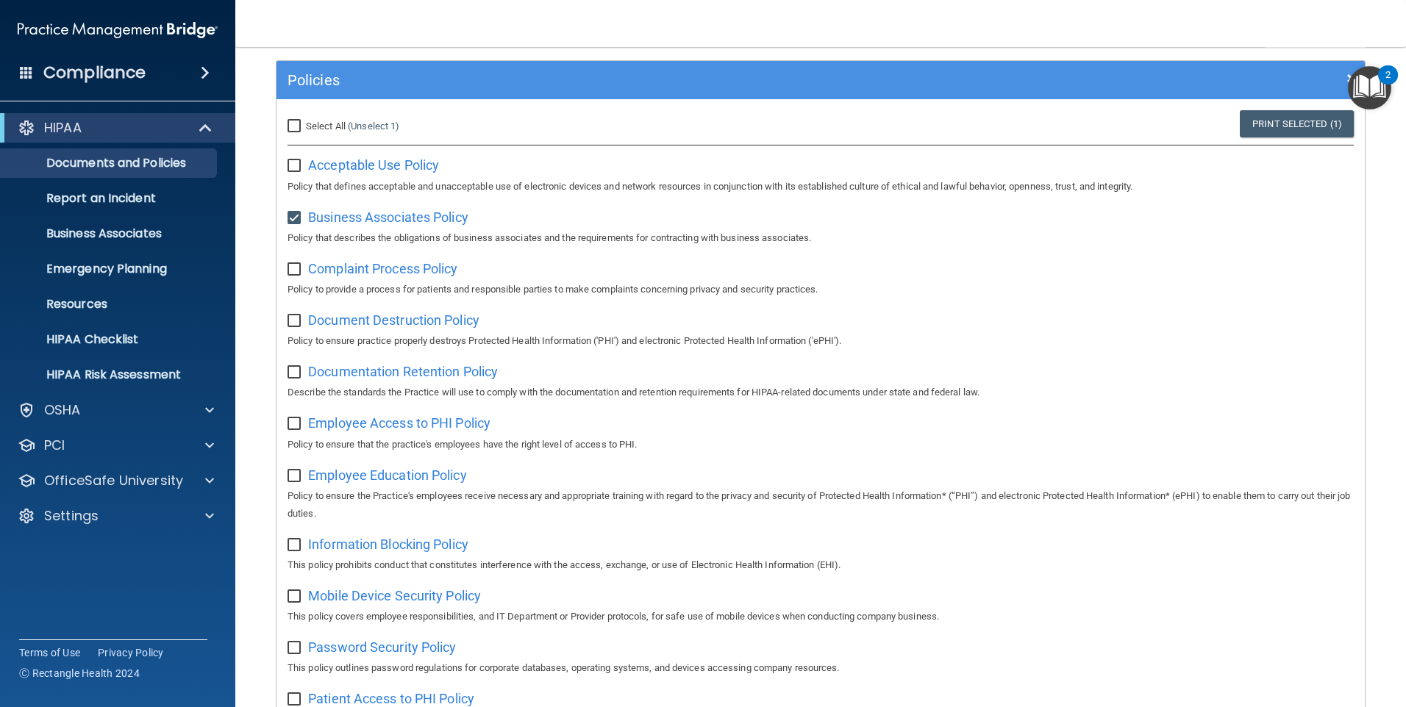
checkbox input "true"
click at [346, 265] on span "Complaint Process Policy" at bounding box center [382, 268] width 149 height 15
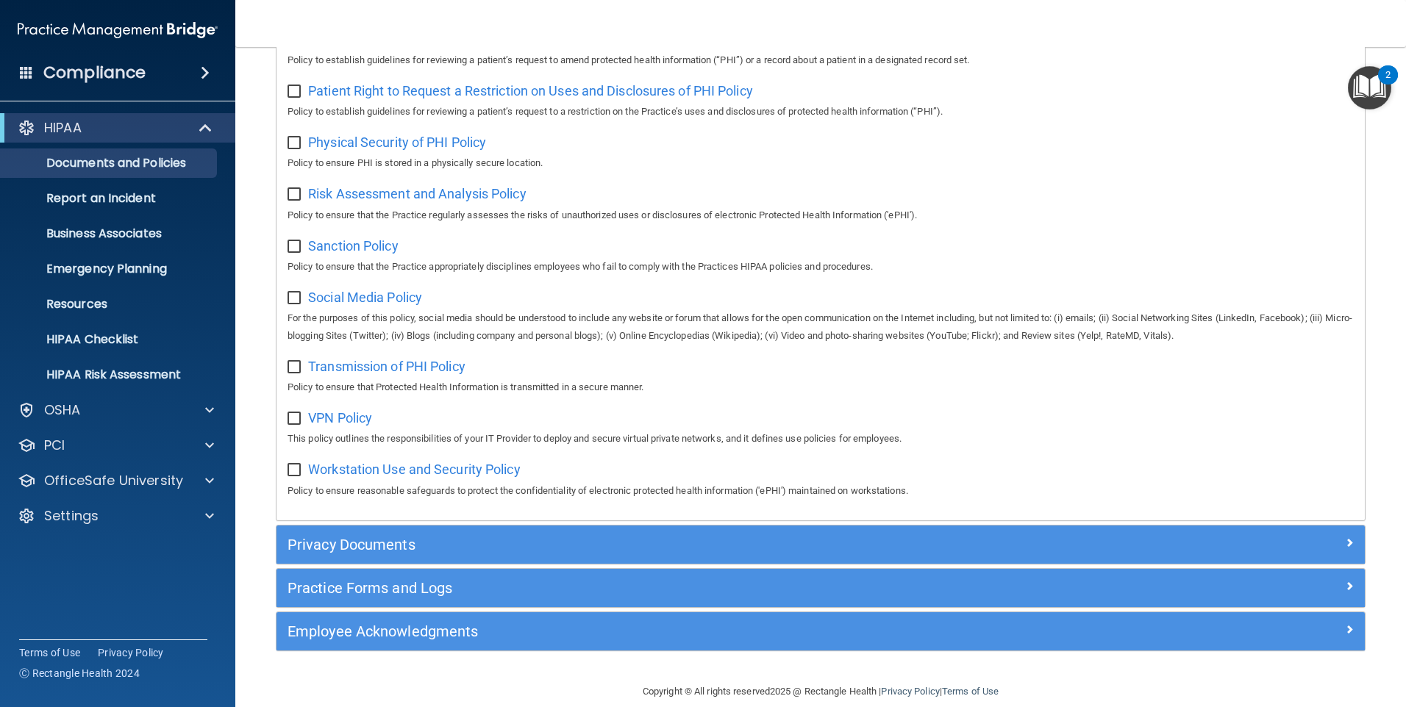
scroll to position [946, 0]
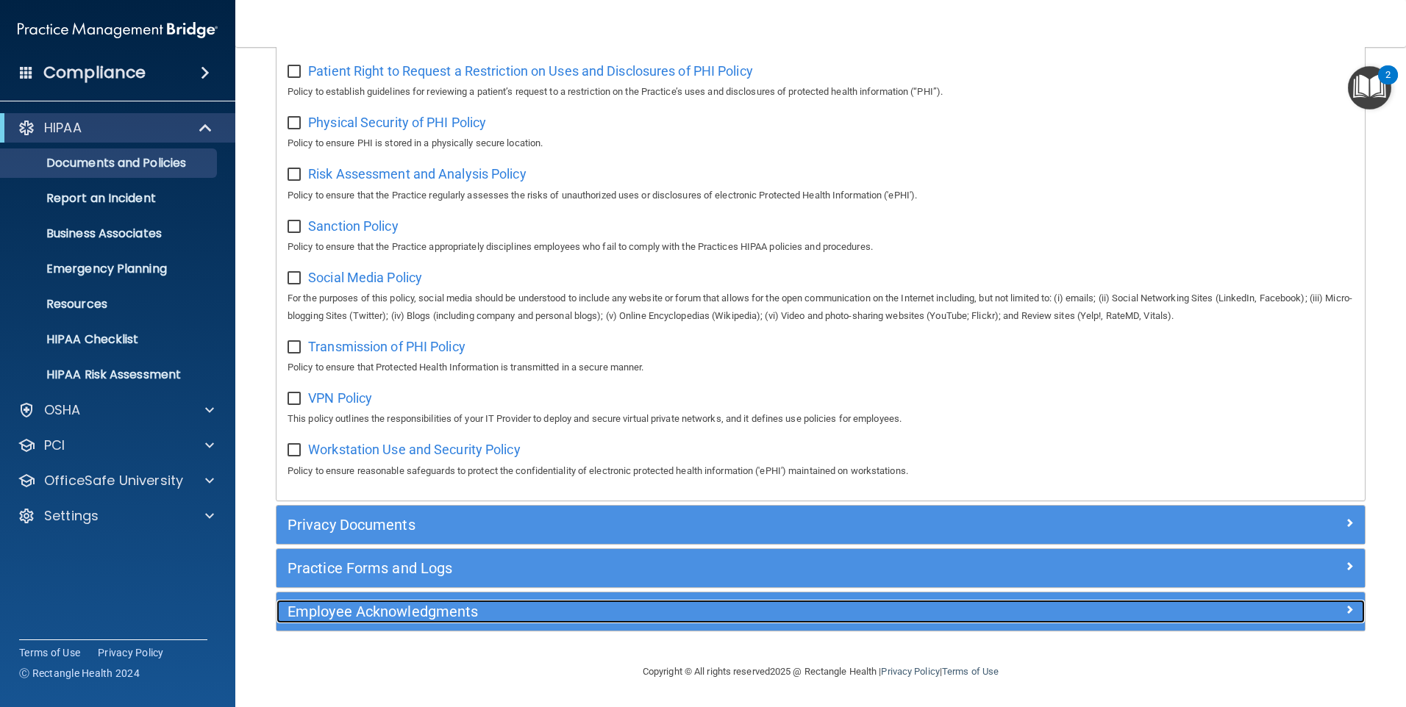
click at [424, 600] on div "Employee Acknowledgments" at bounding box center [684, 612] width 816 height 24
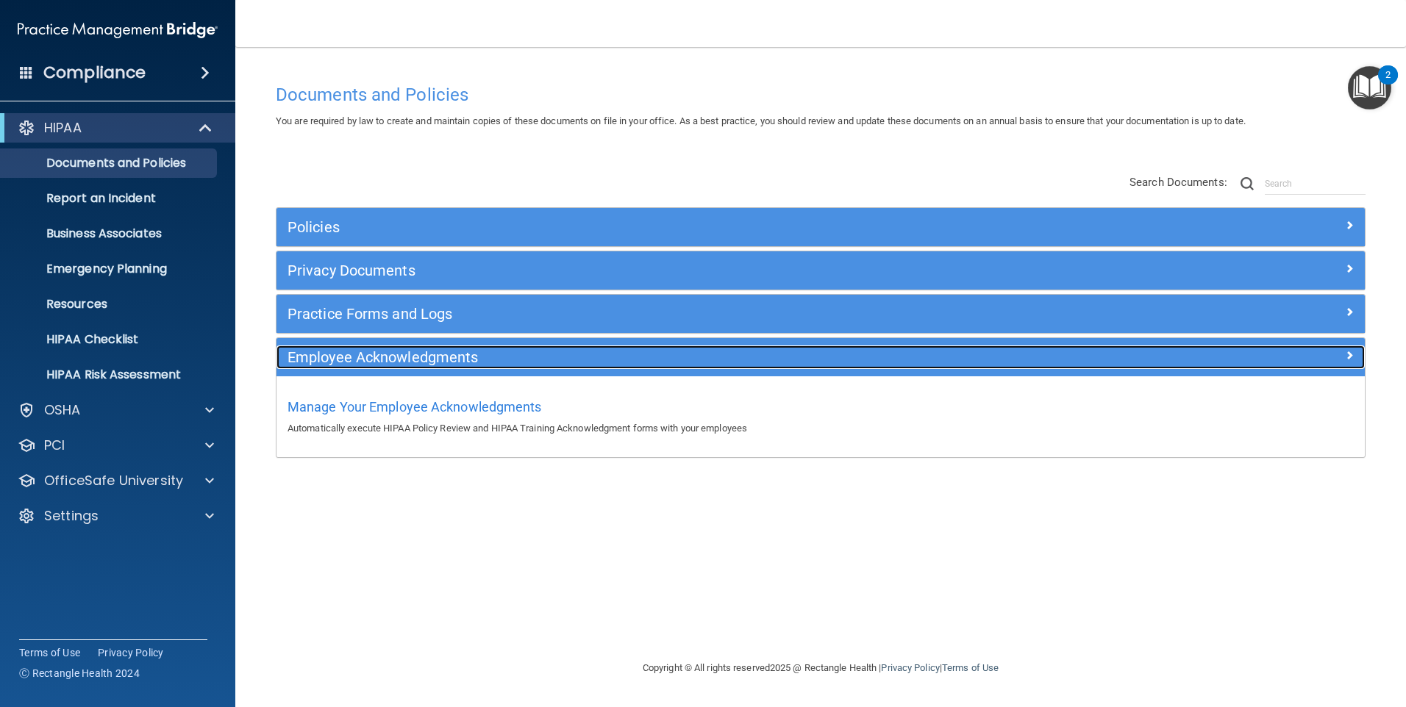
scroll to position [0, 0]
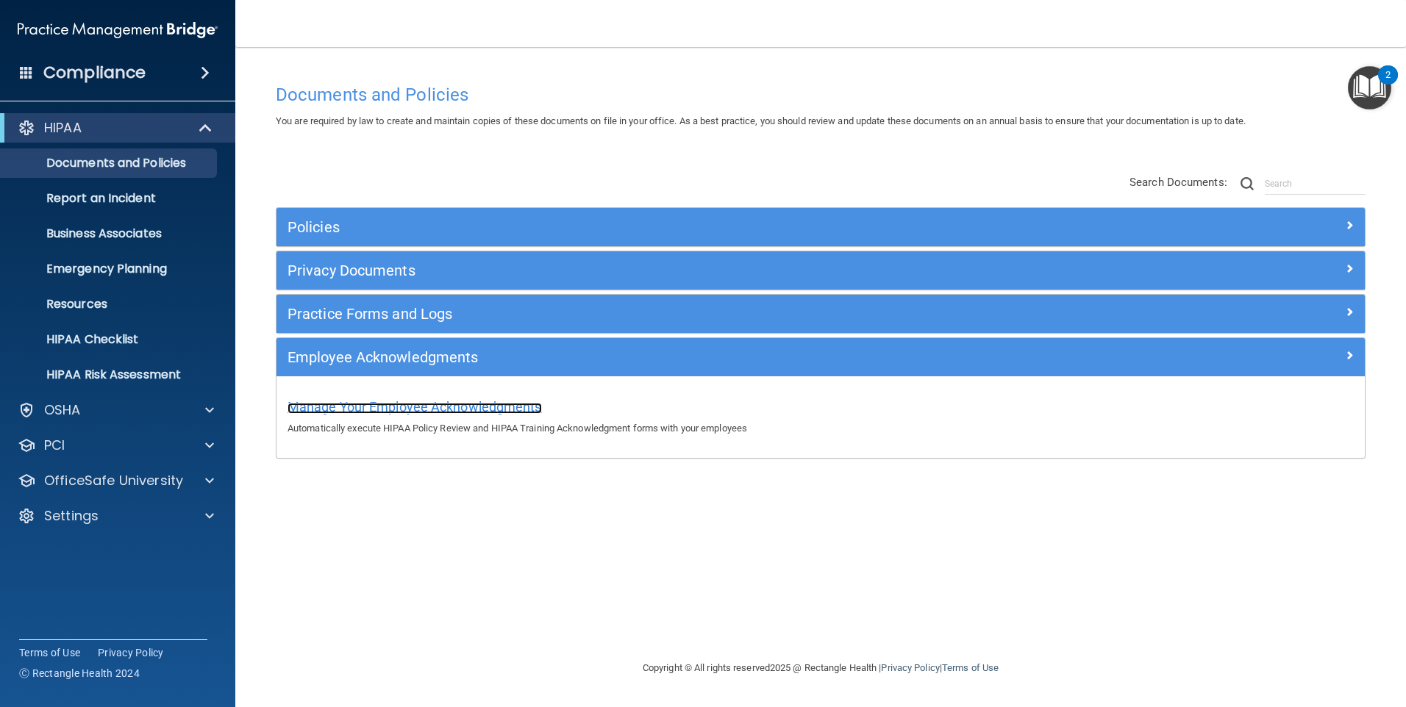
click at [390, 406] on span "Manage Your Employee Acknowledgments" at bounding box center [415, 406] width 254 height 15
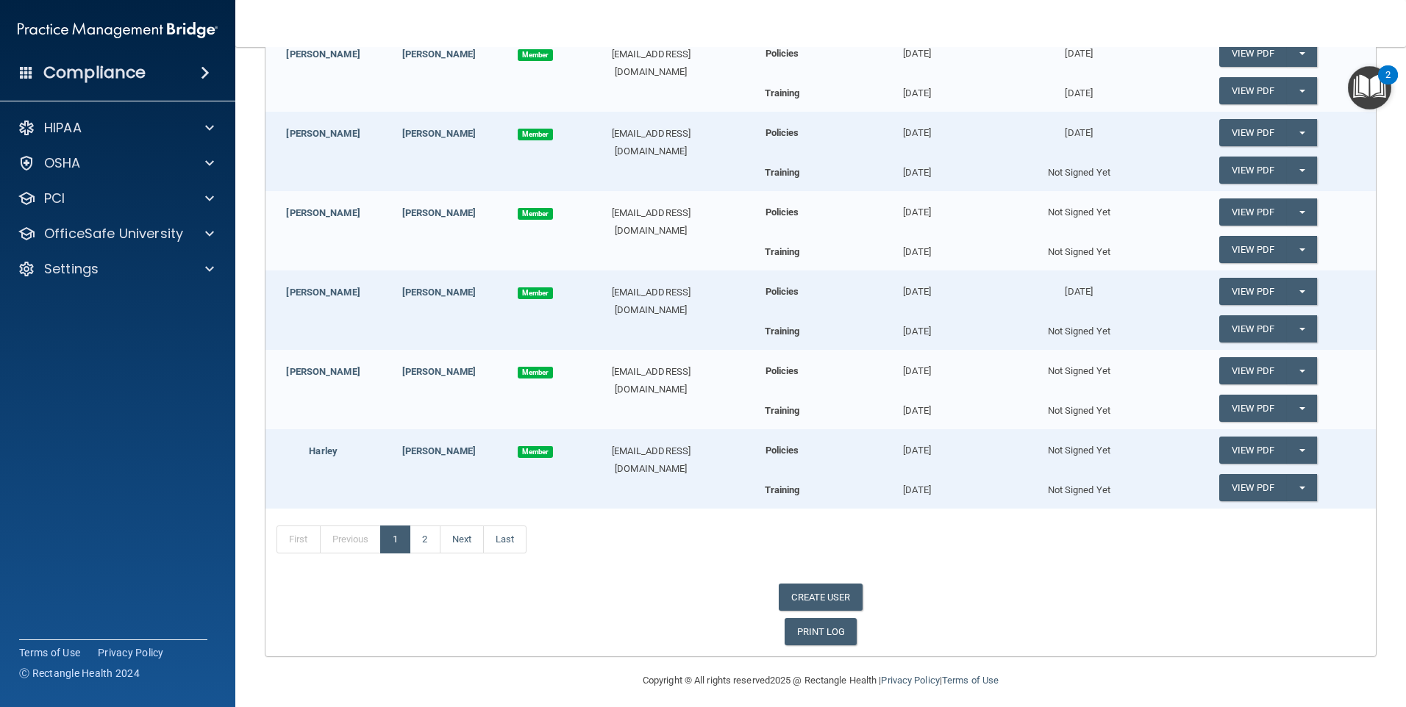
scroll to position [589, 0]
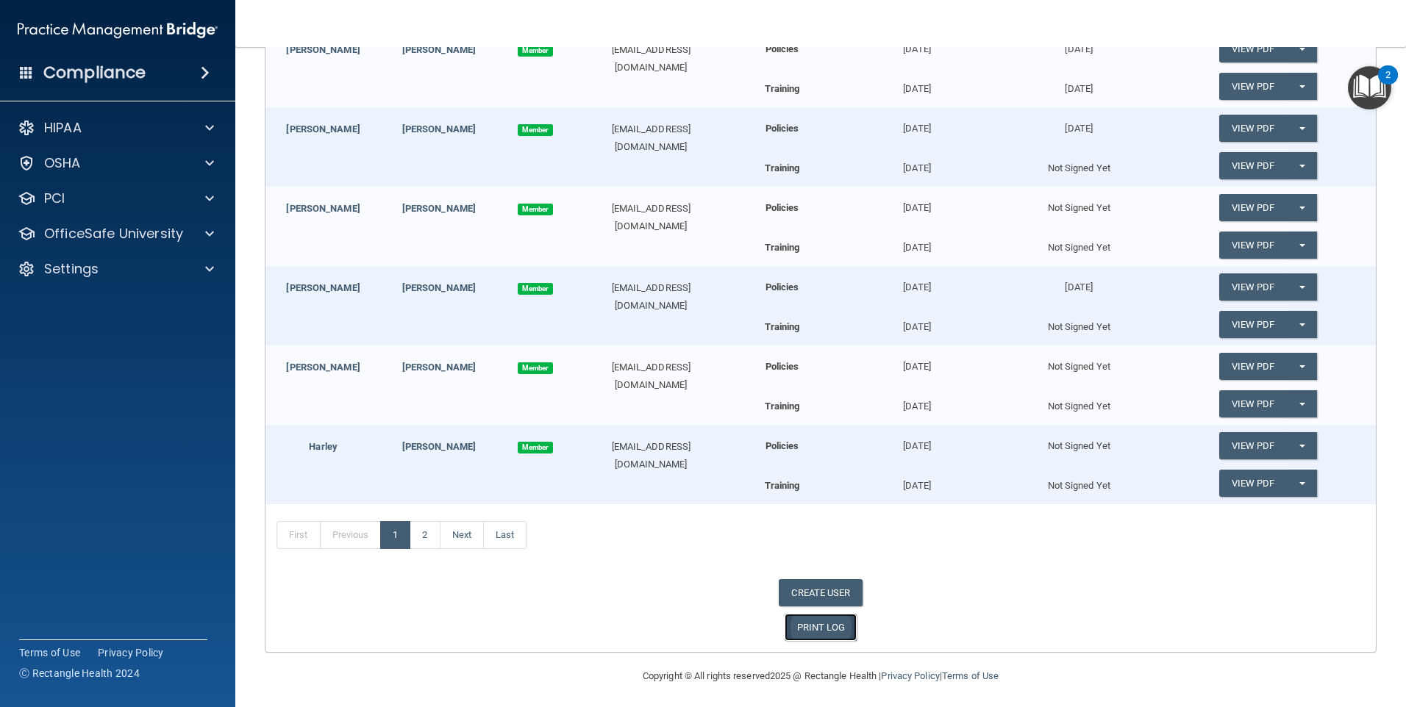
click at [828, 631] on link "PRINT LOG" at bounding box center [821, 627] width 73 height 27
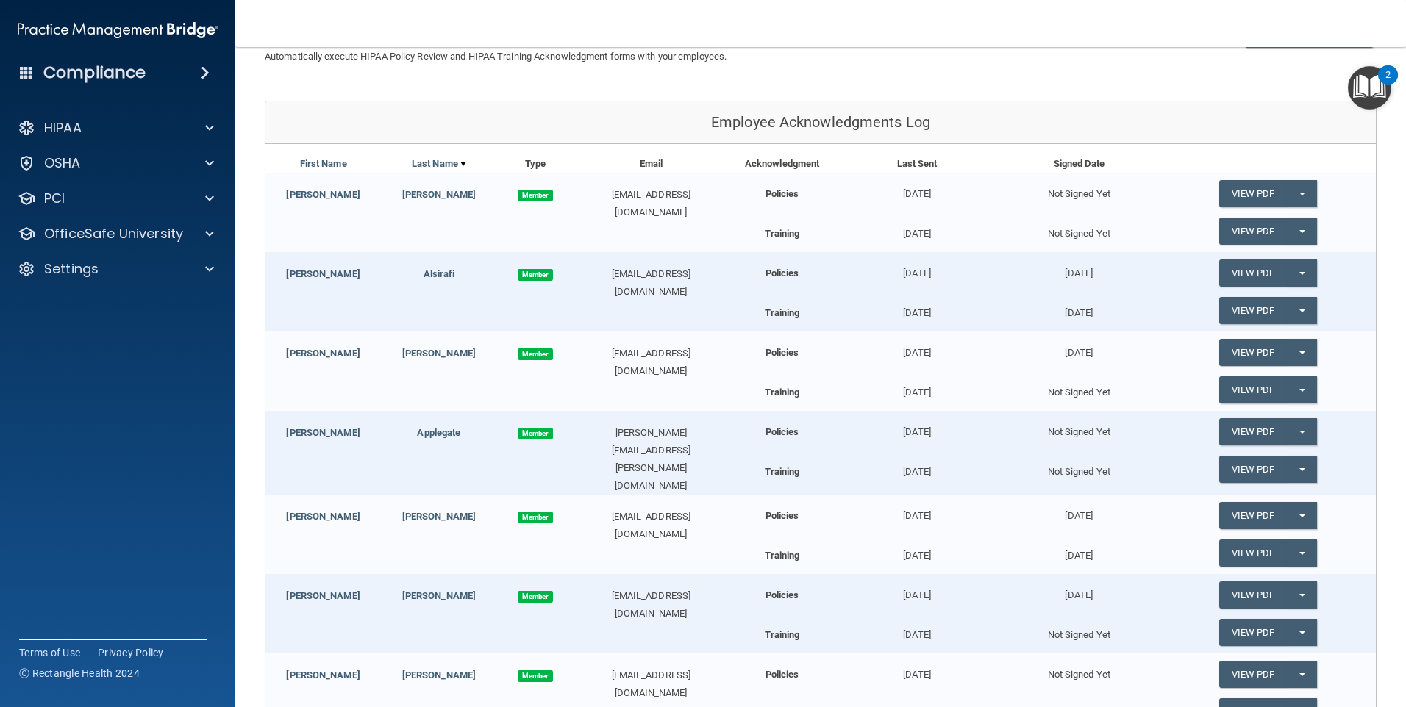
scroll to position [0, 0]
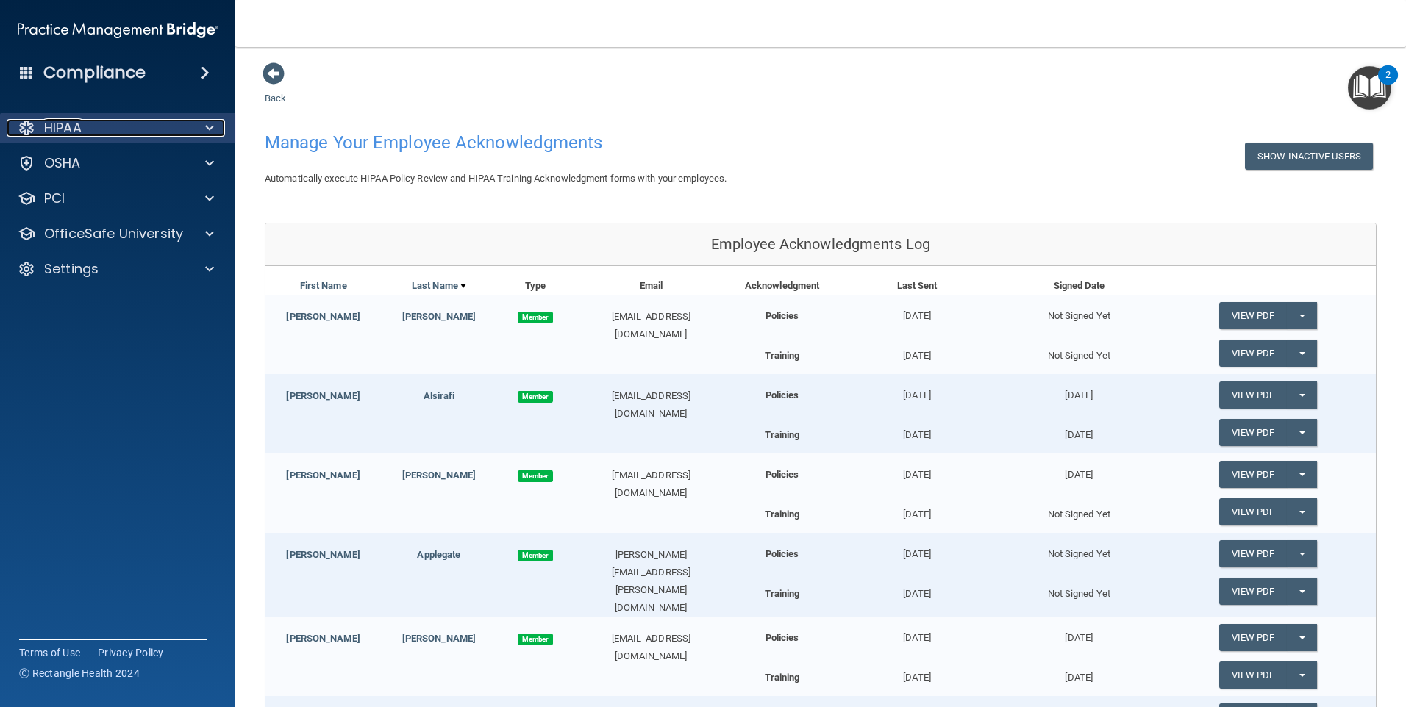
click at [66, 124] on p "HIPAA" at bounding box center [63, 128] width 38 height 18
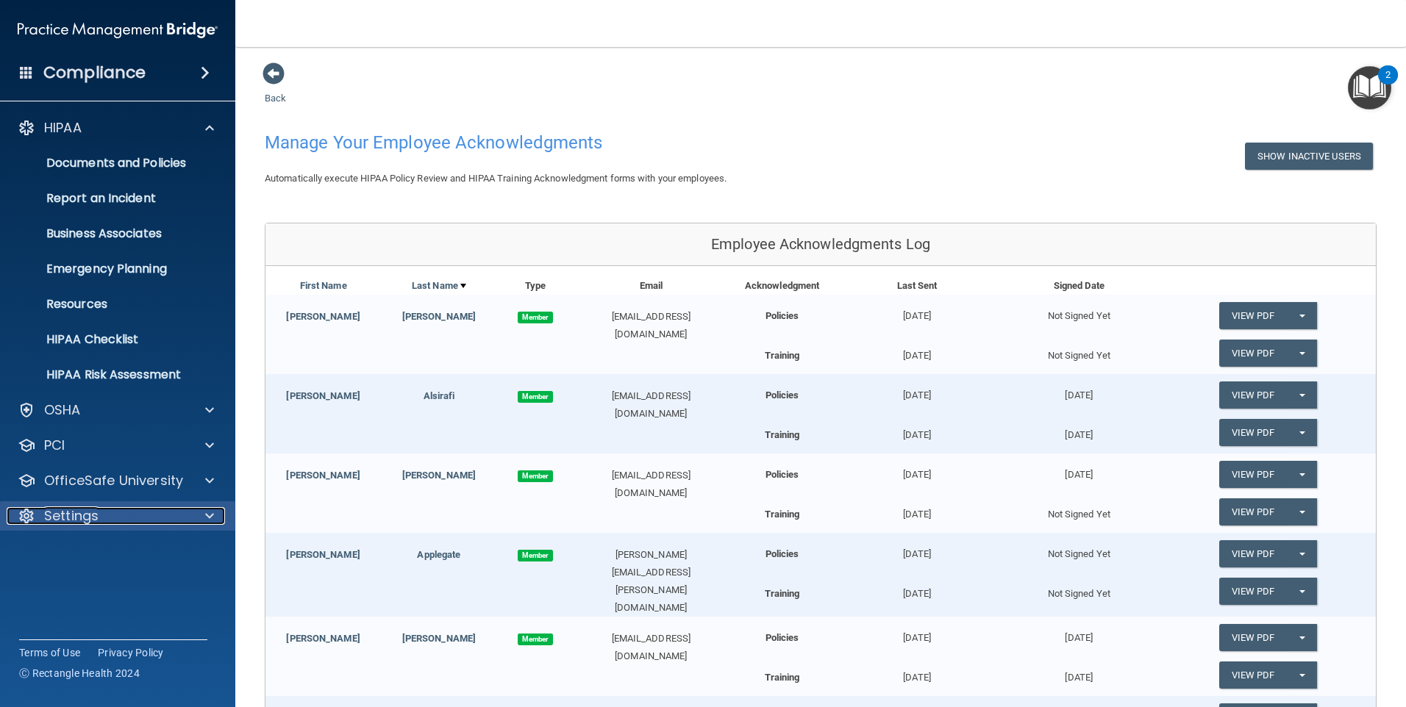
click at [80, 521] on p "Settings" at bounding box center [71, 516] width 54 height 18
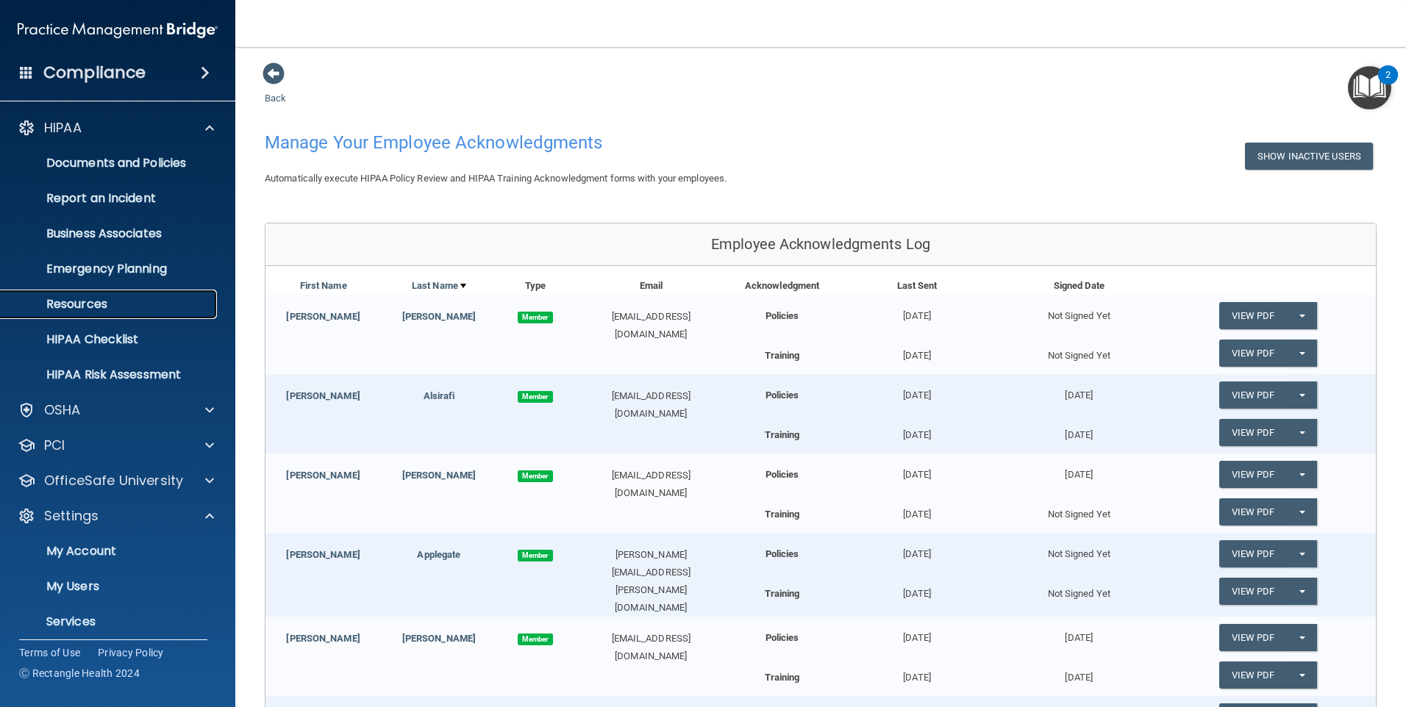
click at [90, 307] on p "Resources" at bounding box center [110, 304] width 201 height 15
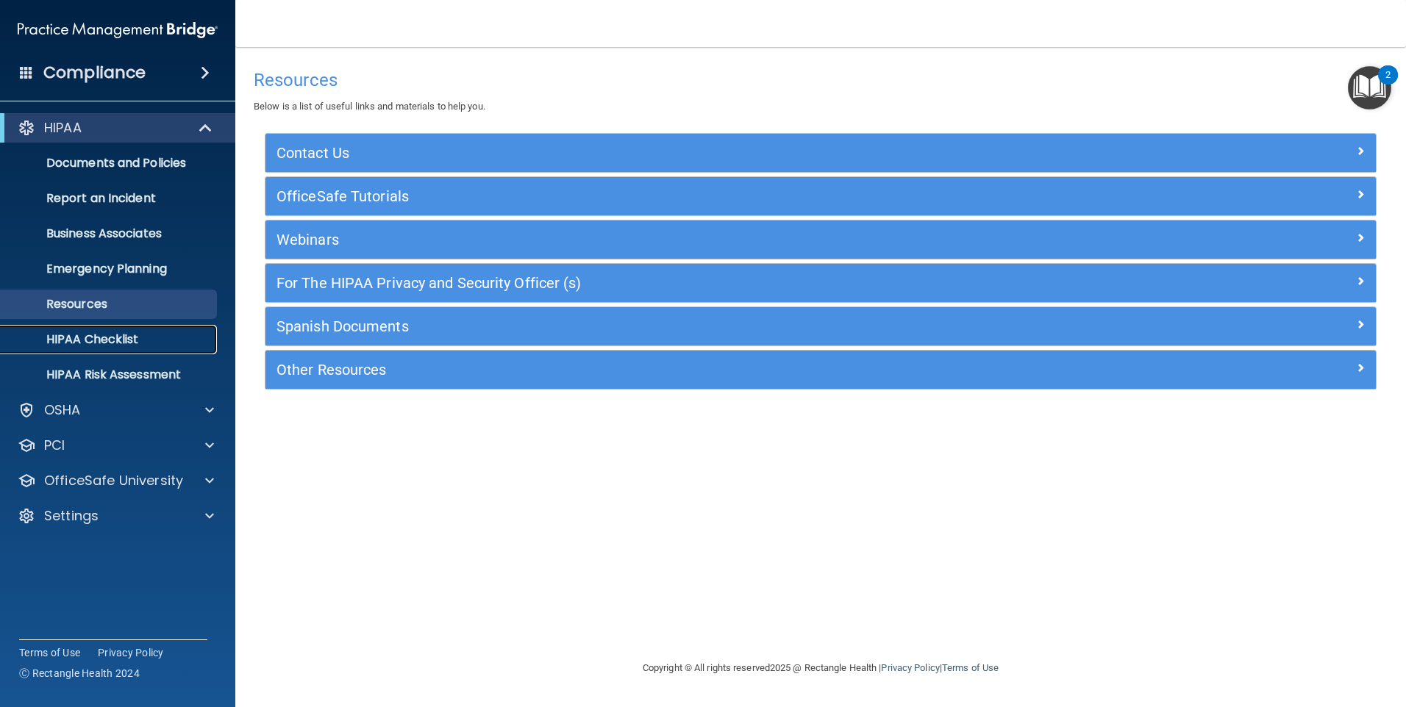
click at [104, 342] on p "HIPAA Checklist" at bounding box center [110, 339] width 201 height 15
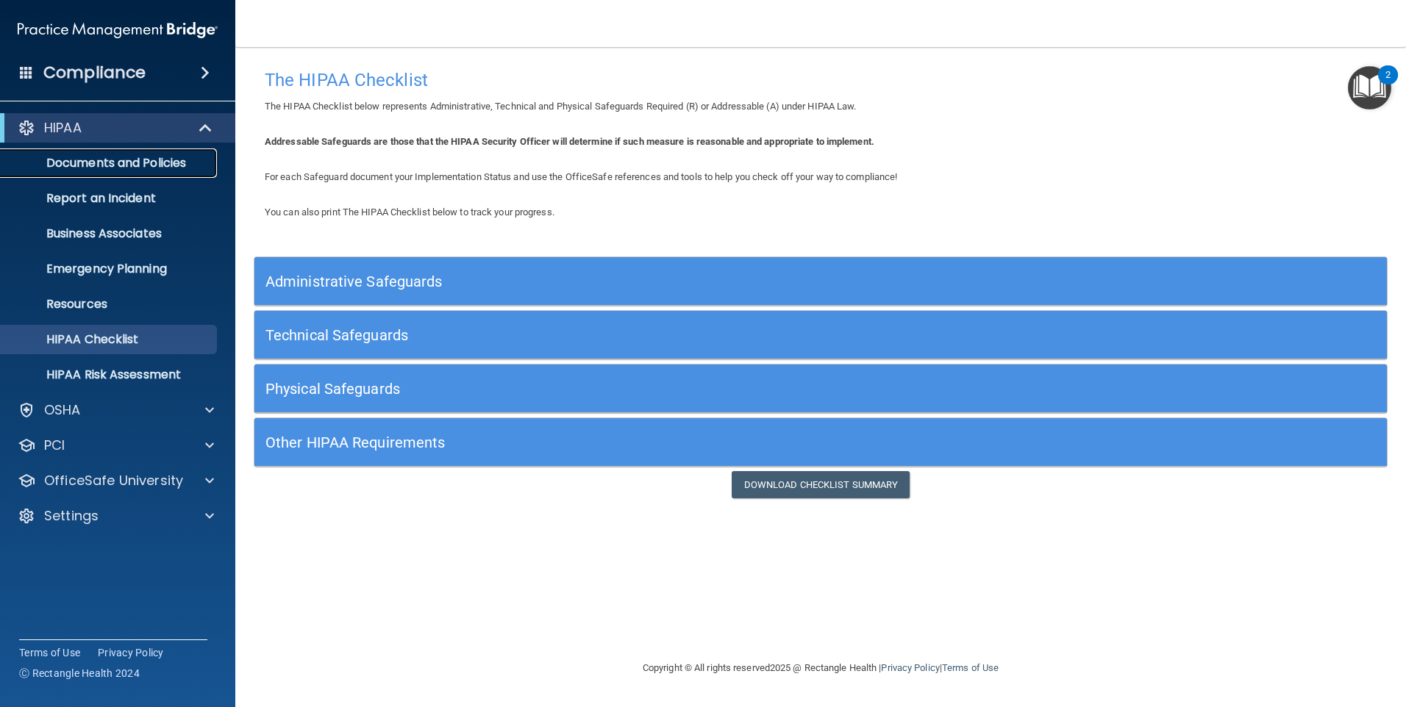
click at [85, 157] on p "Documents and Policies" at bounding box center [110, 163] width 201 height 15
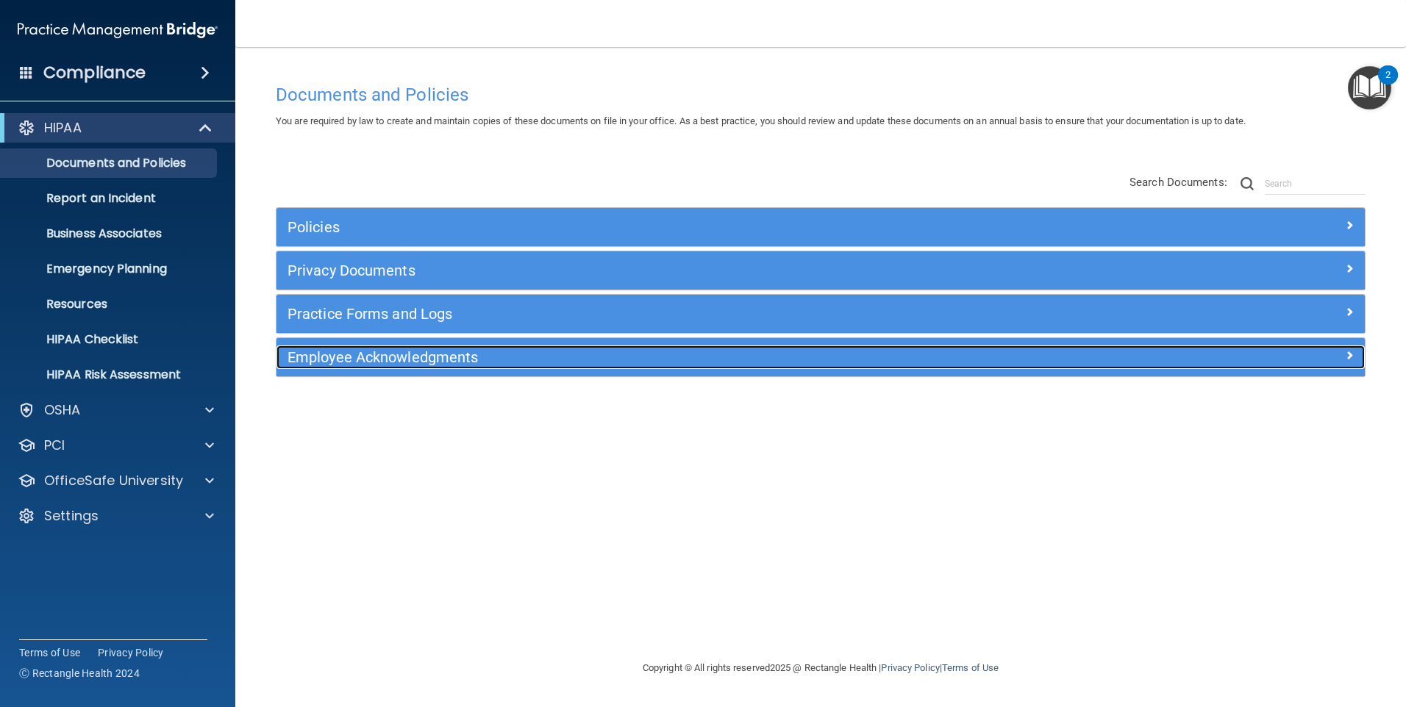
click at [413, 357] on h5 "Employee Acknowledgments" at bounding box center [685, 357] width 794 height 16
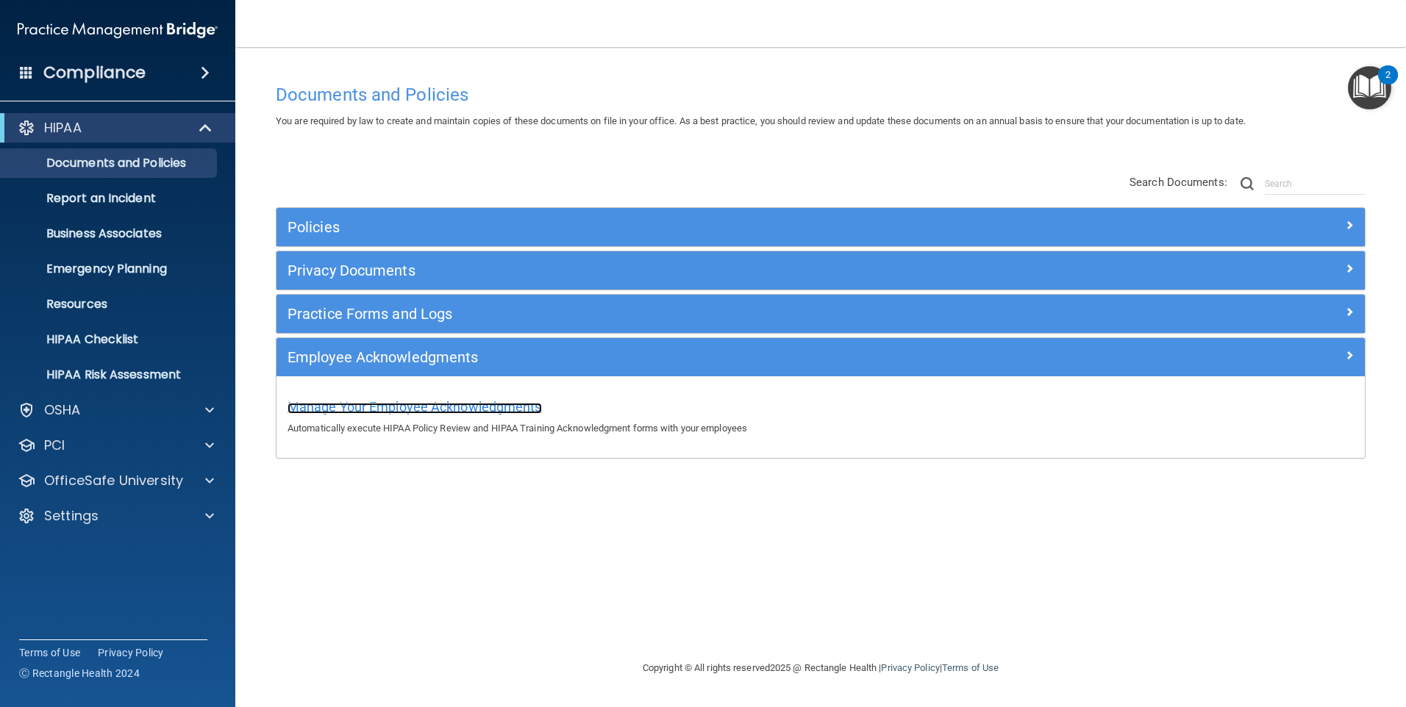
click at [444, 405] on span "Manage Your Employee Acknowledgments" at bounding box center [415, 406] width 254 height 15
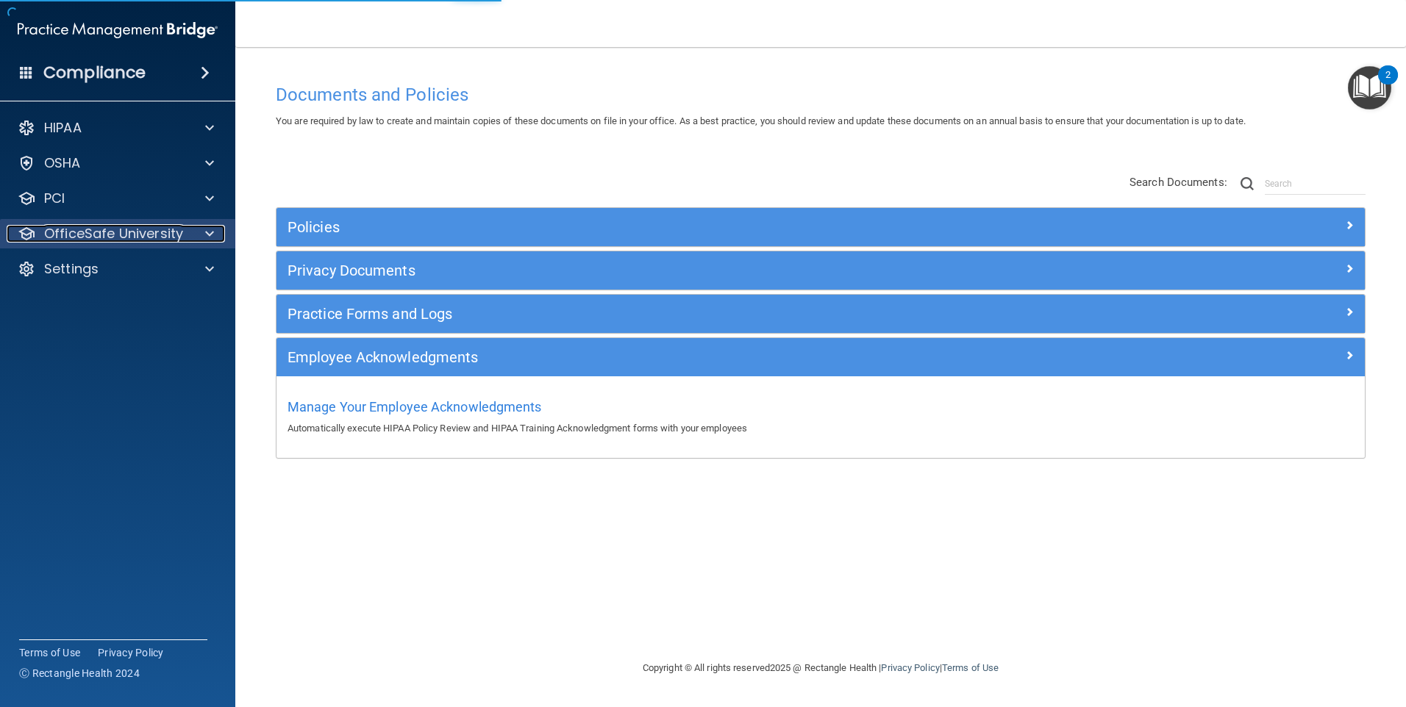
click at [115, 234] on p "OfficeSafe University" at bounding box center [113, 234] width 139 height 18
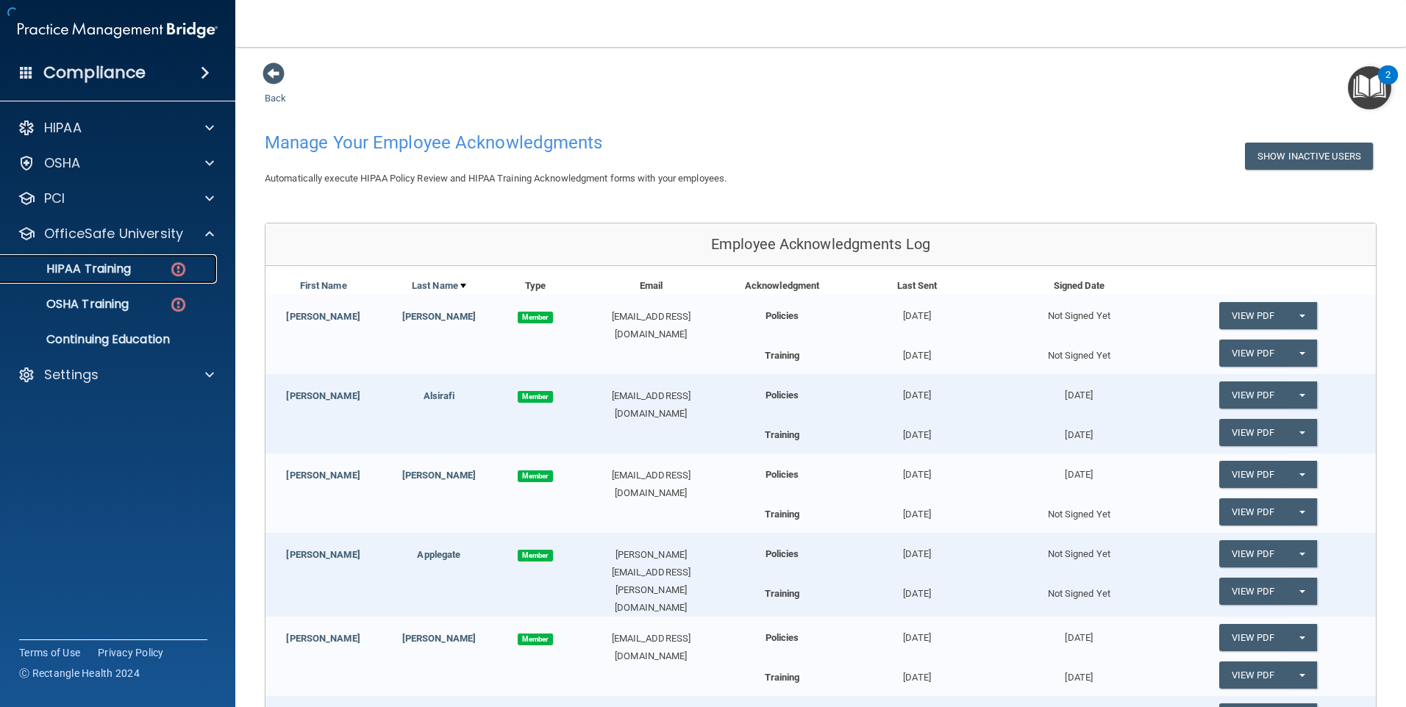
click at [110, 269] on p "HIPAA Training" at bounding box center [70, 269] width 121 height 15
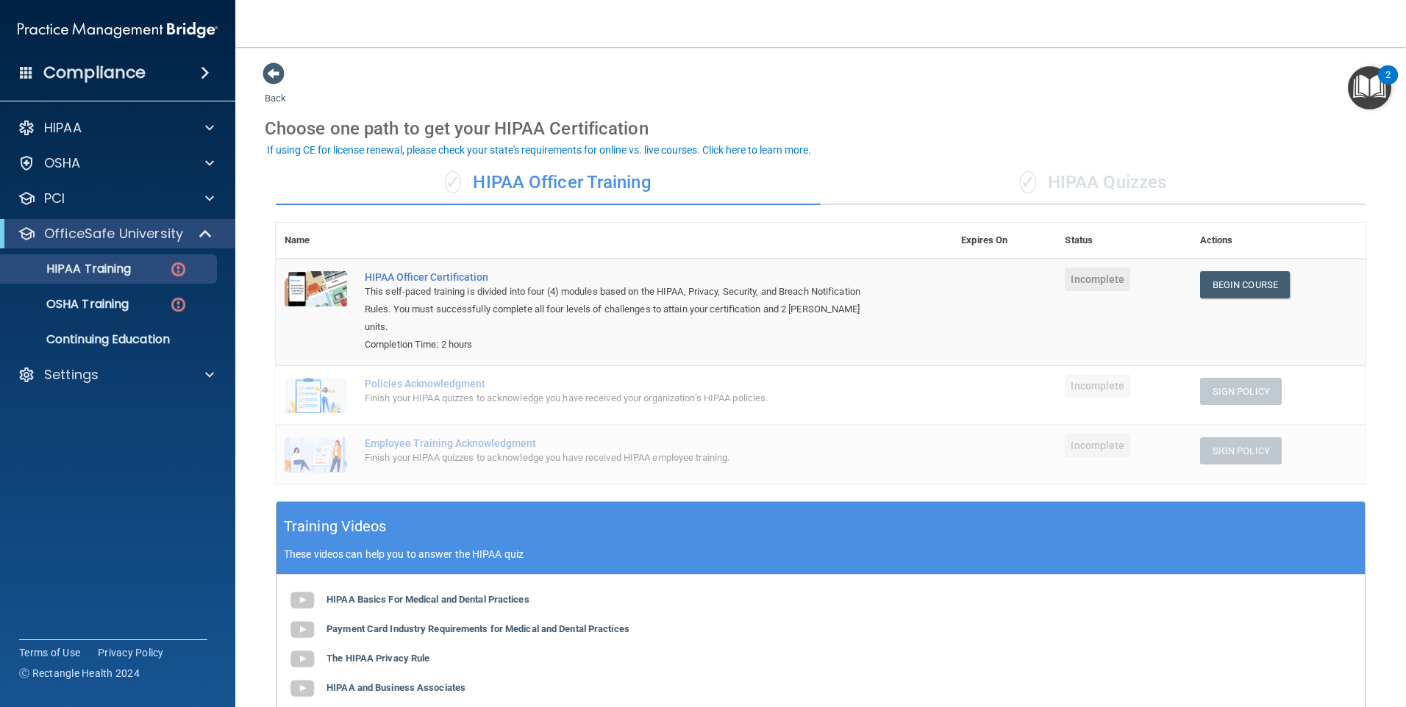
click at [1106, 177] on div "✓ HIPAA Quizzes" at bounding box center [1093, 183] width 545 height 44
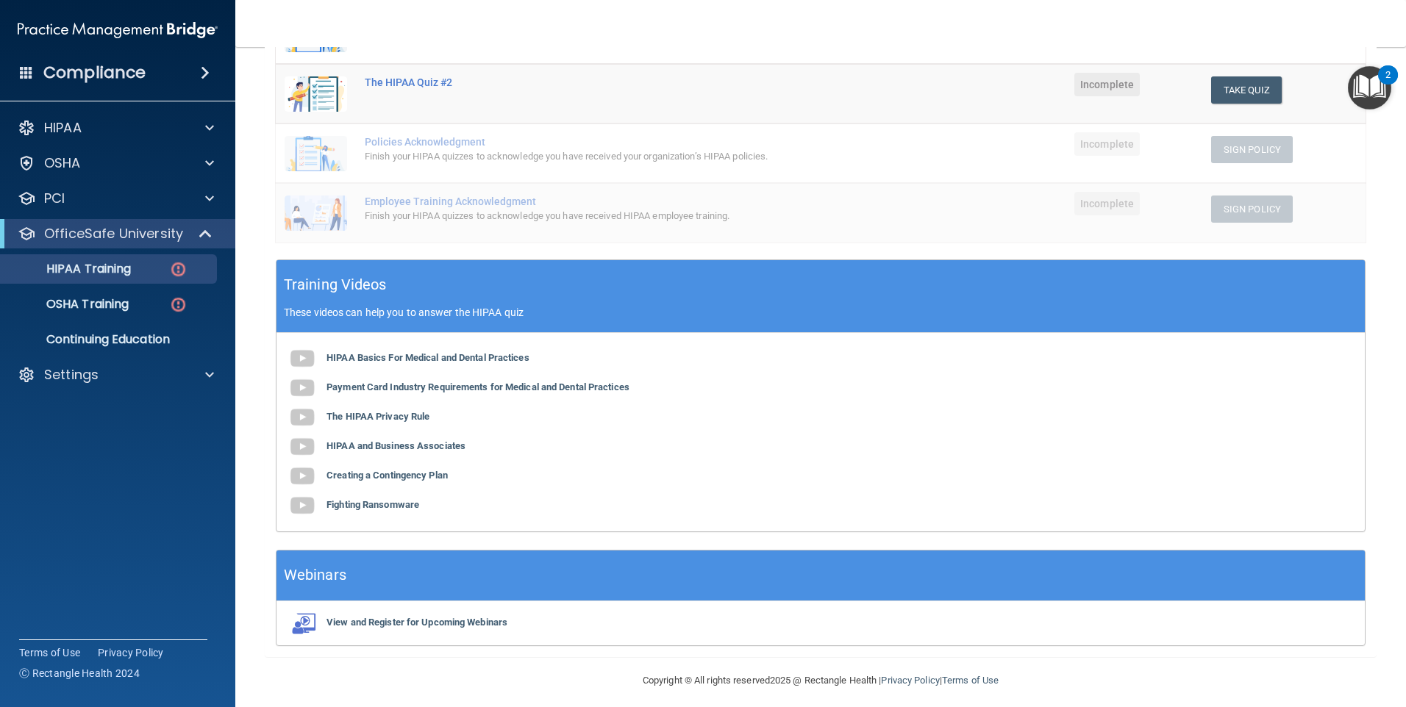
scroll to position [323, 0]
